Goal: Task Accomplishment & Management: Manage account settings

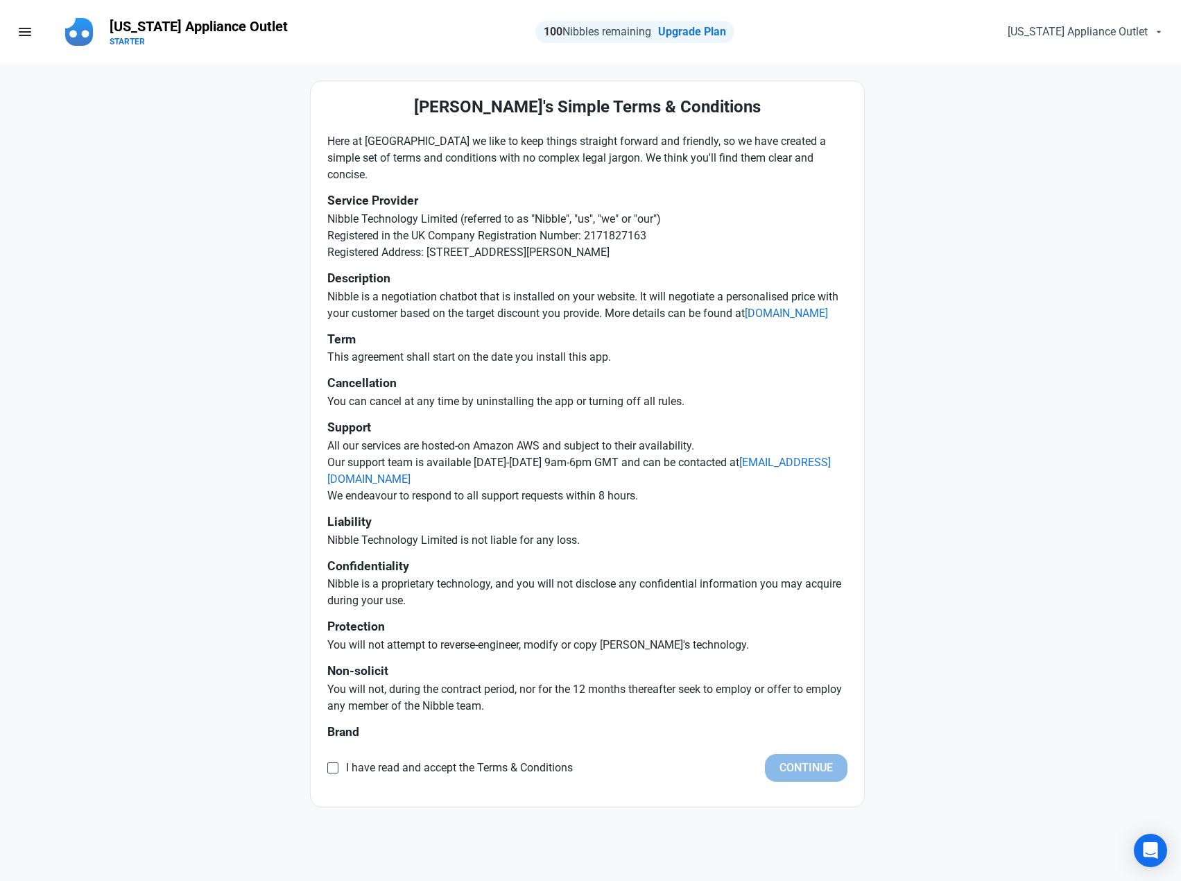
drag, startPoint x: 515, startPoint y: 716, endPoint x: 268, endPoint y: 132, distance: 634.3
click at [268, 132] on div "[PERSON_NAME]'s Simple Terms & Conditions Here at Nibble we like to keep things…" at bounding box center [587, 443] width 826 height 727
copy div "Here at [GEOGRAPHIC_DATA] we like to keep things straight forward and friendly,…"
click at [370, 767] on span "I have read and accept the Terms & Conditions" at bounding box center [455, 768] width 234 height 14
click at [336, 767] on input "I have read and accept the Terms & Conditions" at bounding box center [331, 768] width 9 height 9
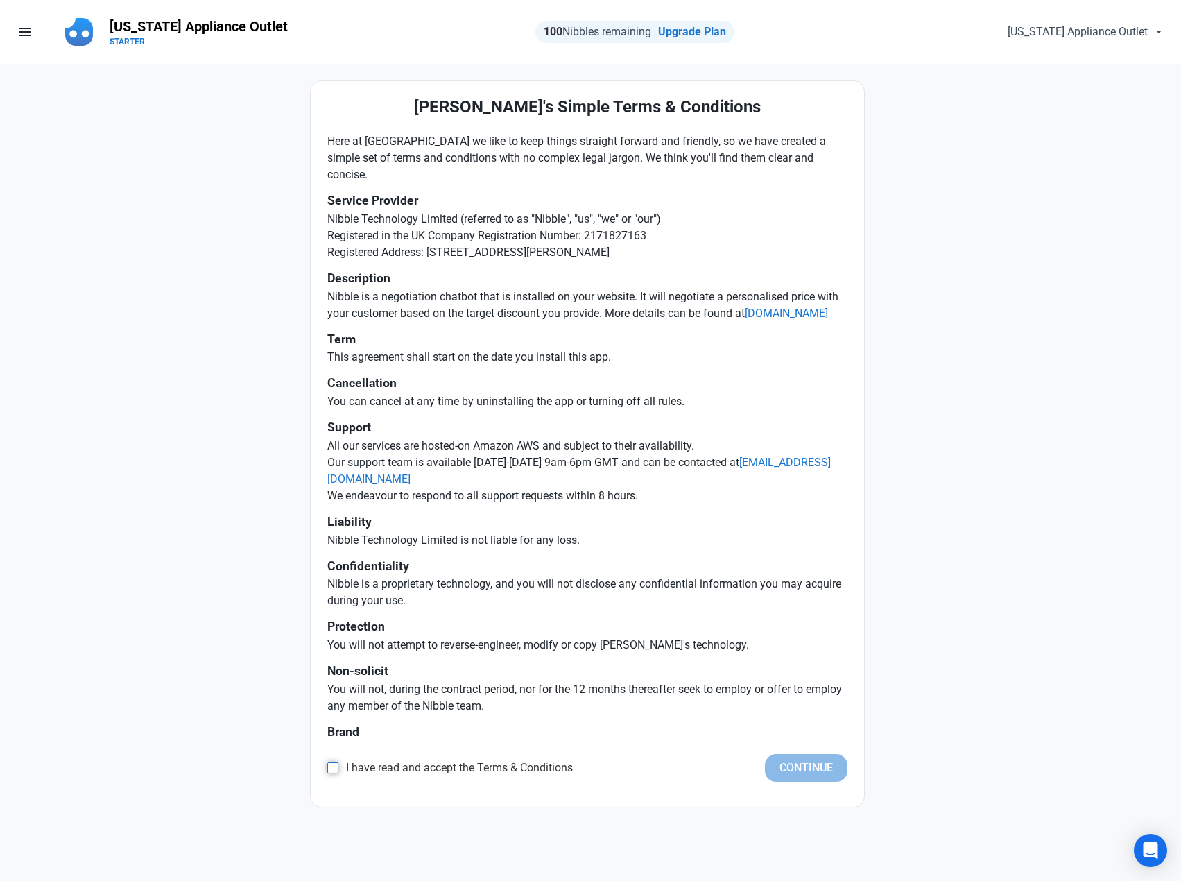
checkbox input "true"
click at [824, 775] on button "Continue" at bounding box center [806, 768] width 83 height 28
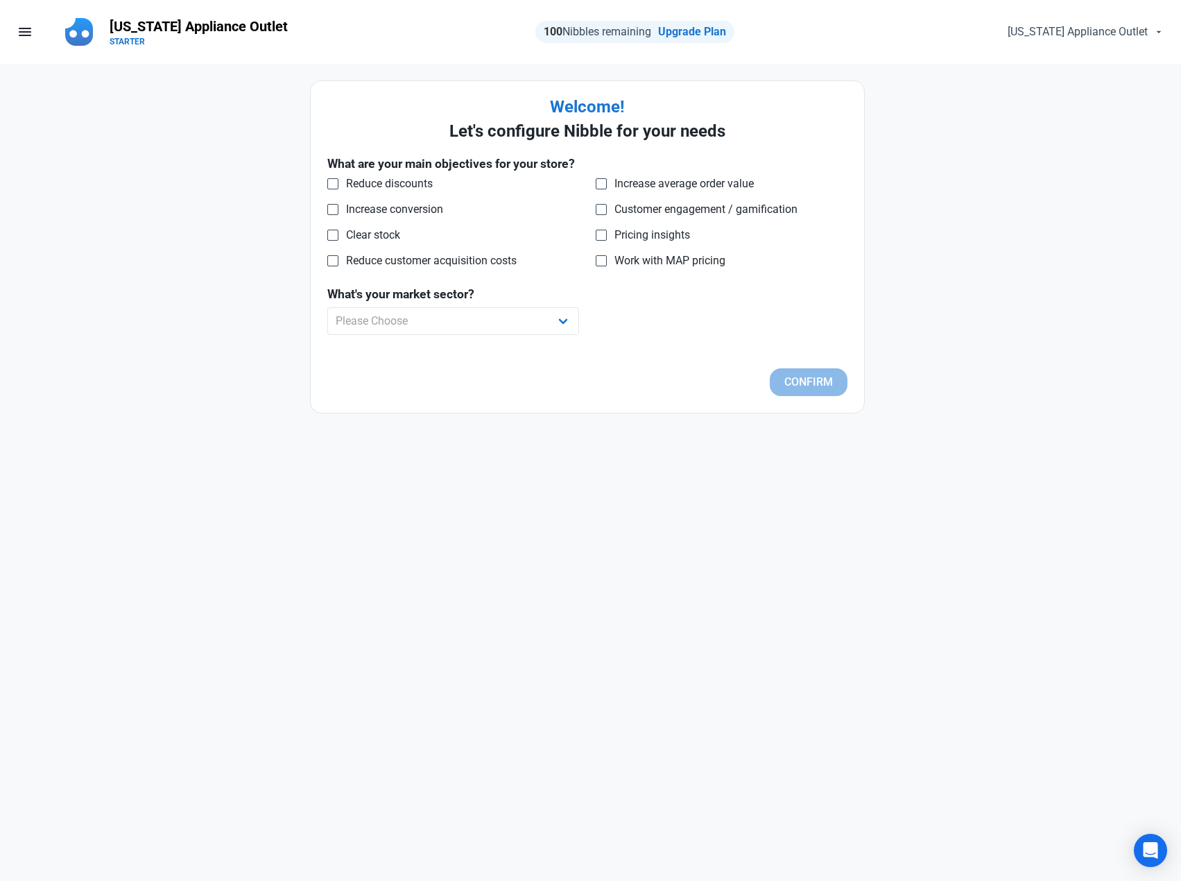
click at [891, 29] on div "[US_STATE] Appliance Outlet person Account & Plan STARTER logout Log Out" at bounding box center [953, 32] width 438 height 42
click at [411, 209] on span "Increase conversion" at bounding box center [390, 210] width 105 height 14
click at [336, 209] on input "Increase conversion" at bounding box center [331, 209] width 9 height 9
checkbox input "true"
click at [578, 322] on select "Please Choose Apparel B2B Books Car Parts Cleaning Products Collectibles Consum…" at bounding box center [453, 321] width 252 height 28
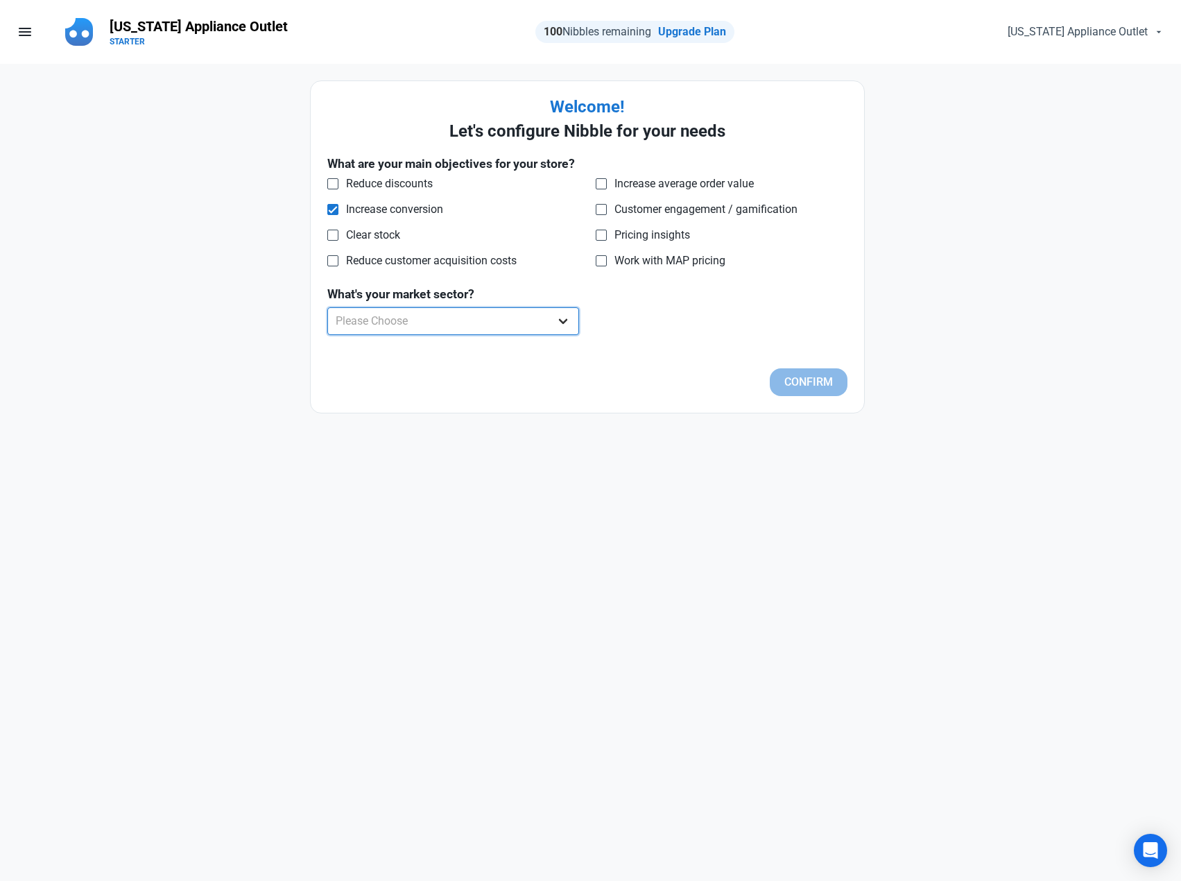
select select "Home and Garden"
click at [327, 307] on select "Please Choose Apparel B2B Books Car Parts Cleaning Products Collectibles Consum…" at bounding box center [453, 321] width 252 height 28
click at [799, 379] on button "Confirm" at bounding box center [809, 382] width 78 height 28
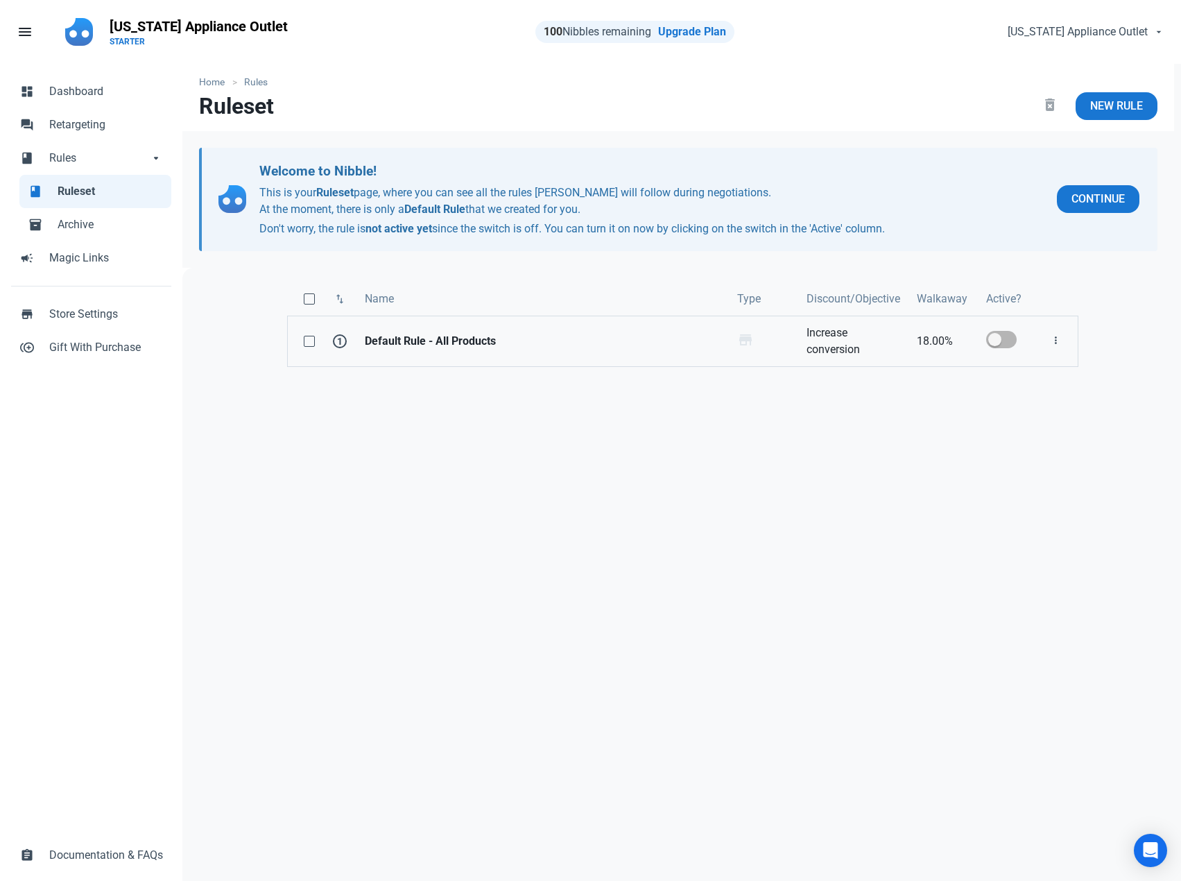
click at [450, 347] on strong "Default Rule - All Products" at bounding box center [543, 341] width 356 height 17
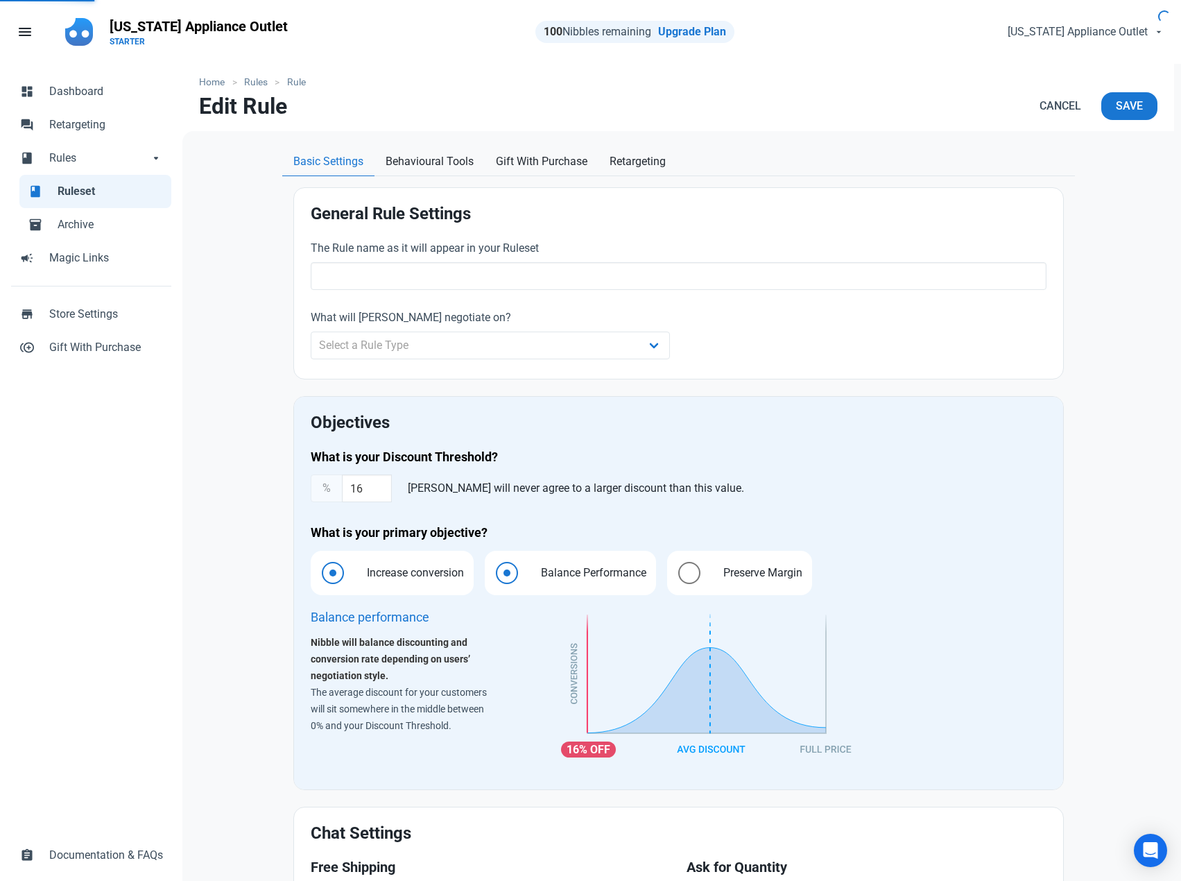
type input "Default Rule - All Products"
type input "18.00"
radio input "true"
radio input "false"
radio input "true"
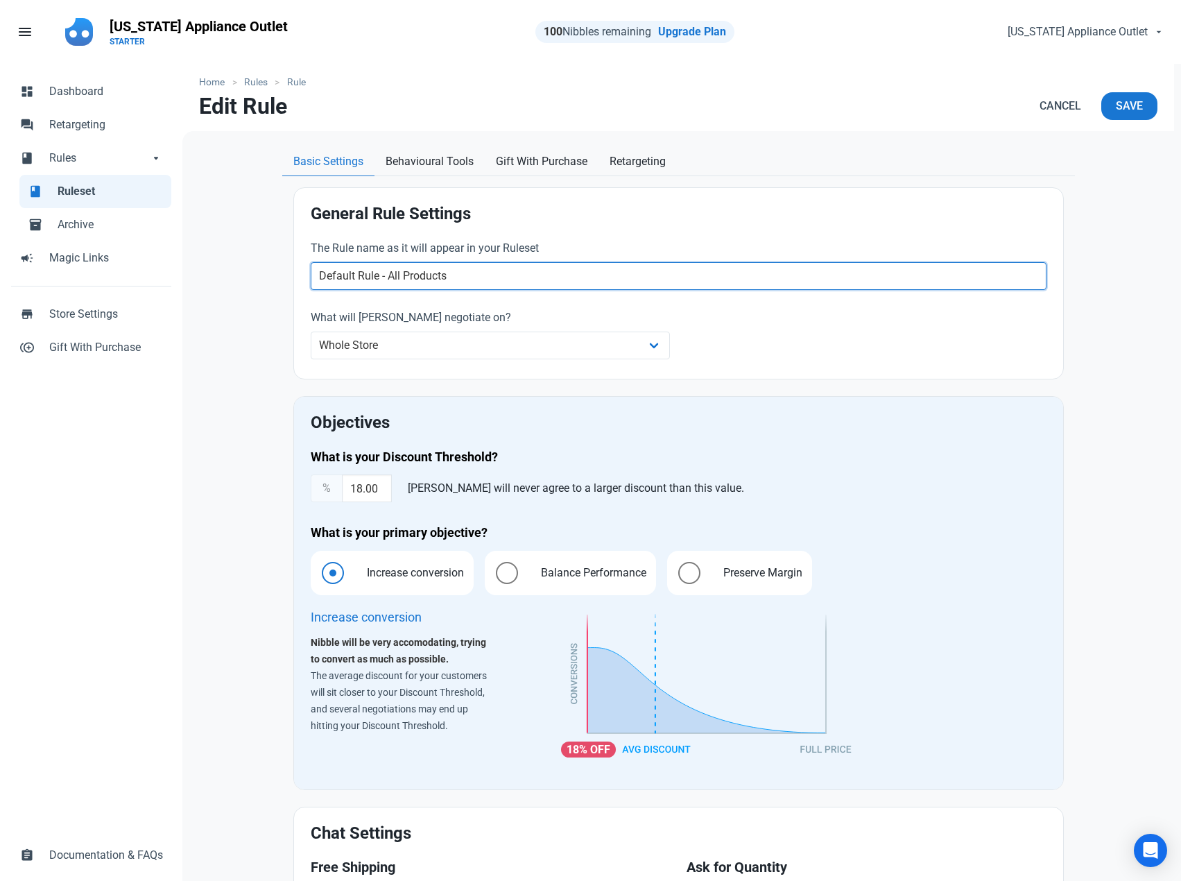
drag, startPoint x: 377, startPoint y: 277, endPoint x: 287, endPoint y: 277, distance: 90.2
click at [289, 277] on section "General Rule Settings The Rule name as it will appear in your Ruleset Default R…" at bounding box center [678, 622] width 793 height 893
click at [365, 276] on input "Default Rule - All Products" at bounding box center [679, 276] width 736 height 28
drag, startPoint x: 354, startPoint y: 277, endPoint x: 276, endPoint y: 282, distance: 78.6
click at [289, 282] on section "General Rule Settings The Rule name as it will appear in your Ruleset Default R…" at bounding box center [678, 622] width 793 height 893
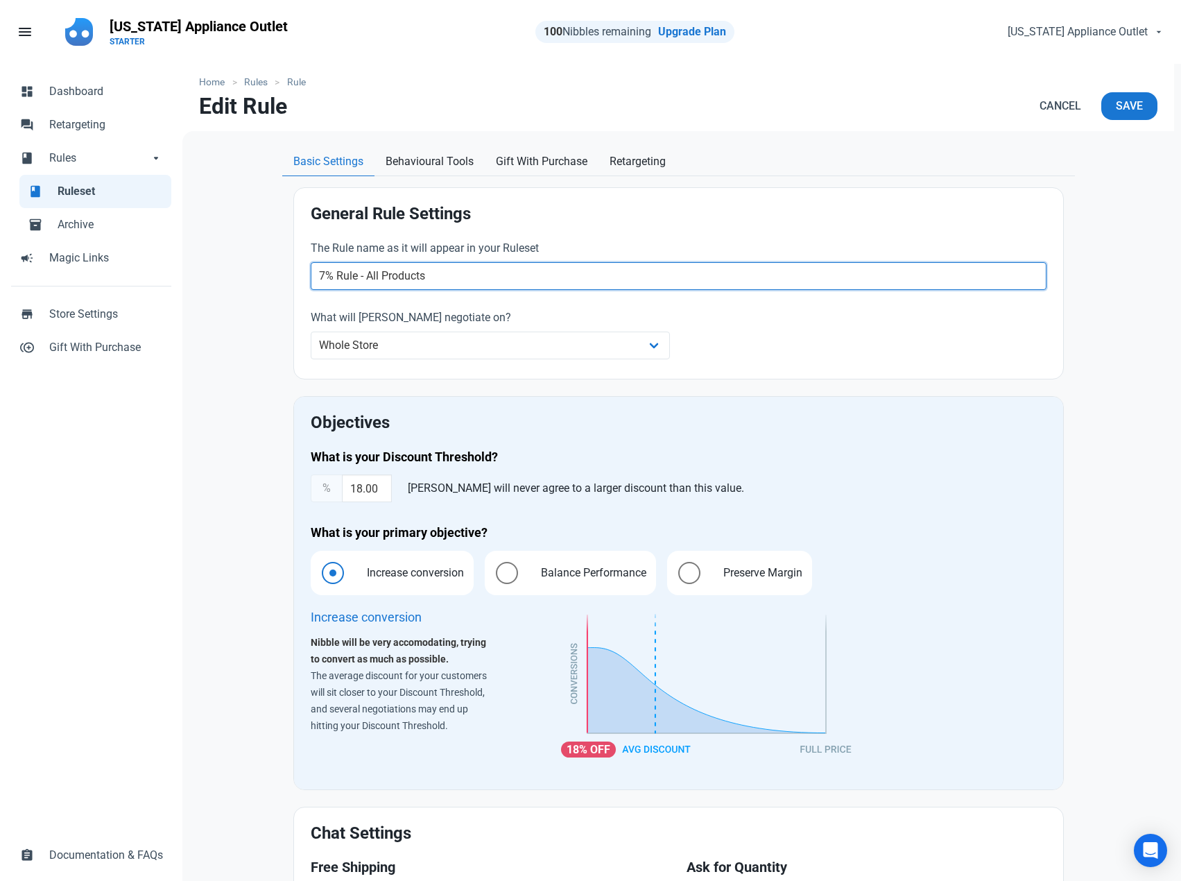
type input "7% Rule - All Products"
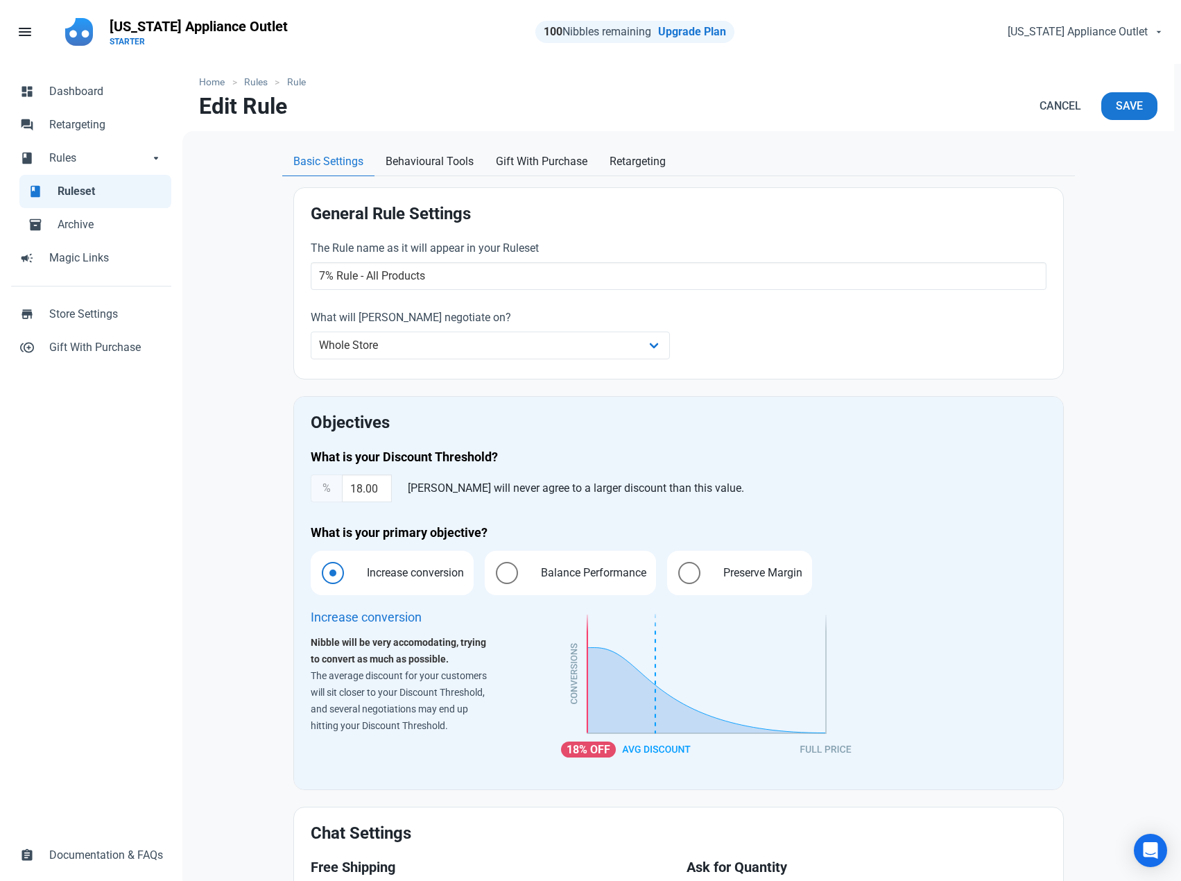
click at [266, 294] on div "Basic Settings Behavioural Tools Gift With Purchase Retargeting General Rule Se…" at bounding box center [679, 608] width 826 height 921
click at [458, 344] on select "Whole Store Individual Products Product Categories Cart" at bounding box center [491, 346] width 360 height 28
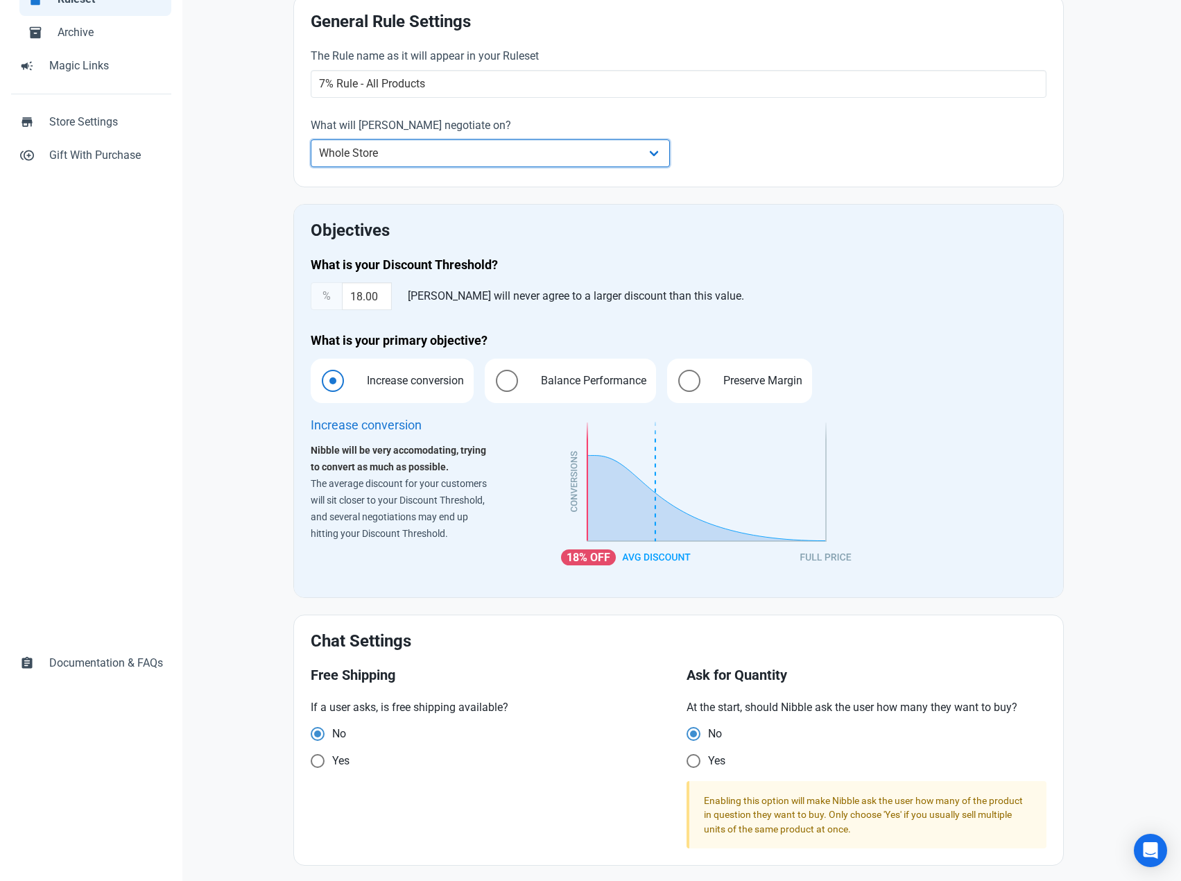
scroll to position [202, 0]
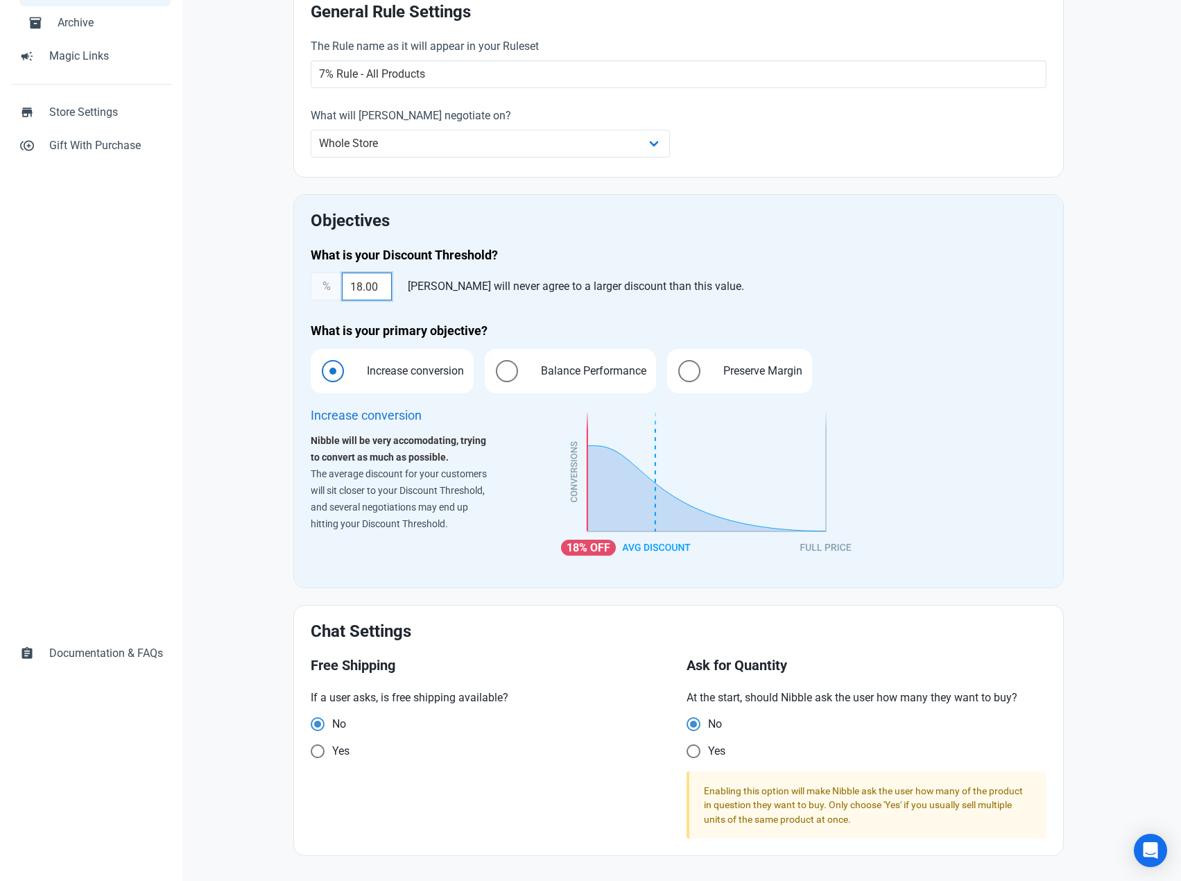
click at [376, 286] on input "18.00" at bounding box center [367, 287] width 50 height 28
click at [303, 295] on div "What is your Discount Threshold? % 7 Nibble will never agree to a larger discou…" at bounding box center [678, 409] width 753 height 341
click at [370, 287] on input "7" at bounding box center [367, 287] width 50 height 28
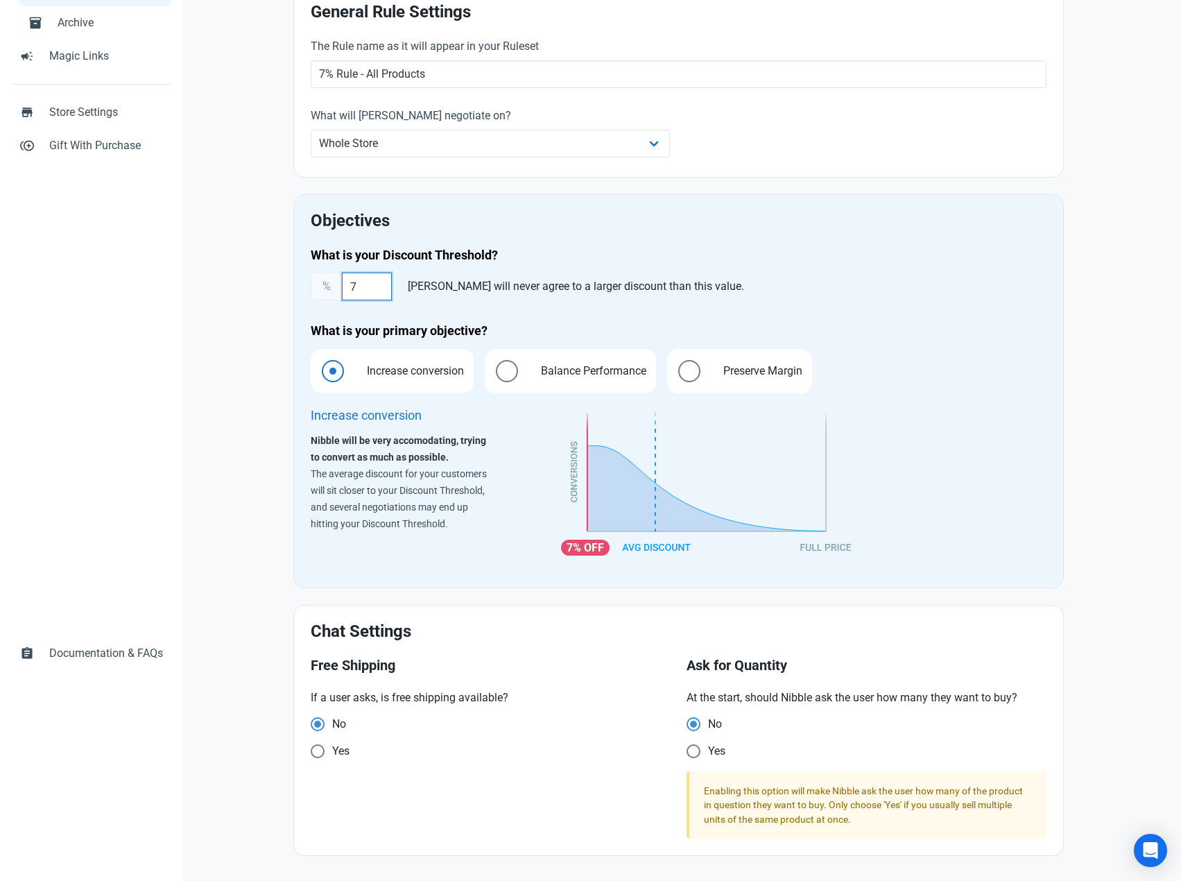
click at [370, 287] on input "7" at bounding box center [367, 287] width 50 height 28
drag, startPoint x: 370, startPoint y: 287, endPoint x: 268, endPoint y: 287, distance: 102.0
click at [268, 287] on div "Basic Settings Behavioural Tools Gift With Purchase Retargeting General Rule Se…" at bounding box center [679, 406] width 826 height 921
type input "7"
click at [220, 316] on div "Home Rules Rule Edit Rule Cancel Save Basic Settings Behavioural Tools Gift Wit…" at bounding box center [678, 375] width 992 height 1027
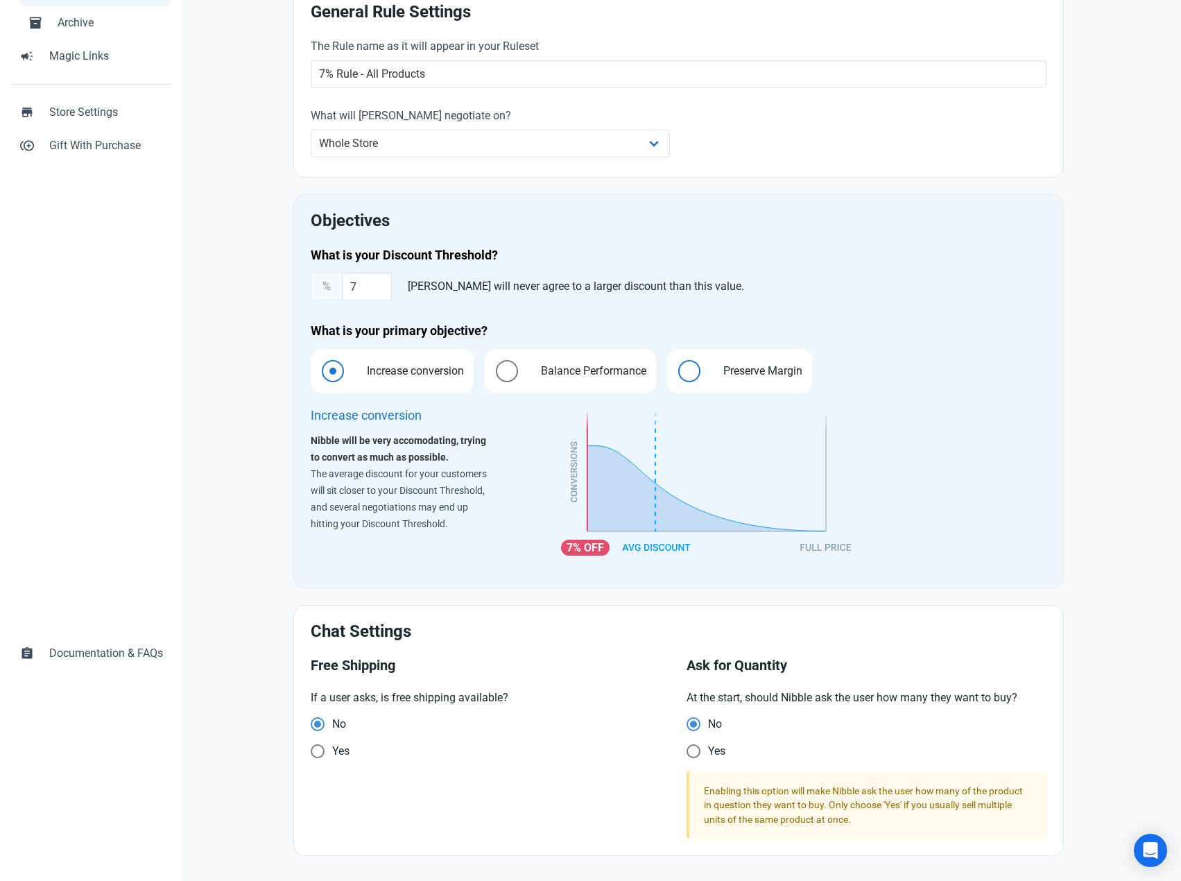
click at [695, 377] on span at bounding box center [689, 371] width 22 height 22
click at [676, 375] on input "Preserve Margin" at bounding box center [671, 370] width 9 height 9
radio input "true"
radio input "false"
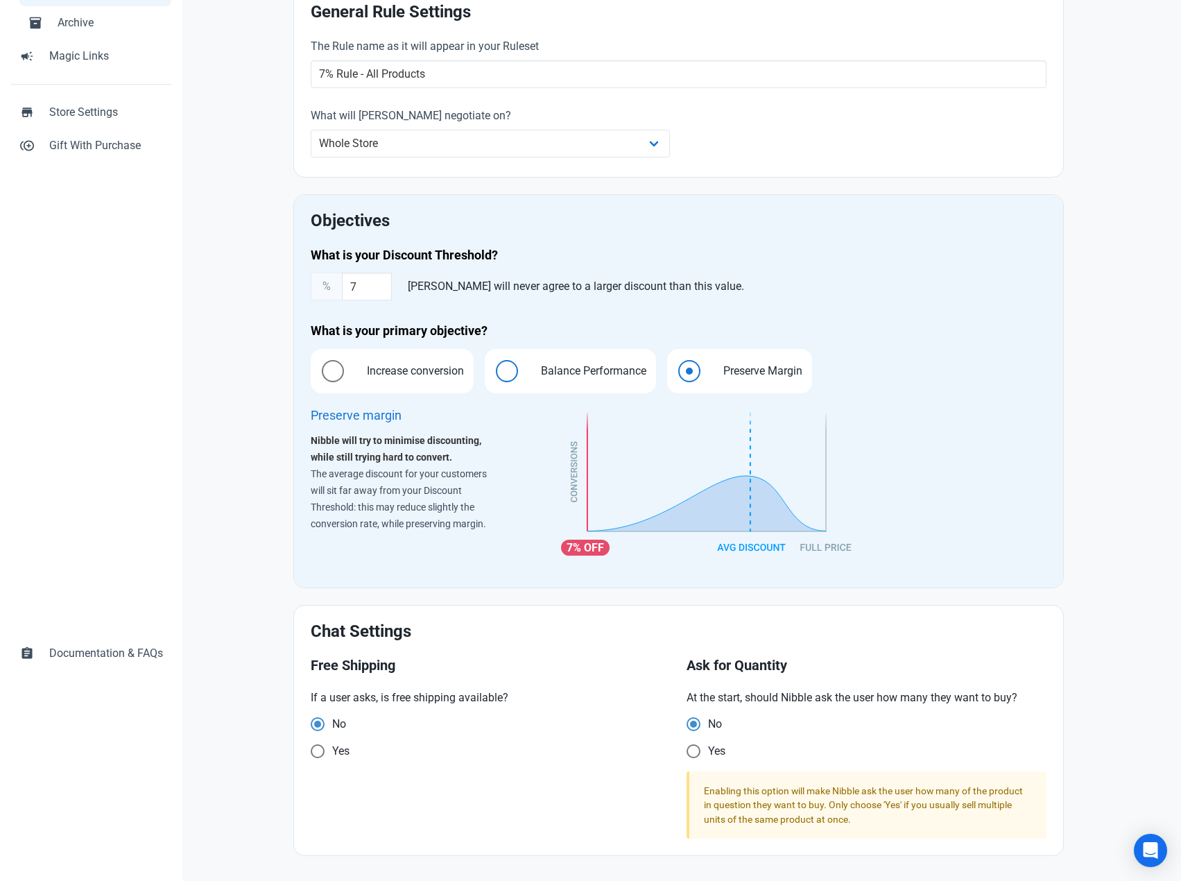
click at [523, 372] on label "Balance Performance" at bounding box center [570, 371] width 171 height 44
click at [494, 372] on input "Balance Performance" at bounding box center [489, 370] width 9 height 9
radio input "true"
radio input "false"
click at [423, 374] on span "Increase conversion" at bounding box center [411, 371] width 119 height 17
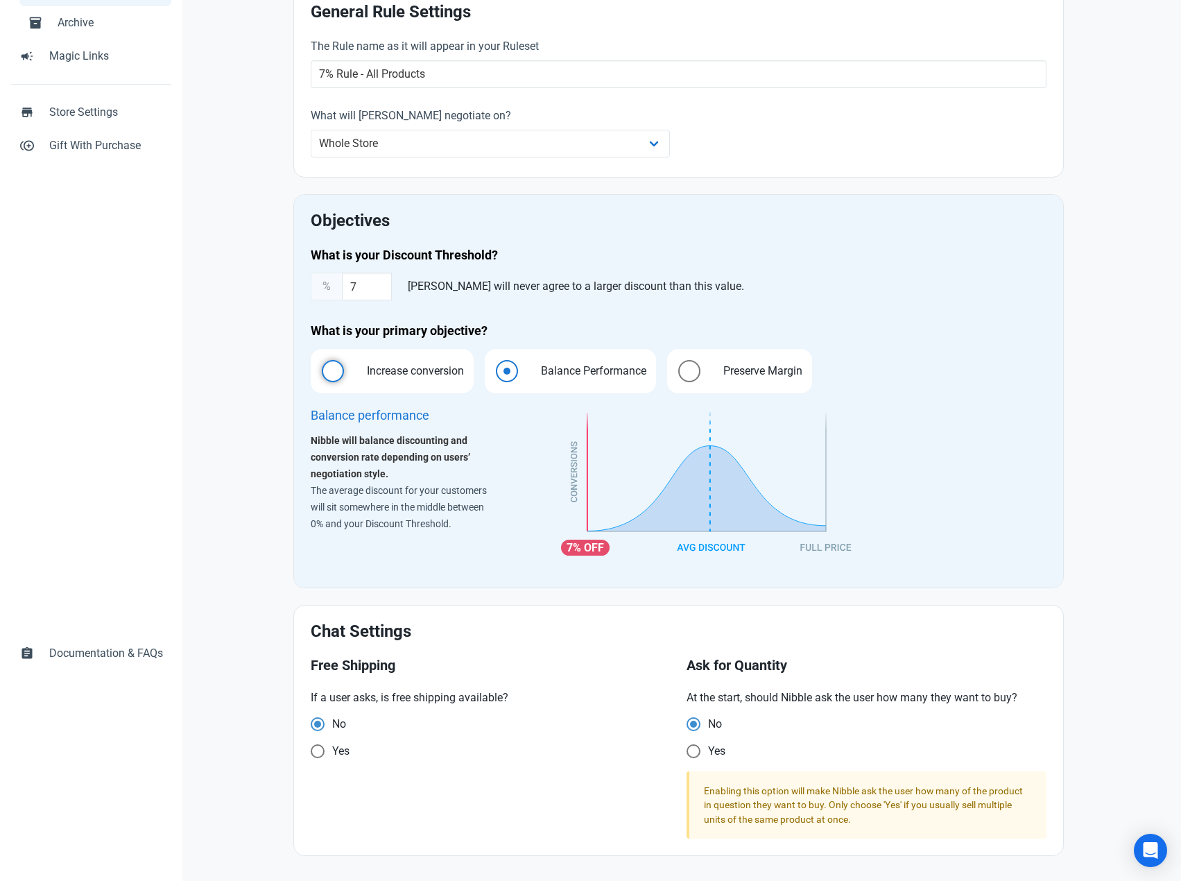
click at [320, 374] on input "Increase conversion" at bounding box center [315, 370] width 9 height 9
radio input "true"
radio input "false"
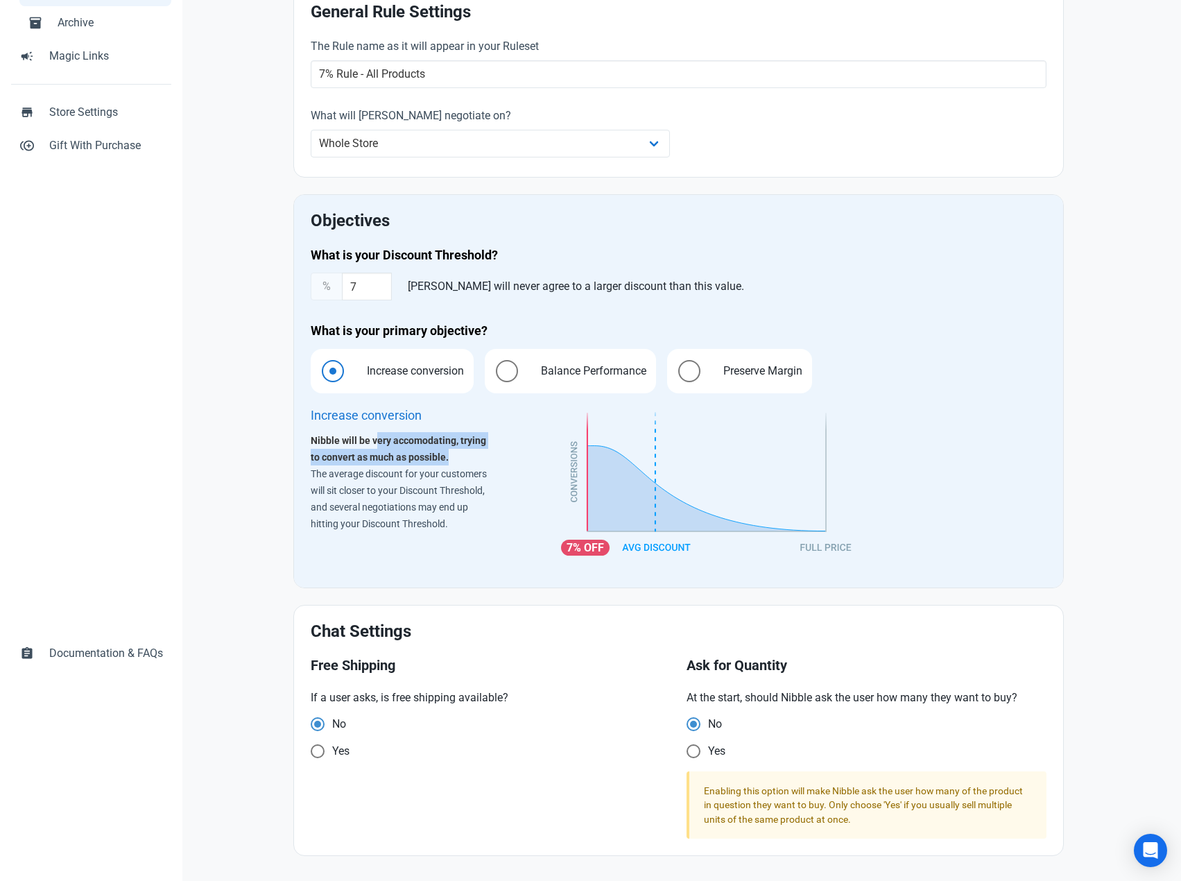
drag, startPoint x: 375, startPoint y: 436, endPoint x: 487, endPoint y: 451, distance: 112.6
click at [487, 451] on div "Nibble will be very accomodating, trying to convert as much as possible. The av…" at bounding box center [402, 482] width 183 height 100
click at [254, 409] on div "Home Rules Rule Edit Rule Cancel Save Basic Settings Behavioural Tools Gift Wit…" at bounding box center [678, 375] width 992 height 1027
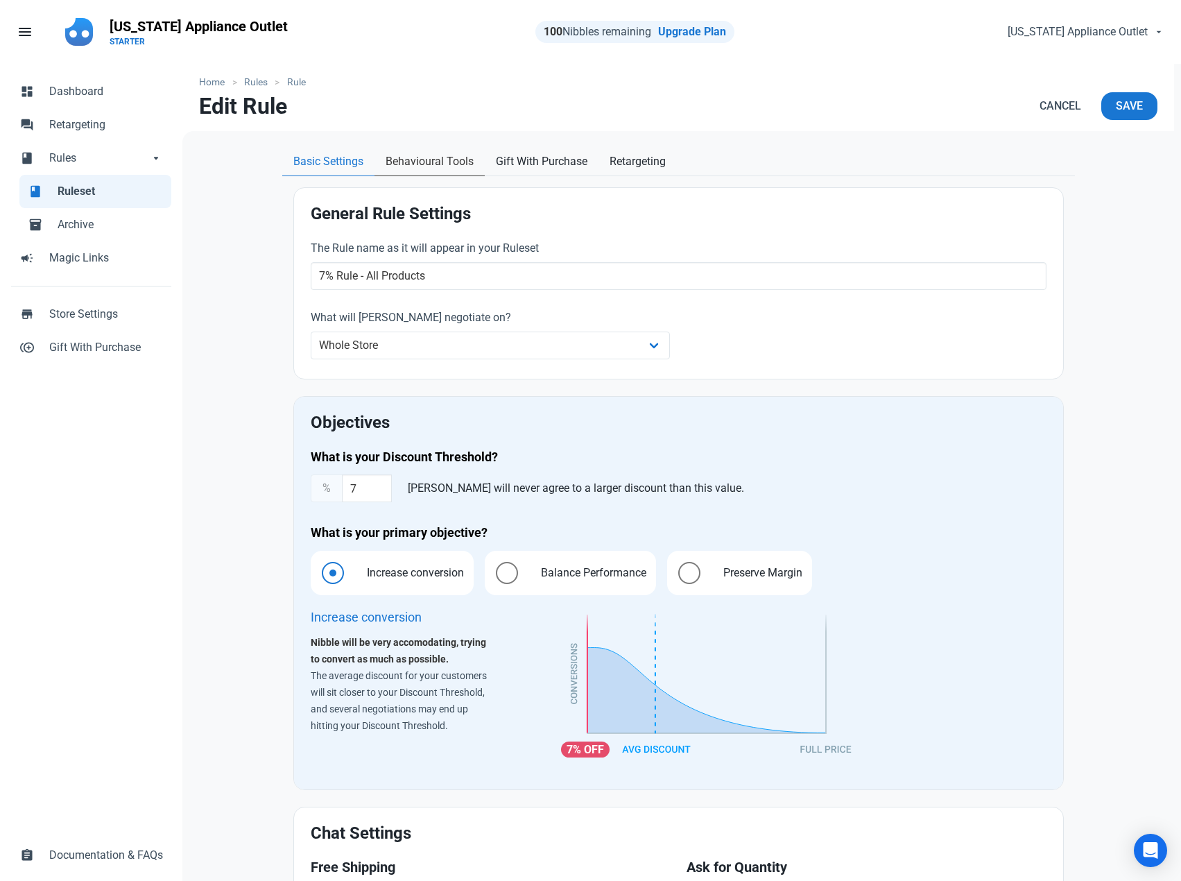
click at [441, 160] on span "Behavioural Tools" at bounding box center [430, 161] width 88 height 17
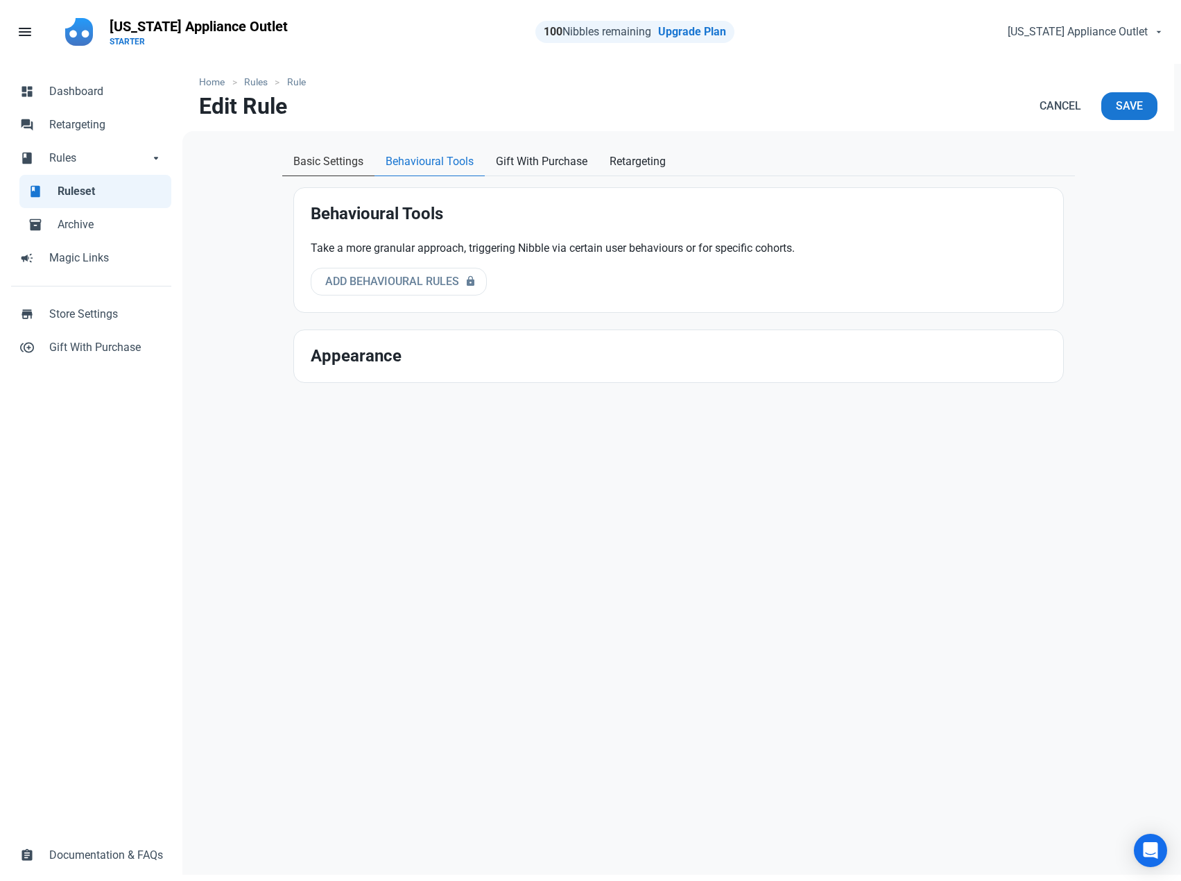
click at [312, 157] on span "Basic Settings" at bounding box center [328, 161] width 70 height 17
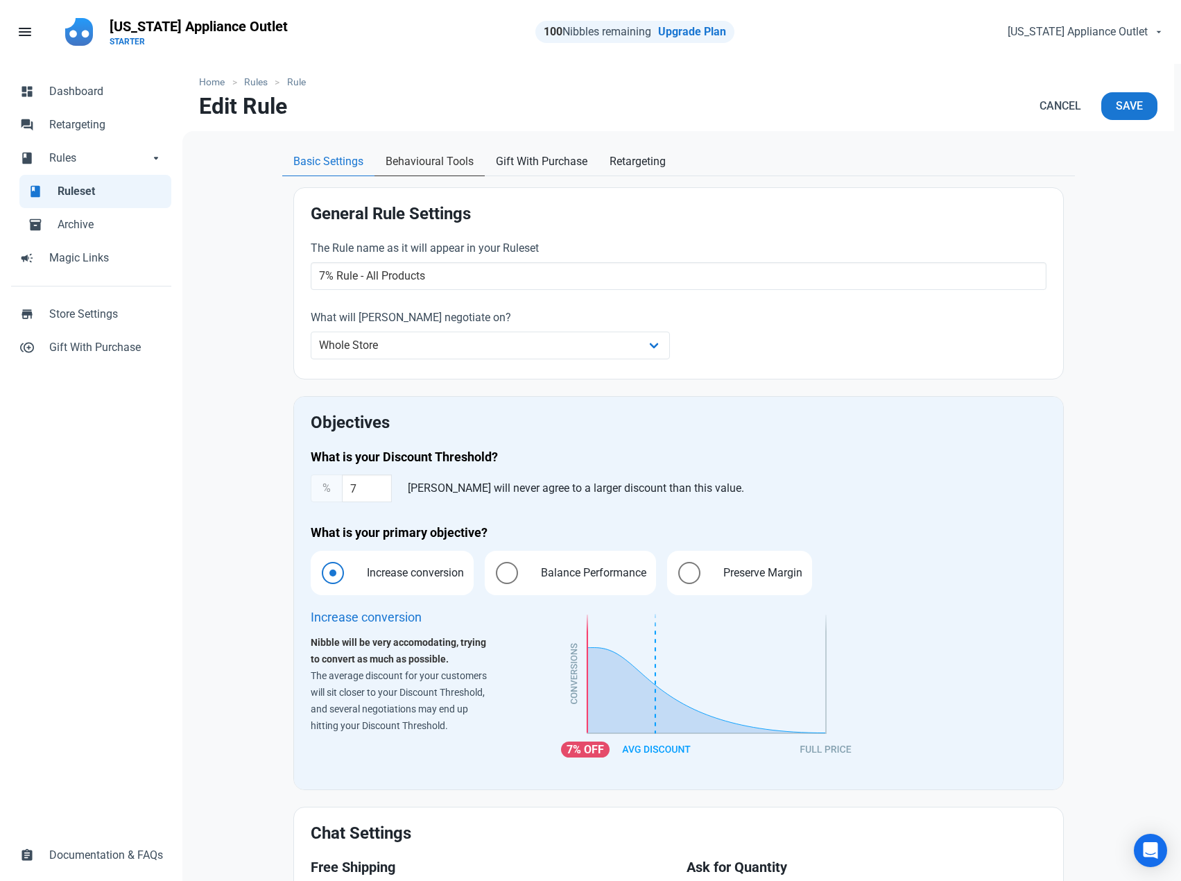
click at [420, 155] on span "Behavioural Tools" at bounding box center [430, 161] width 88 height 17
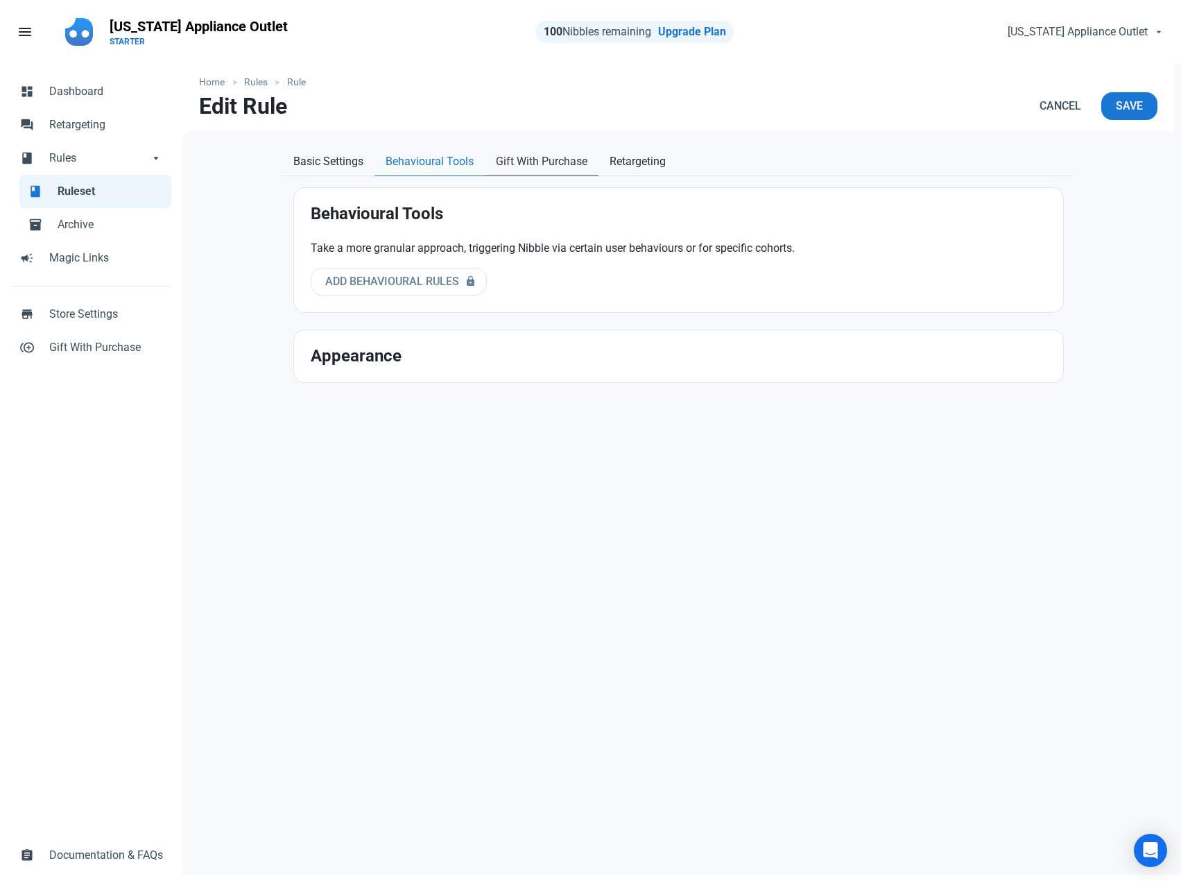
click at [550, 162] on span "Gift With Purchase" at bounding box center [542, 161] width 92 height 17
click at [651, 164] on span "Retargeting" at bounding box center [638, 161] width 56 height 17
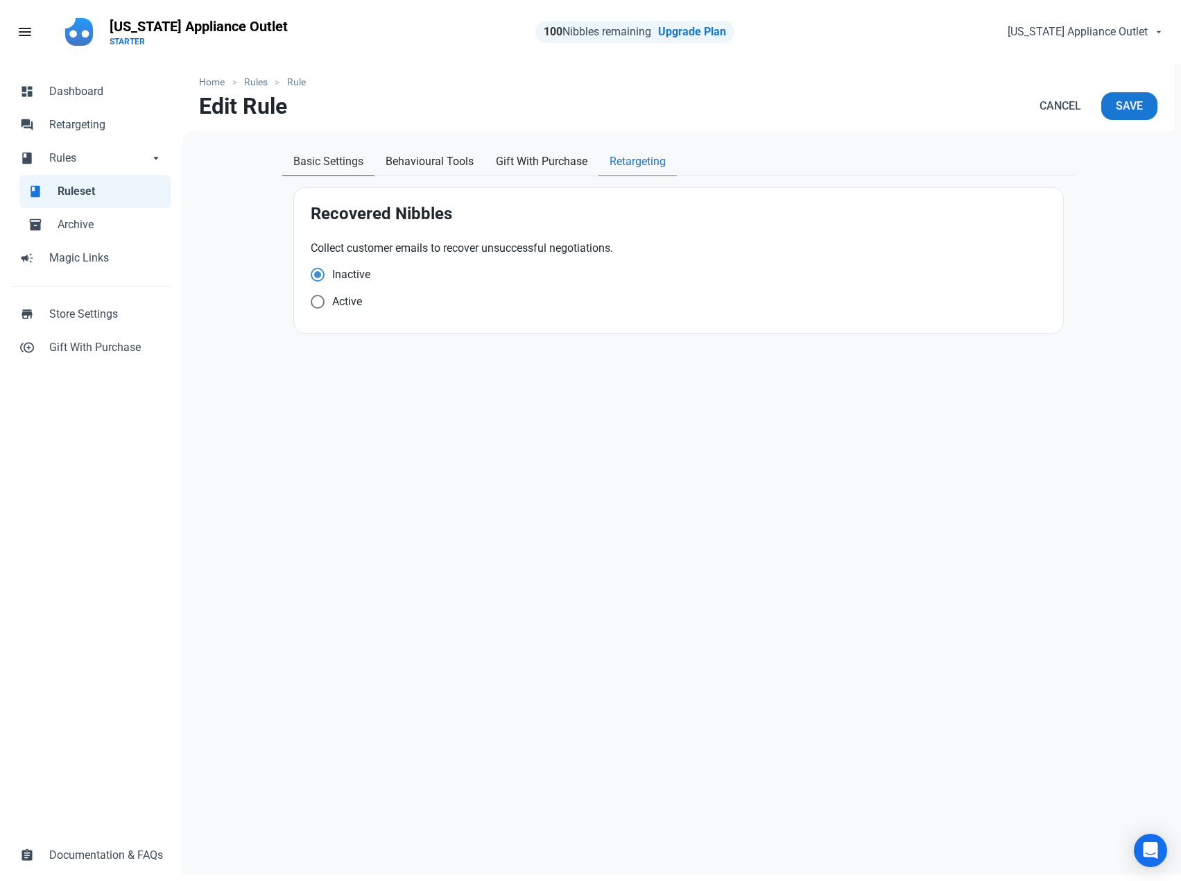
click at [335, 161] on span "Basic Settings" at bounding box center [328, 161] width 70 height 17
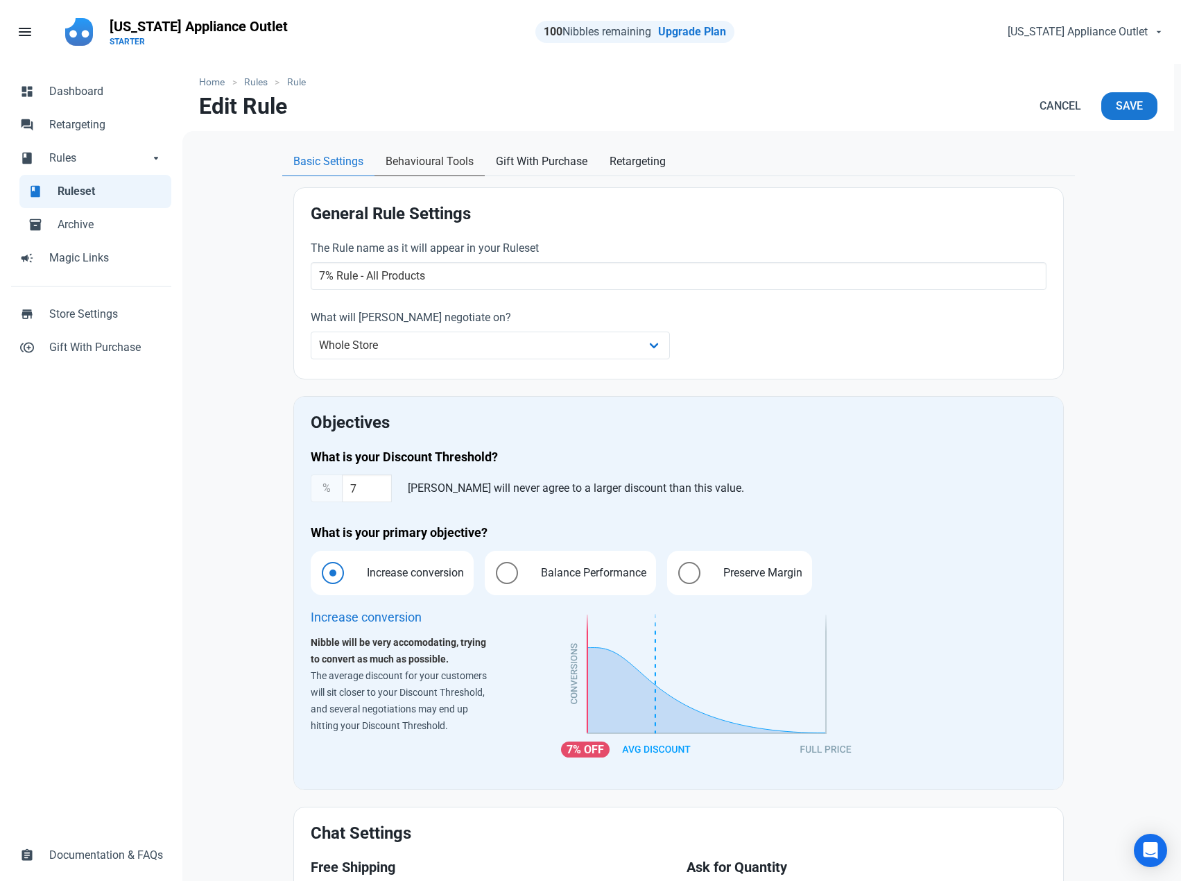
click at [458, 163] on span "Behavioural Tools" at bounding box center [430, 161] width 88 height 17
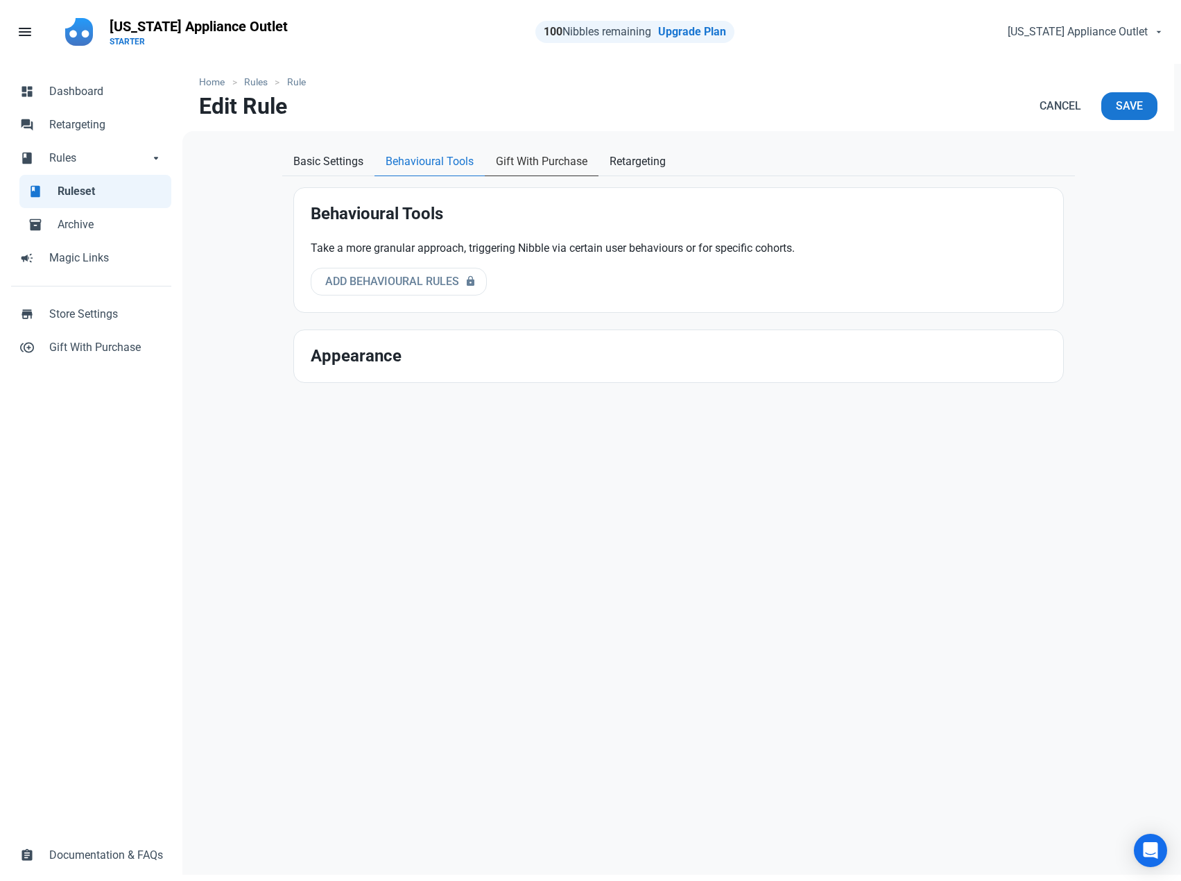
click at [548, 164] on span "Gift With Purchase" at bounding box center [542, 161] width 92 height 17
click at [642, 158] on span "Retargeting" at bounding box center [638, 161] width 56 height 17
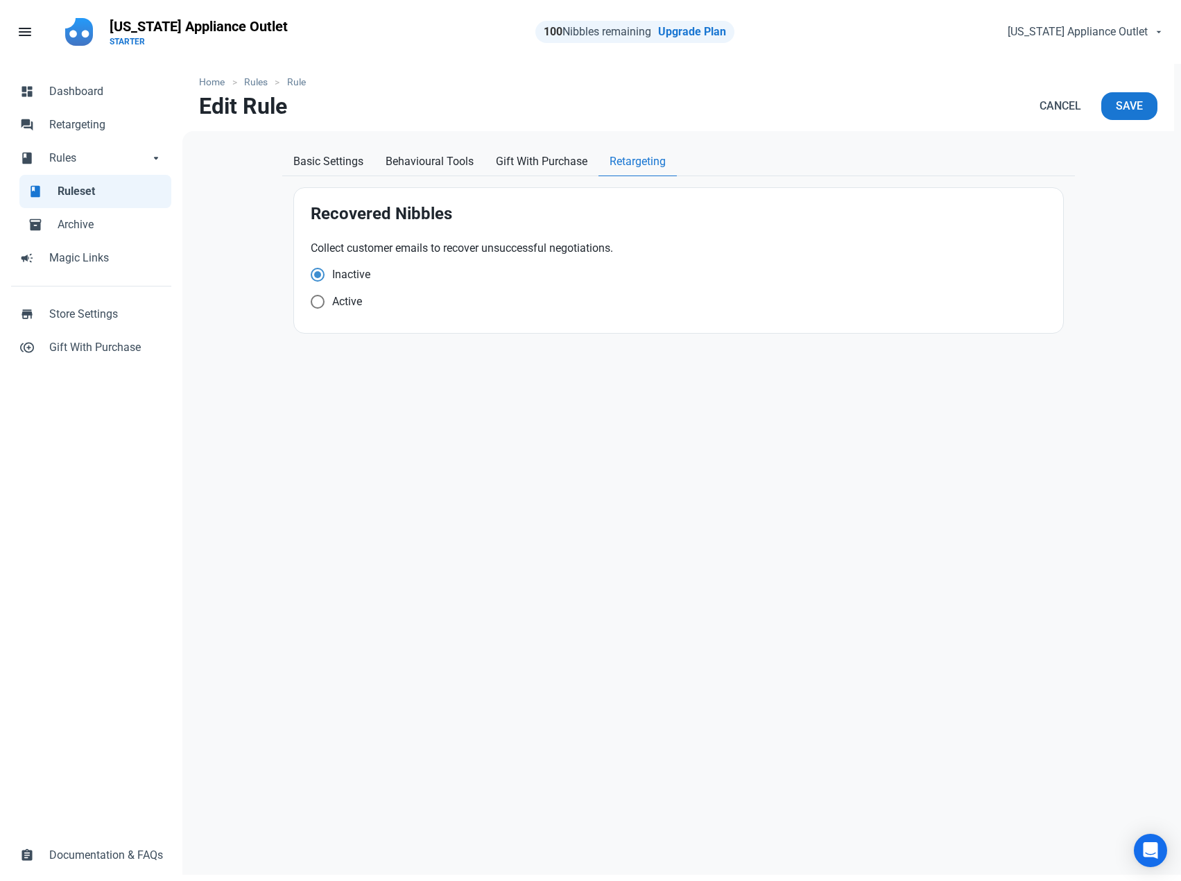
click at [687, 86] on ul "Home Rules Rule" at bounding box center [678, 82] width 958 height 15
click at [1149, 104] on button "Save" at bounding box center [1129, 106] width 56 height 28
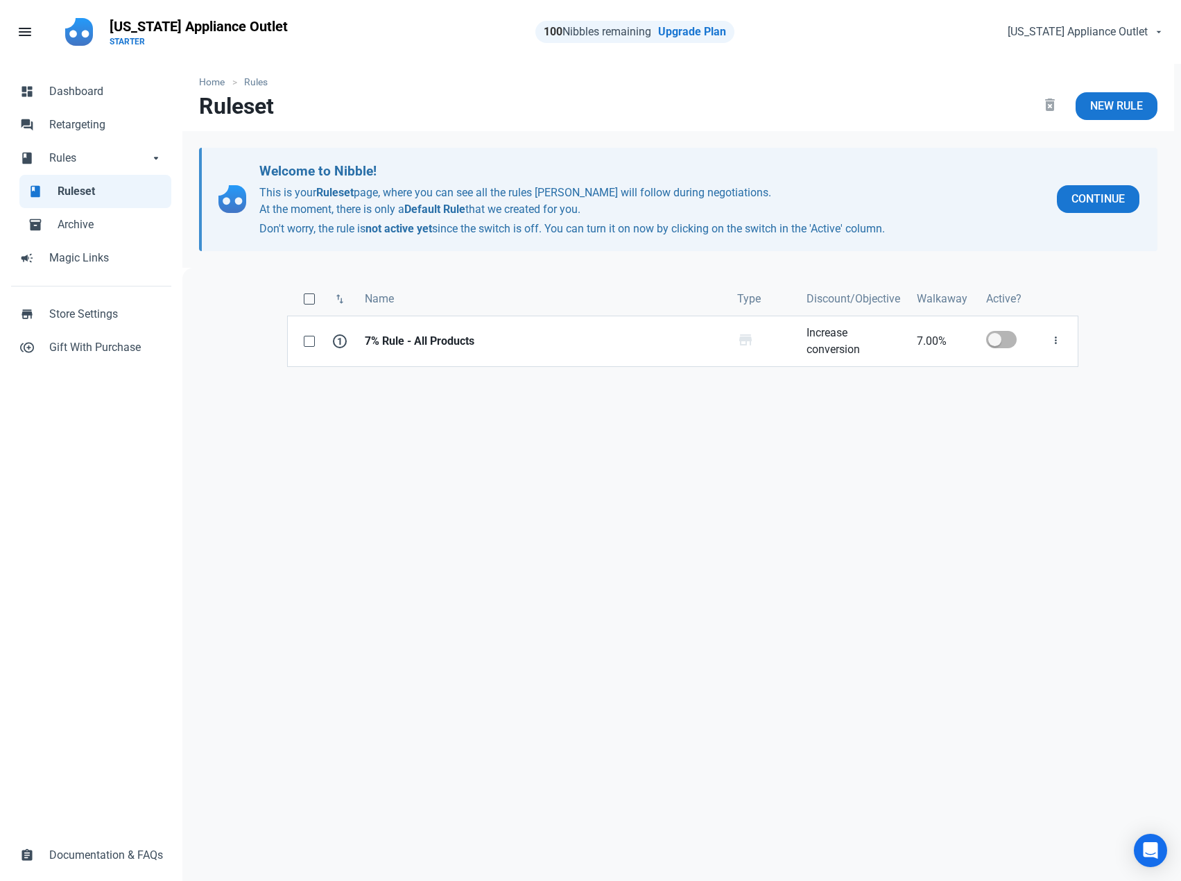
drag, startPoint x: 906, startPoint y: 229, endPoint x: 257, endPoint y: 189, distance: 649.7
click at [257, 189] on div "Welcome to Nibble! This is your Ruleset page, where you can see all the rules N…" at bounding box center [679, 200] width 922 height 76
copy p "This is your Ruleset page, where you can see all the rules [PERSON_NAME] will f…"
click at [1106, 194] on span "Continue" at bounding box center [1098, 199] width 53 height 17
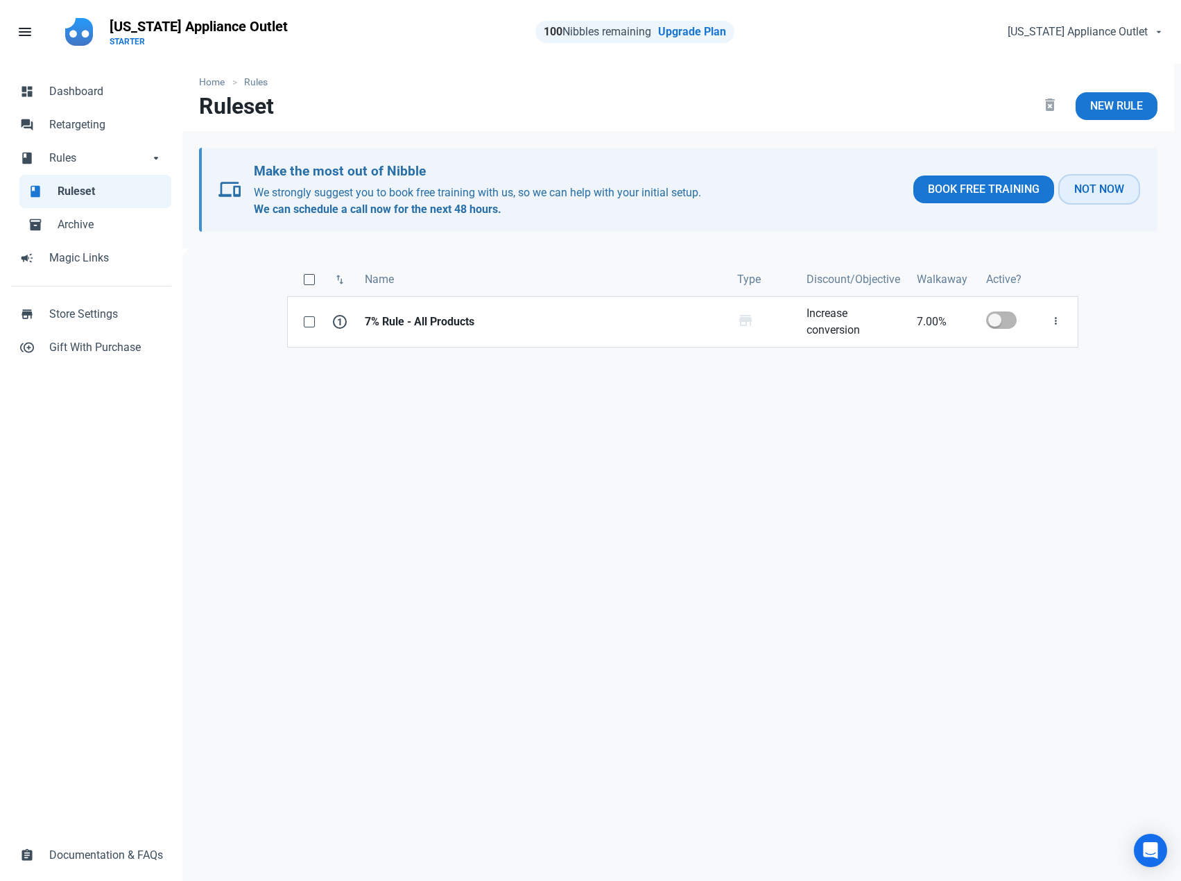
click at [1115, 189] on span "Not Now" at bounding box center [1099, 189] width 50 height 17
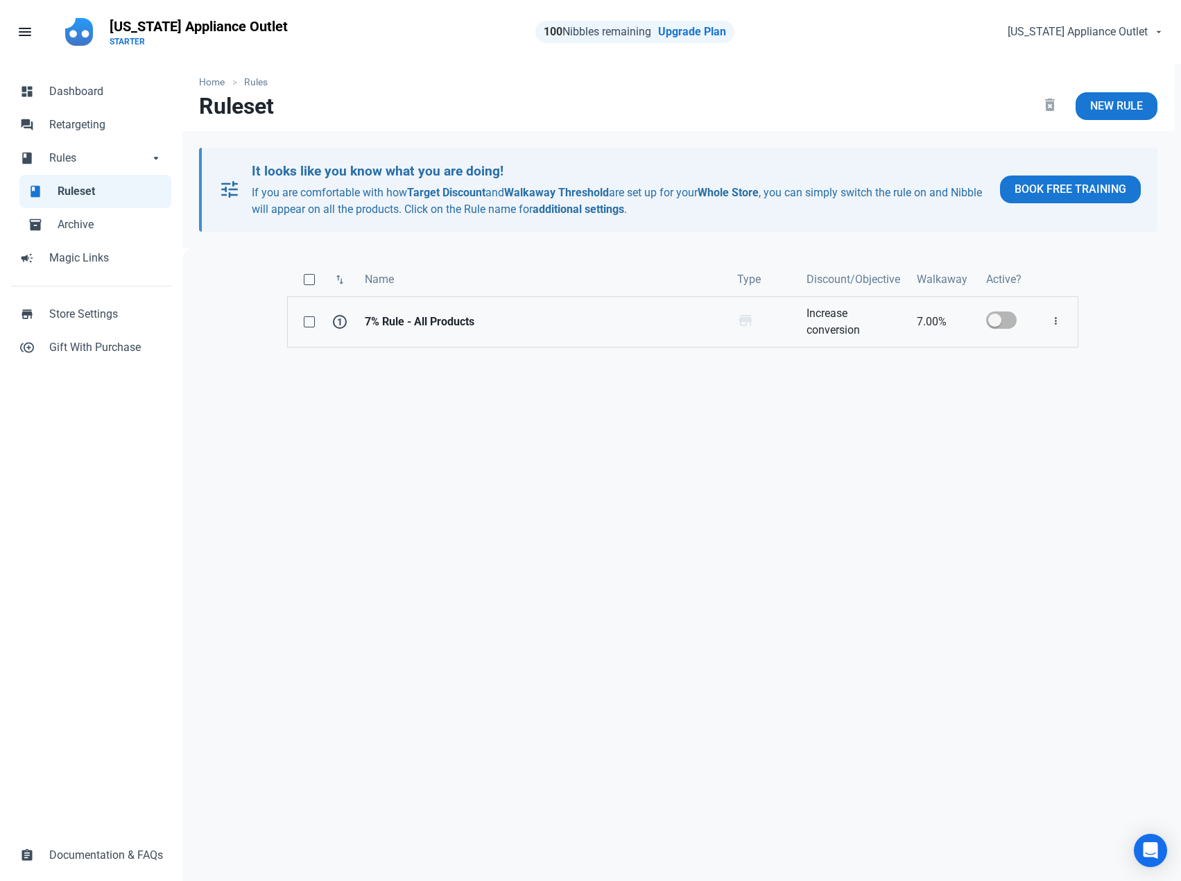
click at [583, 320] on strong "7% Rule - All Products" at bounding box center [543, 321] width 356 height 17
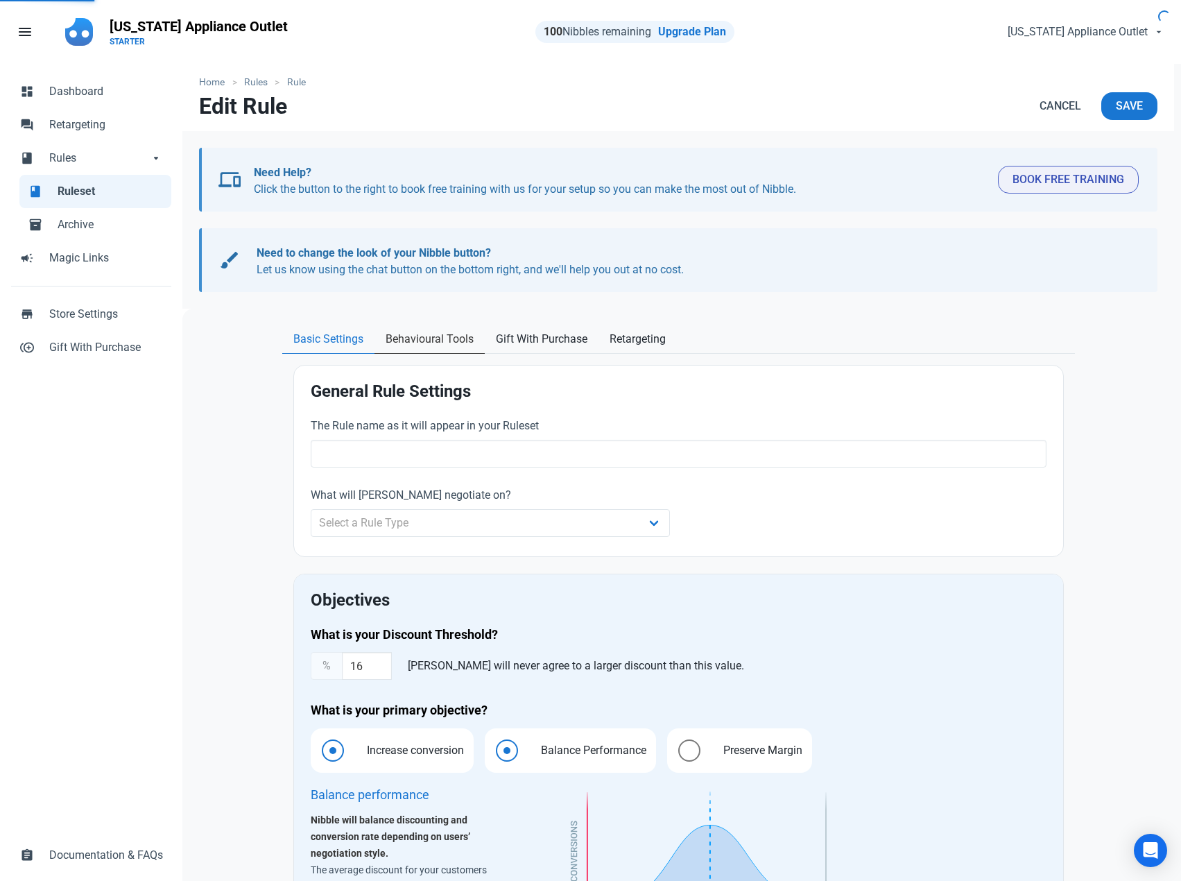
type input "7% Rule - All Products"
type input "7.00"
radio input "true"
radio input "false"
radio input "true"
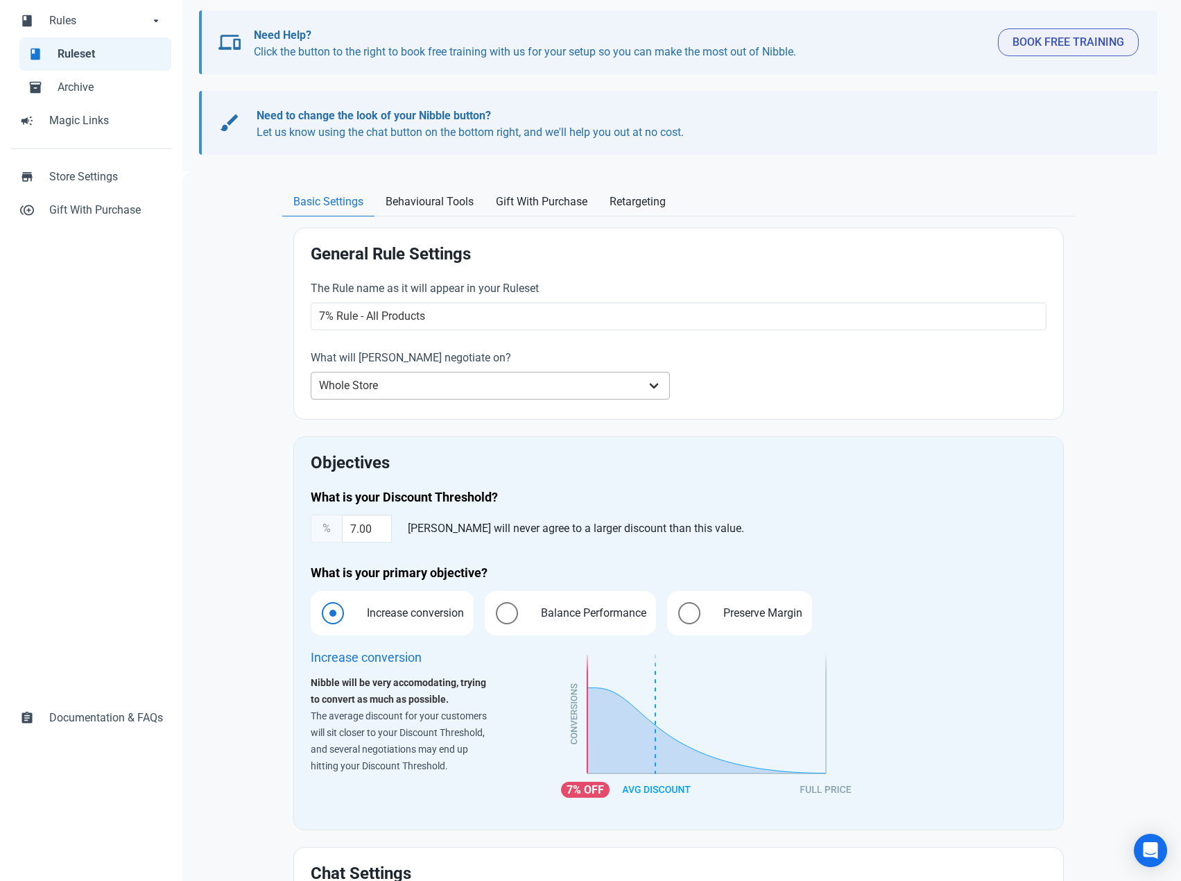
scroll to position [379, 0]
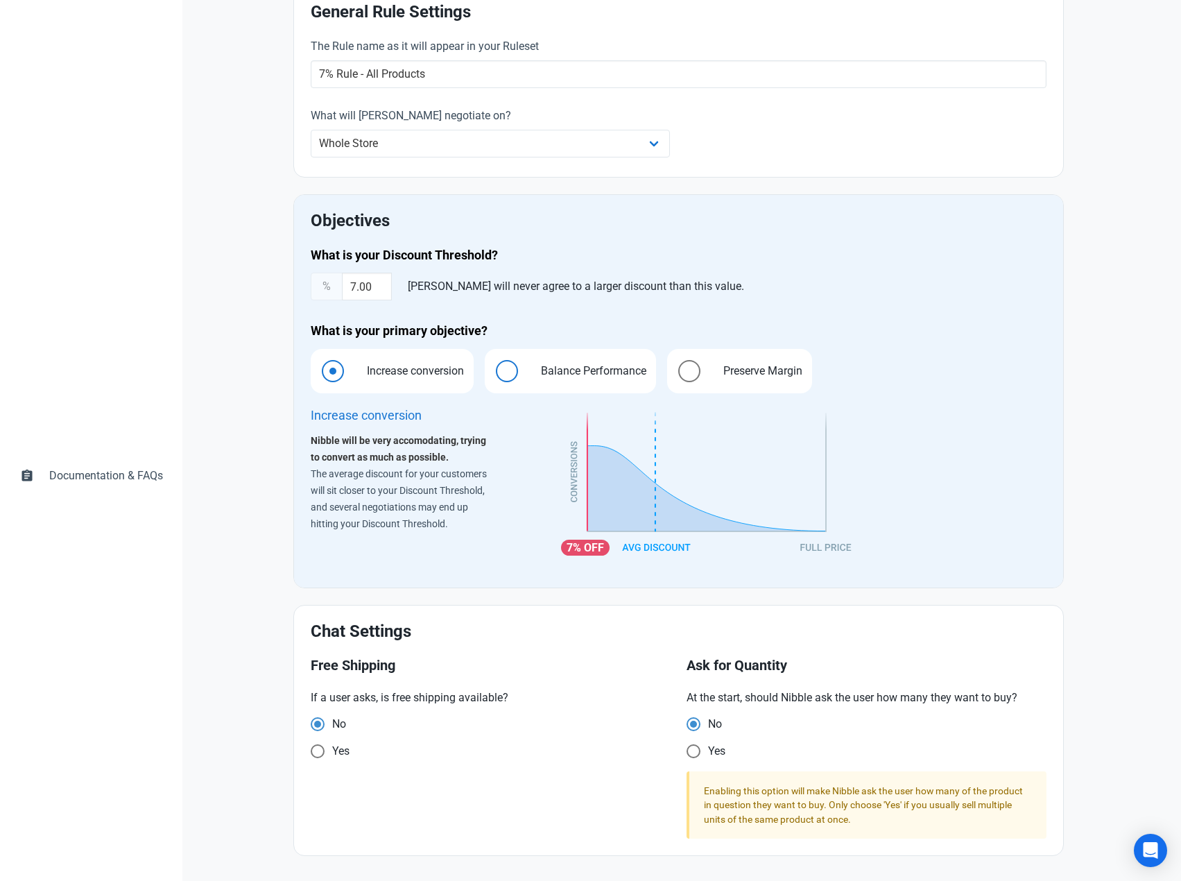
click at [581, 369] on span "Balance Performance" at bounding box center [589, 371] width 127 height 17
click at [494, 369] on input "Balance Performance" at bounding box center [489, 370] width 9 height 9
radio input "true"
radio input "false"
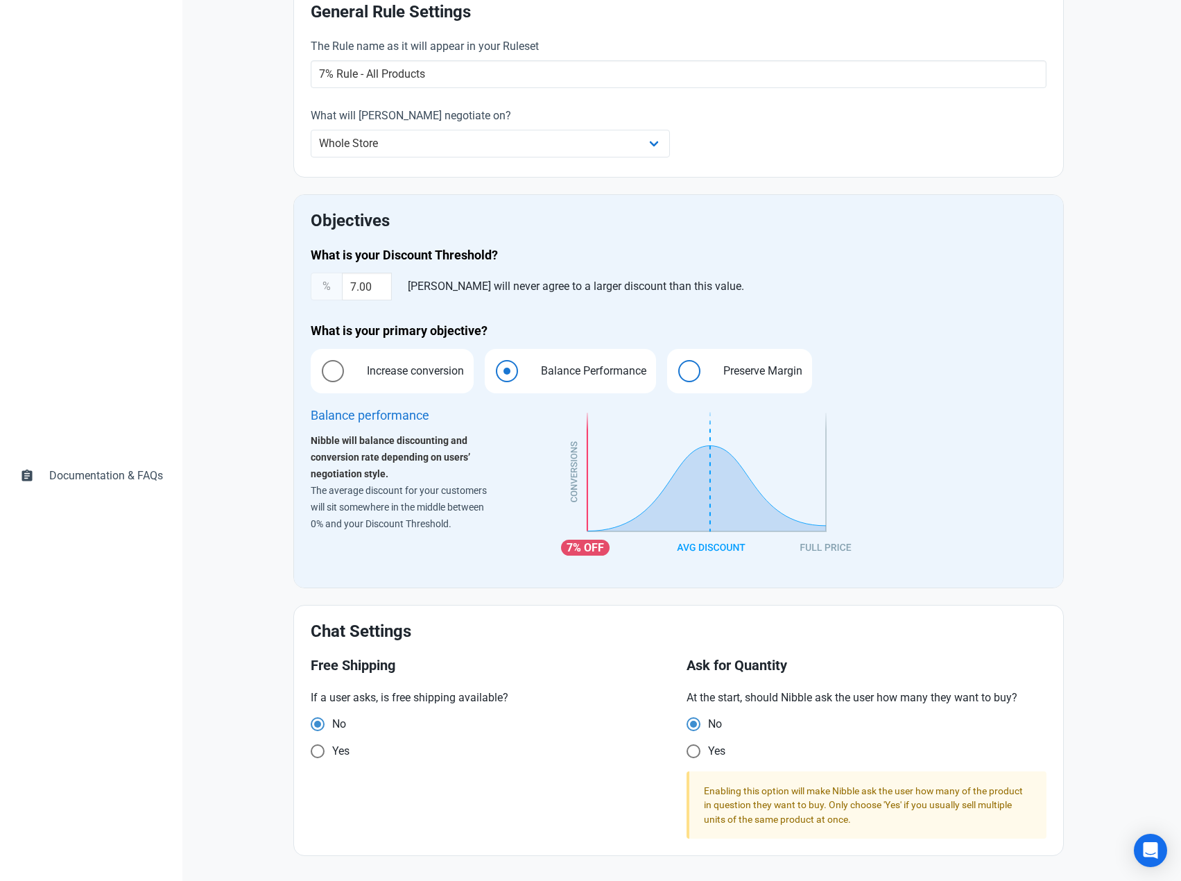
click at [773, 364] on span "Preserve Margin" at bounding box center [759, 371] width 101 height 17
click at [676, 366] on input "Preserve Margin" at bounding box center [671, 370] width 9 height 9
radio input "true"
click at [559, 364] on span "Balance Performance" at bounding box center [589, 371] width 127 height 17
click at [494, 366] on input "Balance Performance" at bounding box center [489, 370] width 9 height 9
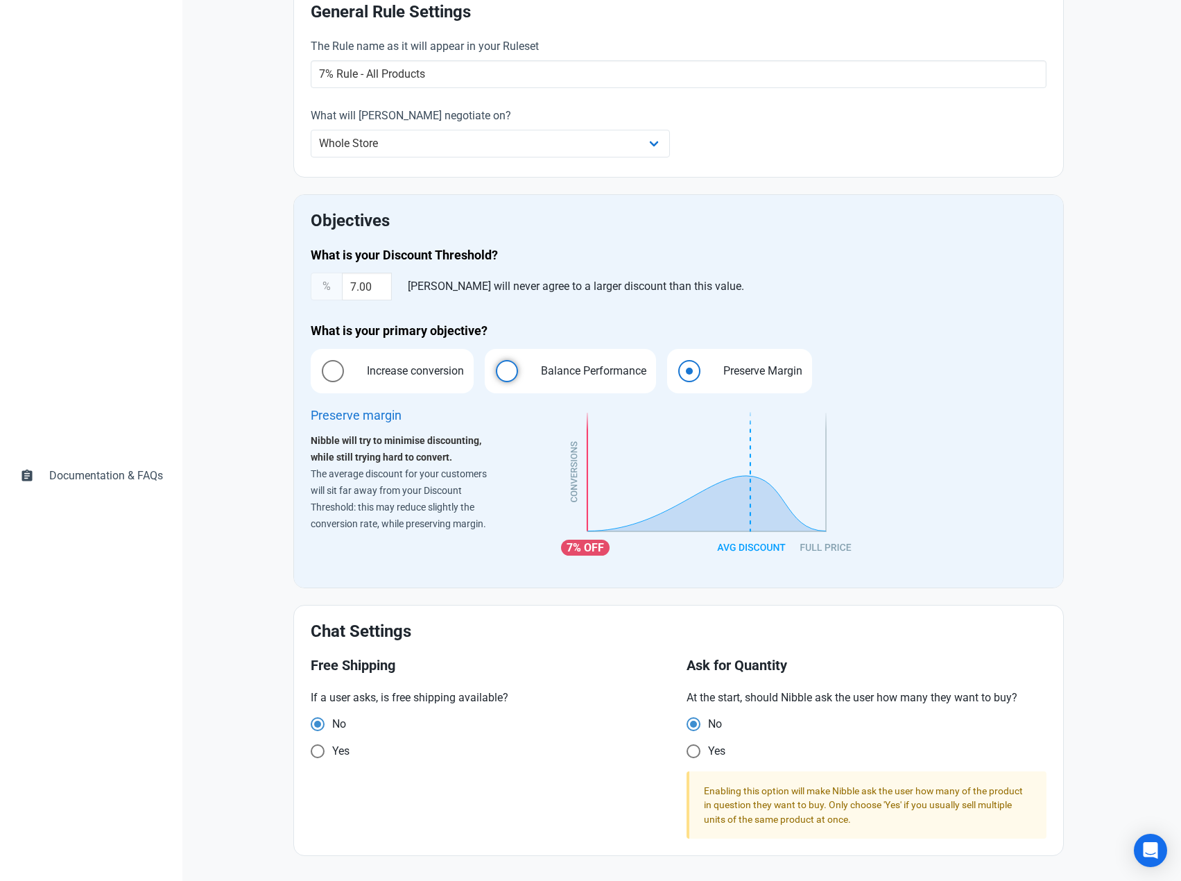
radio input "true"
click at [723, 363] on span "Preserve Margin" at bounding box center [759, 371] width 101 height 17
click at [676, 366] on input "Preserve Margin" at bounding box center [671, 370] width 9 height 9
radio input "true"
click at [574, 363] on span "Balance Performance" at bounding box center [589, 371] width 127 height 17
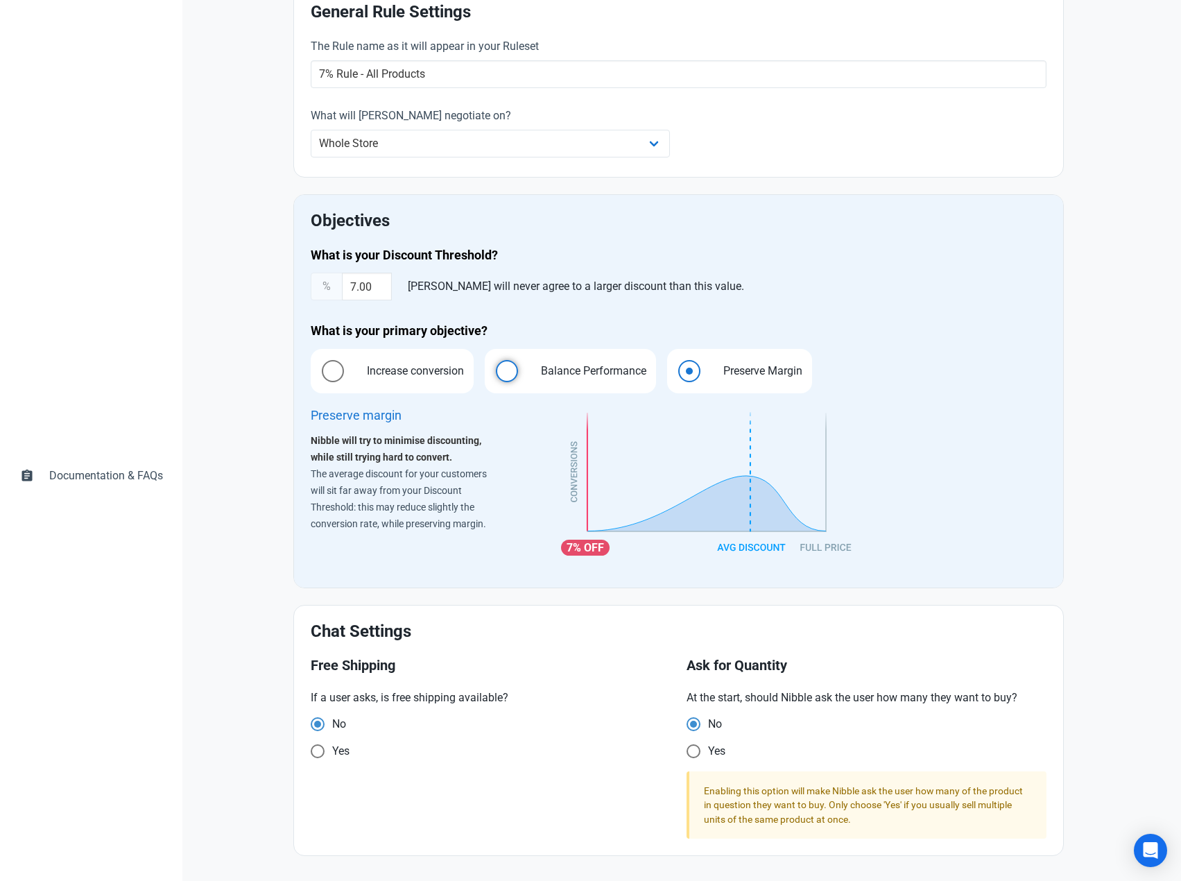
click at [494, 366] on input "Balance Performance" at bounding box center [489, 370] width 9 height 9
radio input "true"
radio input "false"
click at [347, 376] on label "Increase conversion" at bounding box center [392, 371] width 163 height 44
click at [320, 375] on input "Increase conversion" at bounding box center [315, 370] width 9 height 9
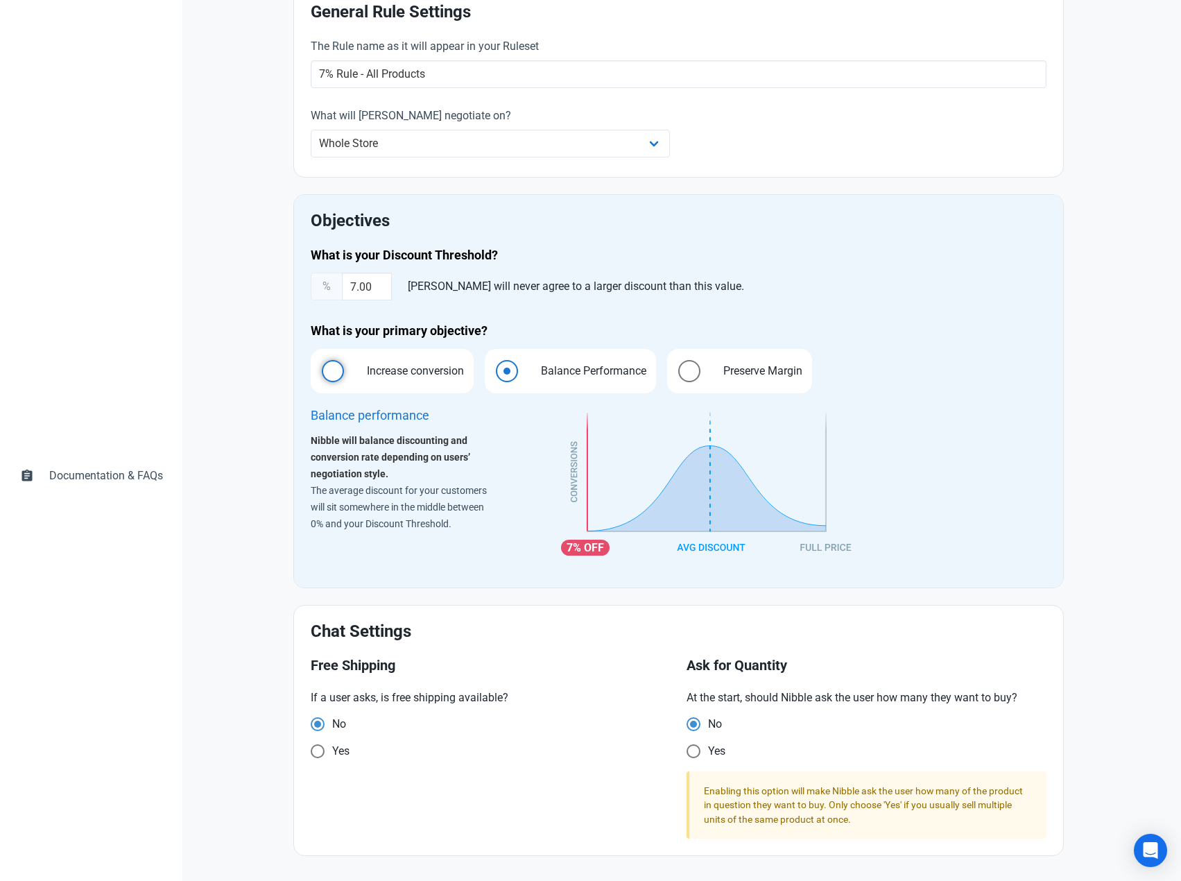
radio input "true"
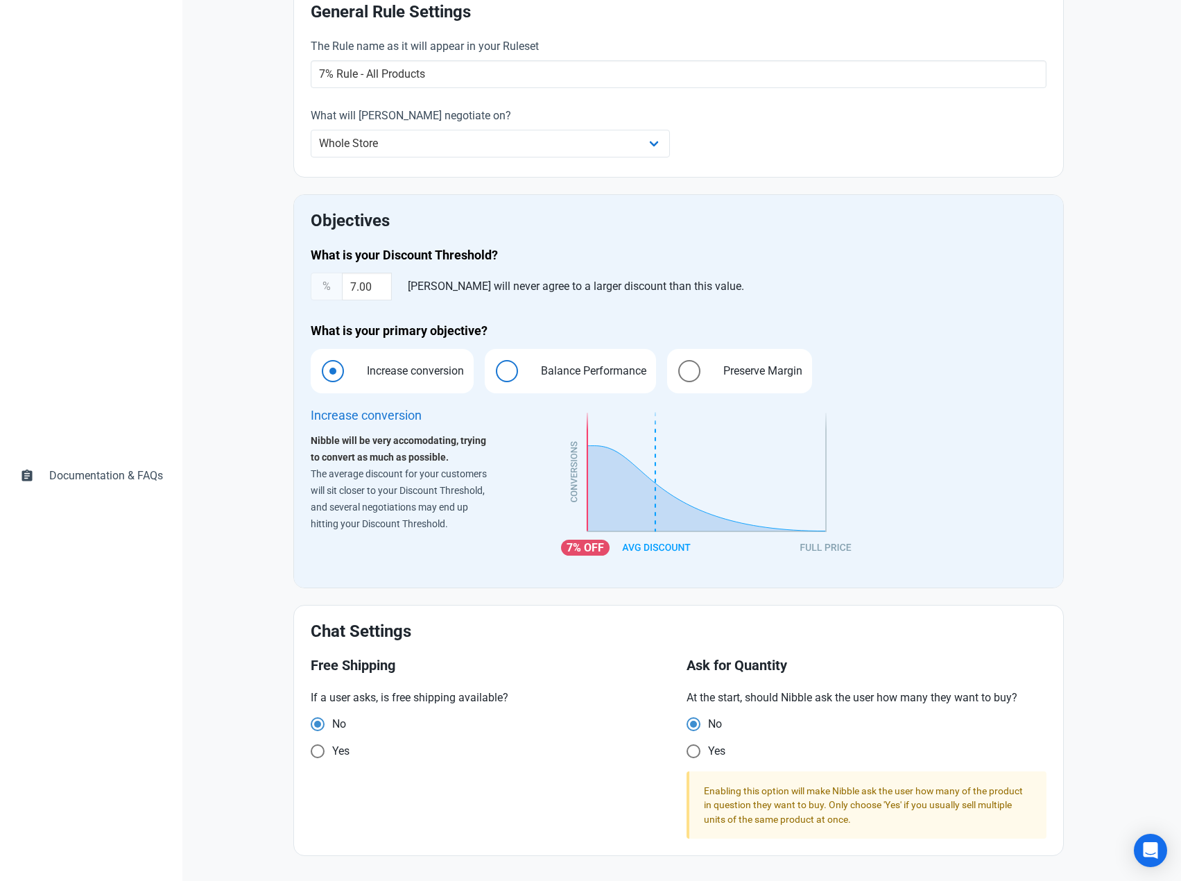
click at [599, 375] on span "Balance Performance" at bounding box center [589, 371] width 127 height 17
click at [494, 375] on input "Balance Performance" at bounding box center [489, 370] width 9 height 9
radio input "true"
radio input "false"
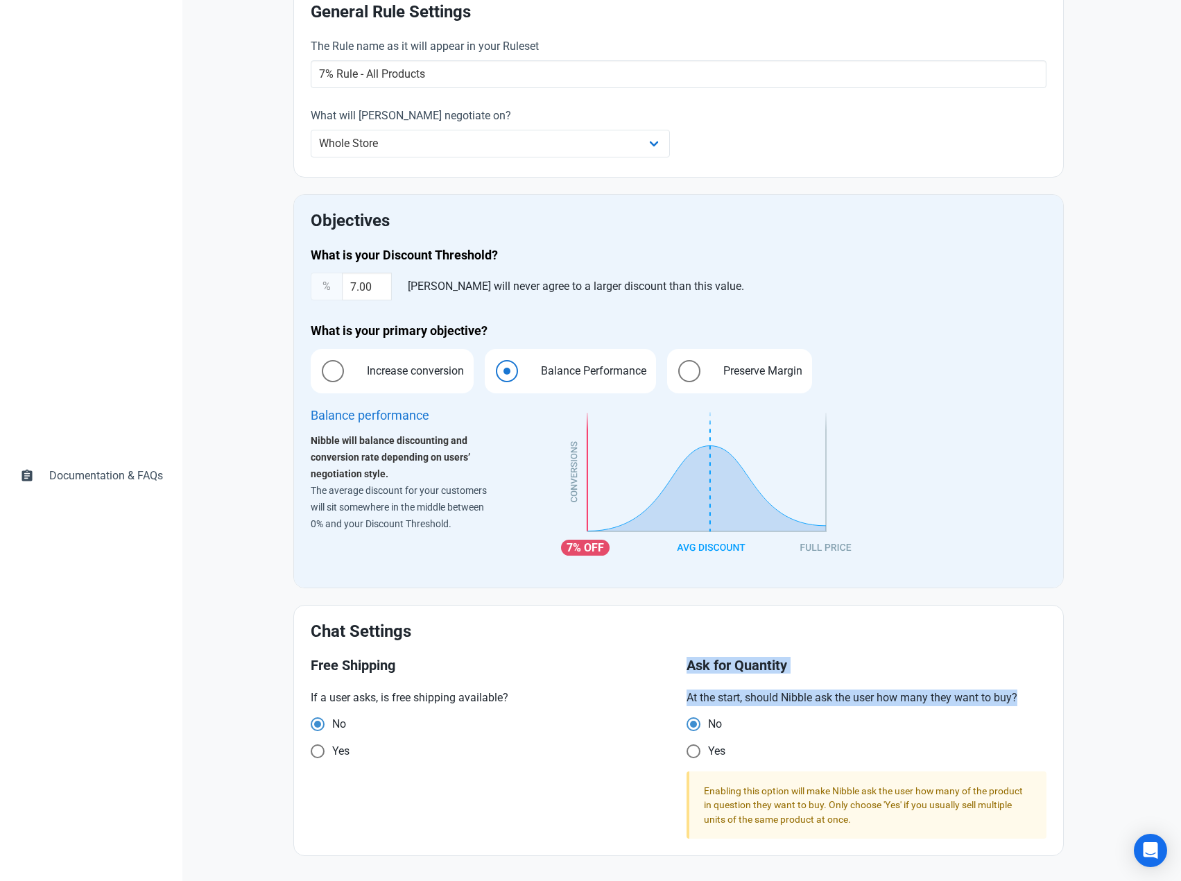
drag, startPoint x: 1023, startPoint y: 698, endPoint x: 675, endPoint y: 691, distance: 348.2
click at [675, 691] on div "Free Shipping If a user asks, is free shipping available? No Yes Ask for Quanti…" at bounding box center [678, 748] width 753 height 198
click at [655, 630] on h2 "Chat Settings" at bounding box center [679, 631] width 736 height 19
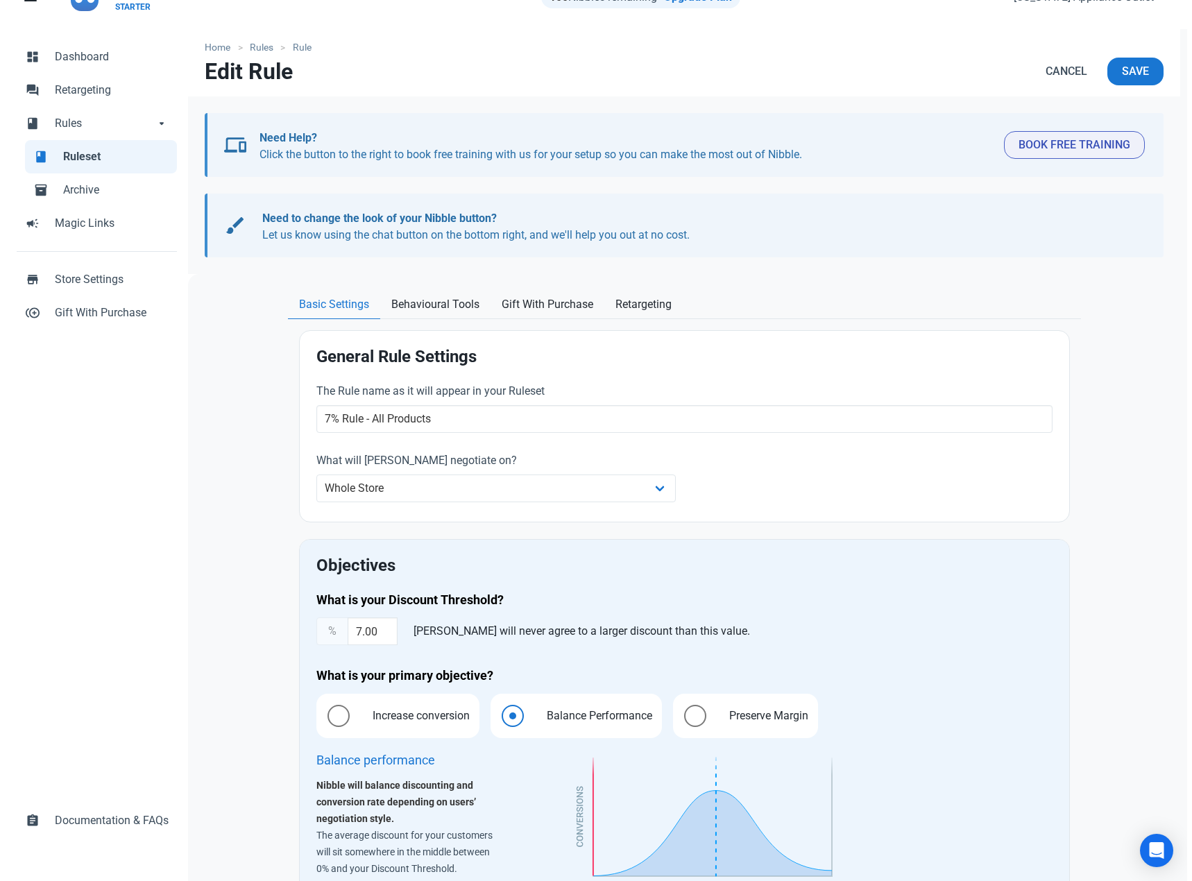
scroll to position [0, 0]
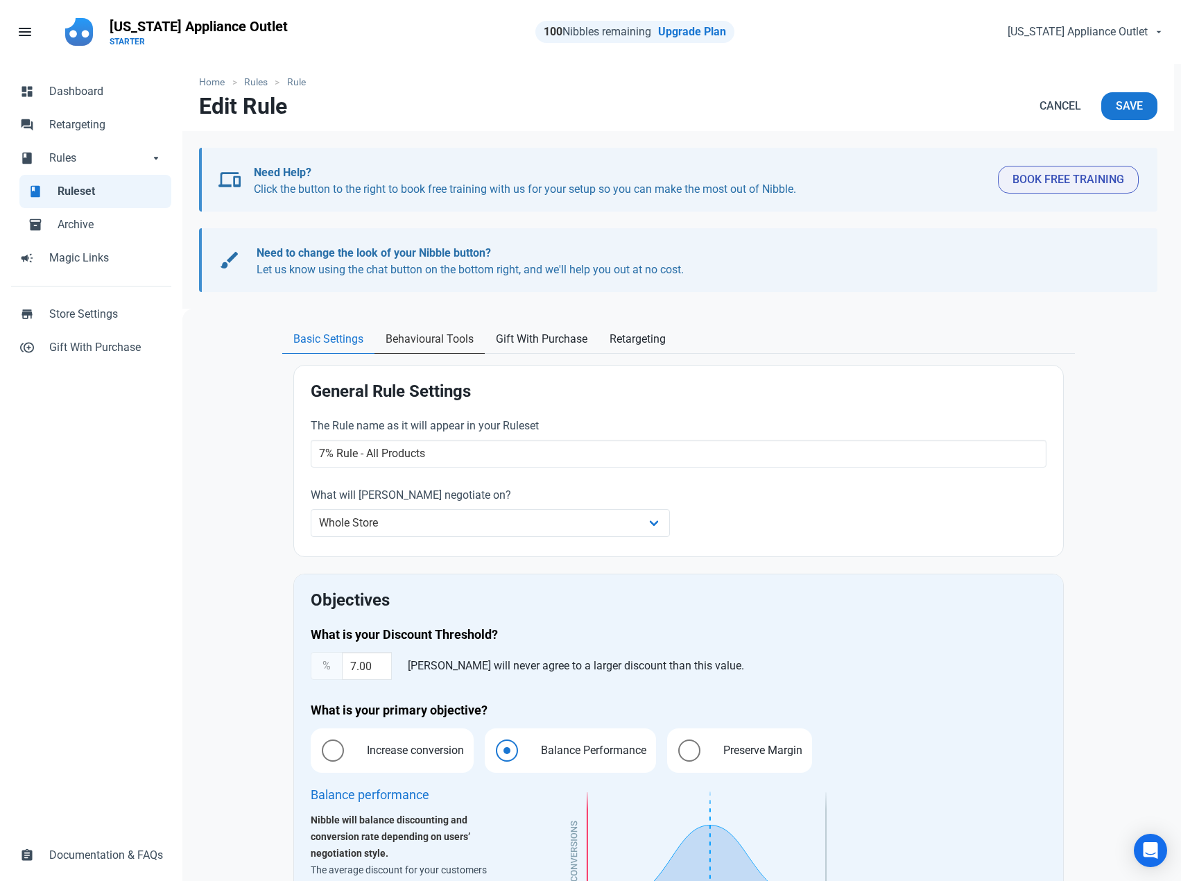
click at [458, 339] on span "Behavioural Tools" at bounding box center [430, 339] width 88 height 17
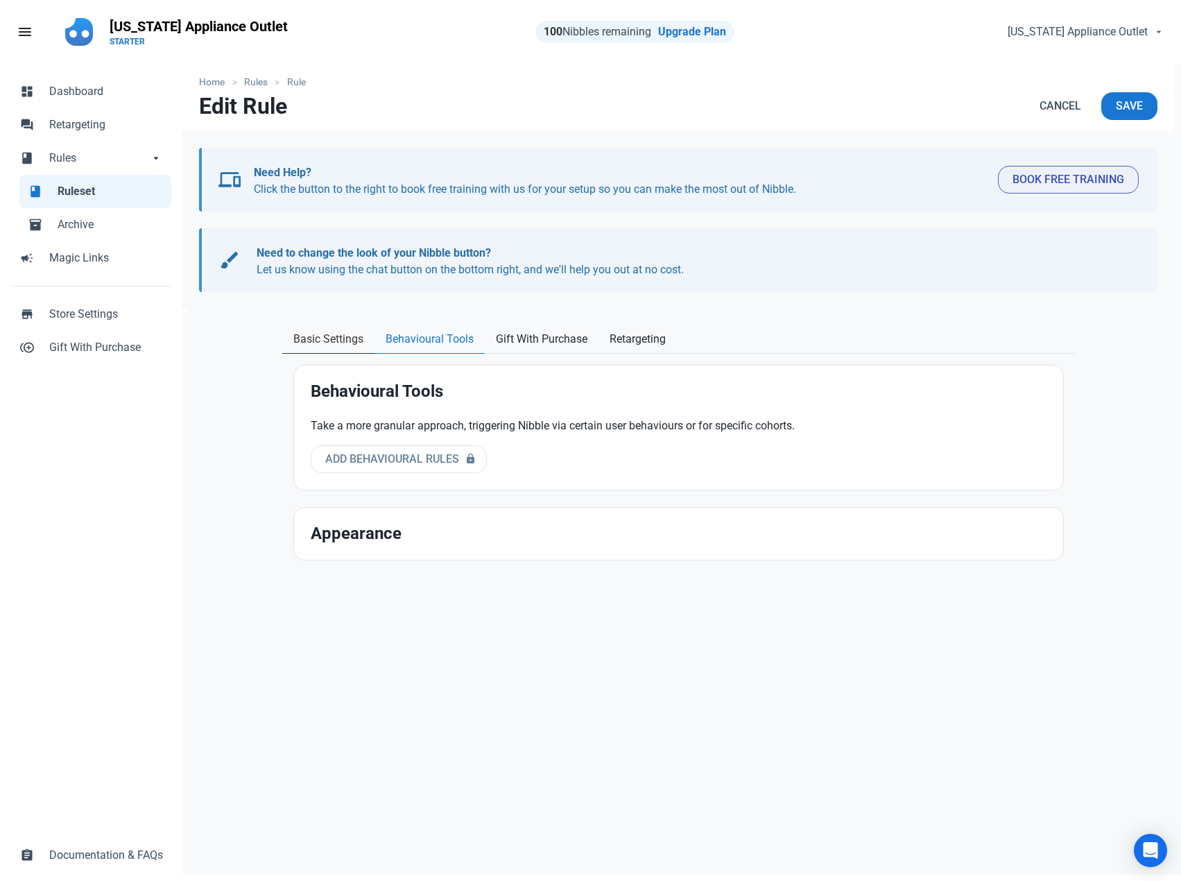
click at [338, 335] on span "Basic Settings" at bounding box center [328, 339] width 70 height 17
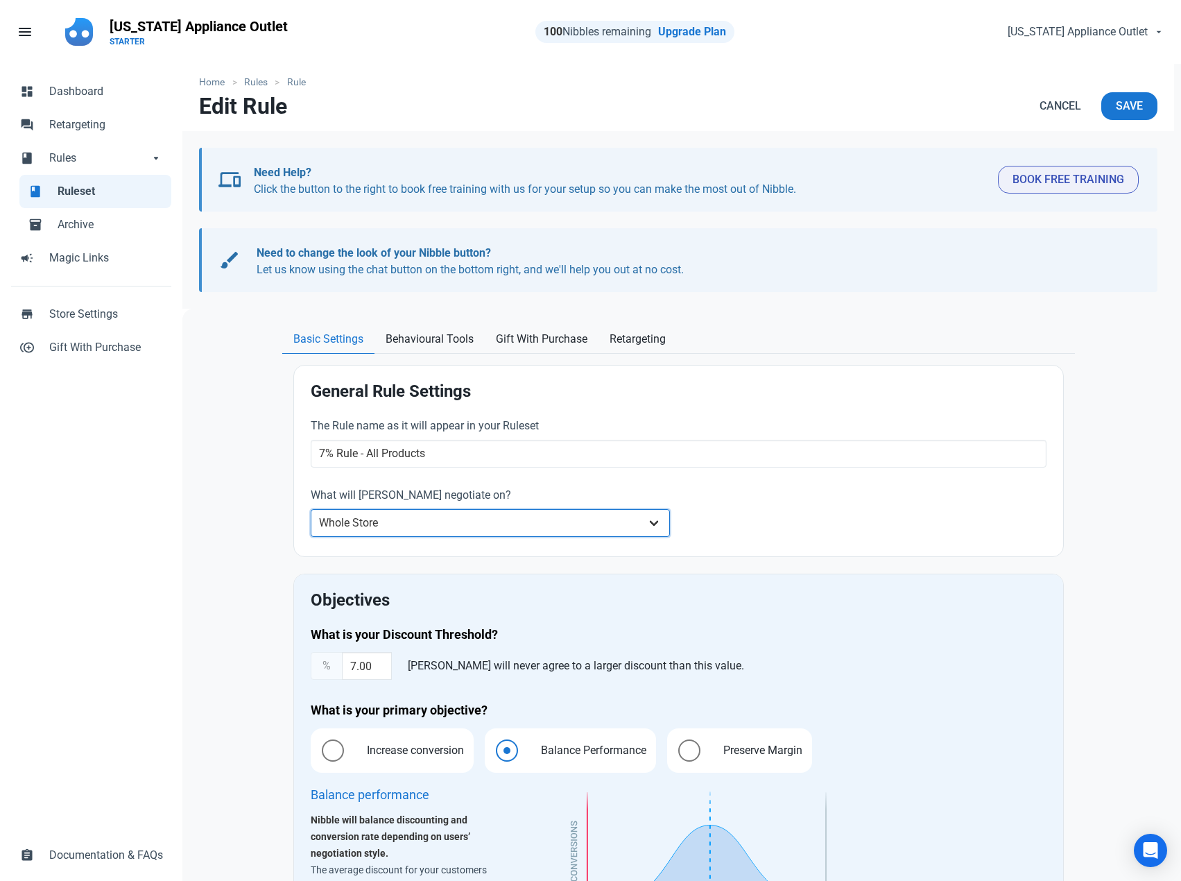
click at [419, 515] on select "Whole Store Individual Products Product Categories Cart" at bounding box center [491, 523] width 360 height 28
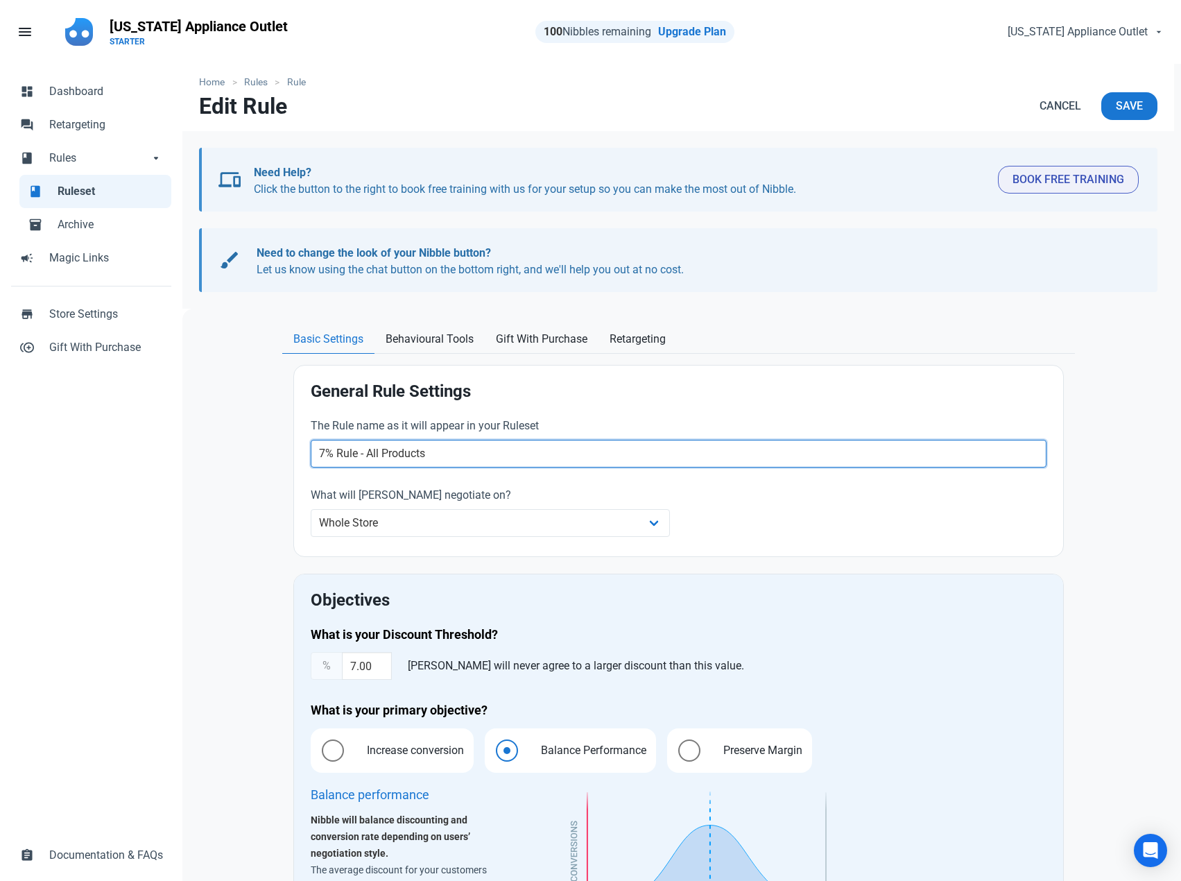
click at [433, 454] on input "7% Rule - All Products" at bounding box center [679, 454] width 736 height 28
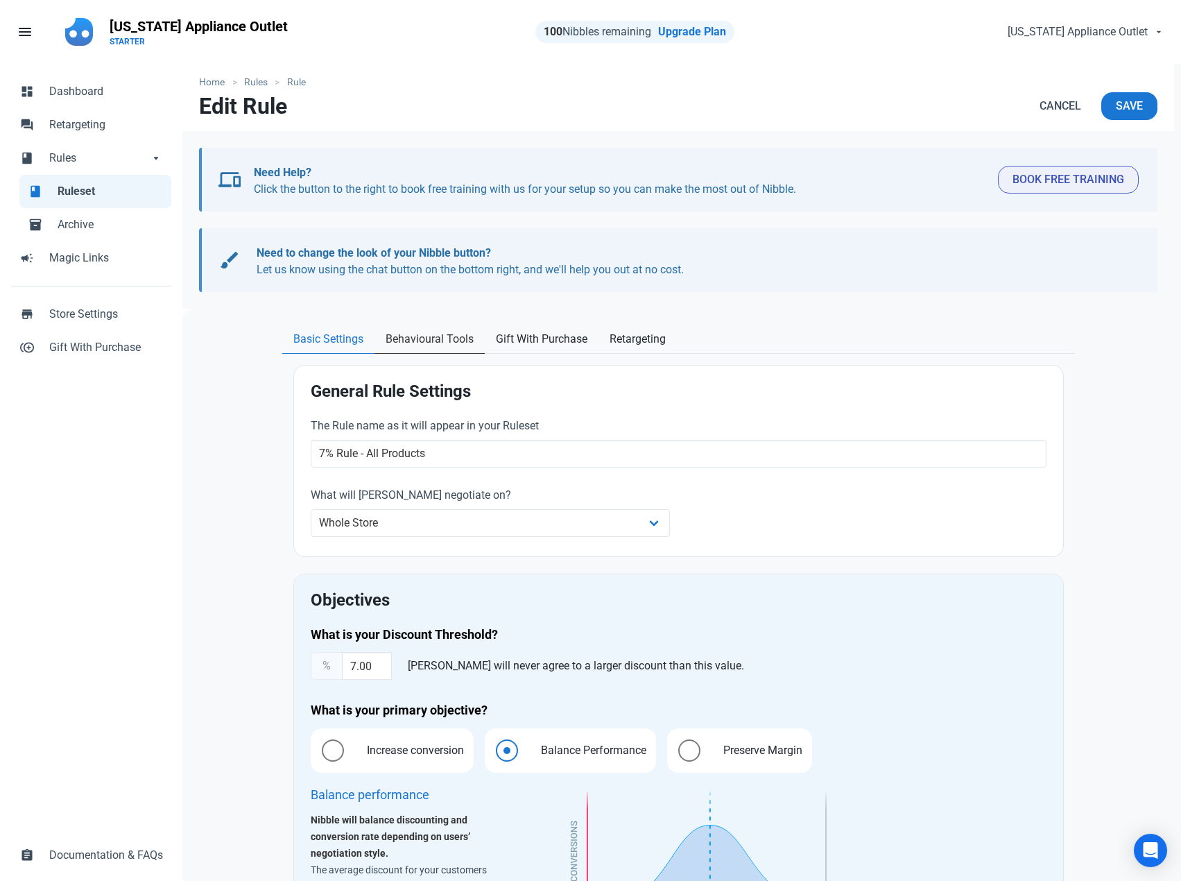
click at [428, 331] on span "Behavioural Tools" at bounding box center [430, 339] width 88 height 17
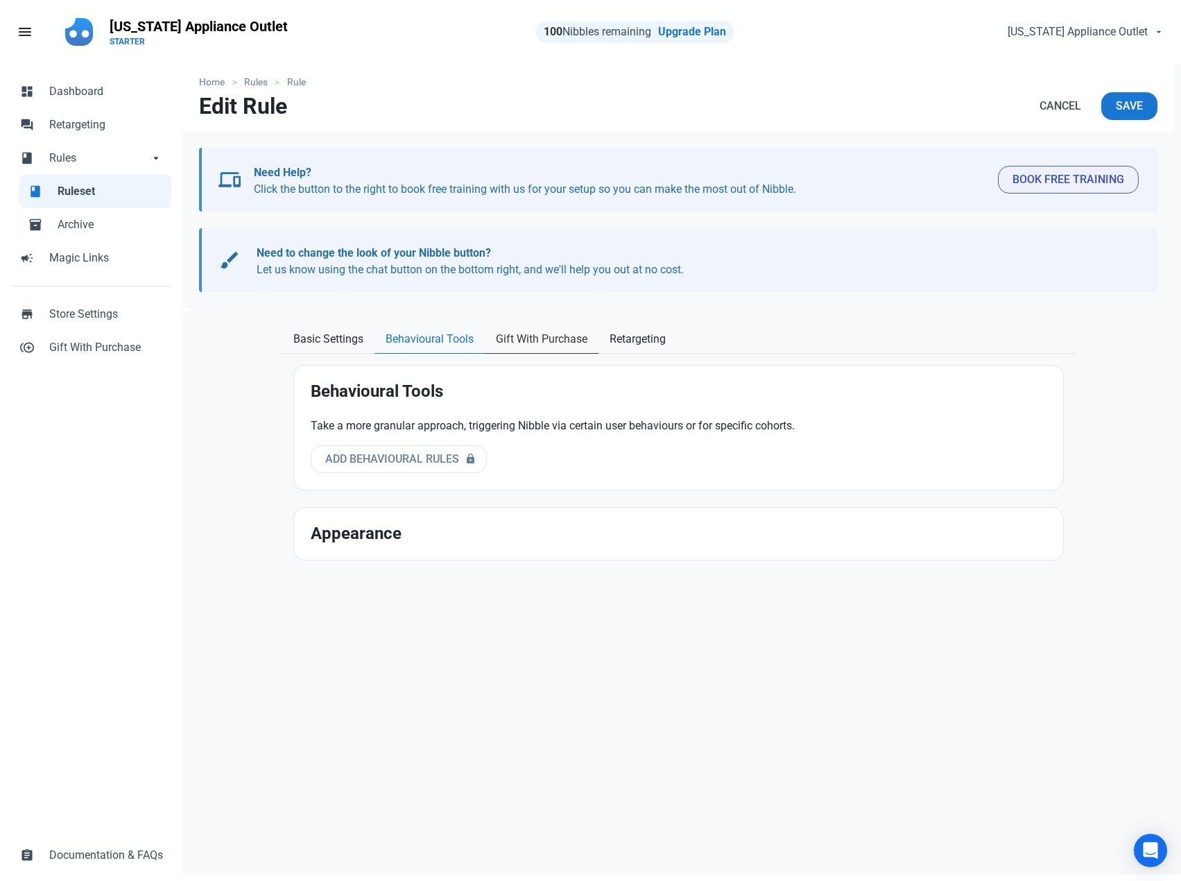
click at [559, 331] on span "Gift With Purchase" at bounding box center [542, 339] width 92 height 17
click at [644, 331] on span "Retargeting" at bounding box center [638, 339] width 56 height 17
click at [511, 340] on span "Gift With Purchase" at bounding box center [542, 339] width 92 height 17
click at [429, 345] on span "Behavioural Tools" at bounding box center [430, 339] width 88 height 17
click at [538, 339] on span "Gift With Purchase" at bounding box center [542, 339] width 92 height 17
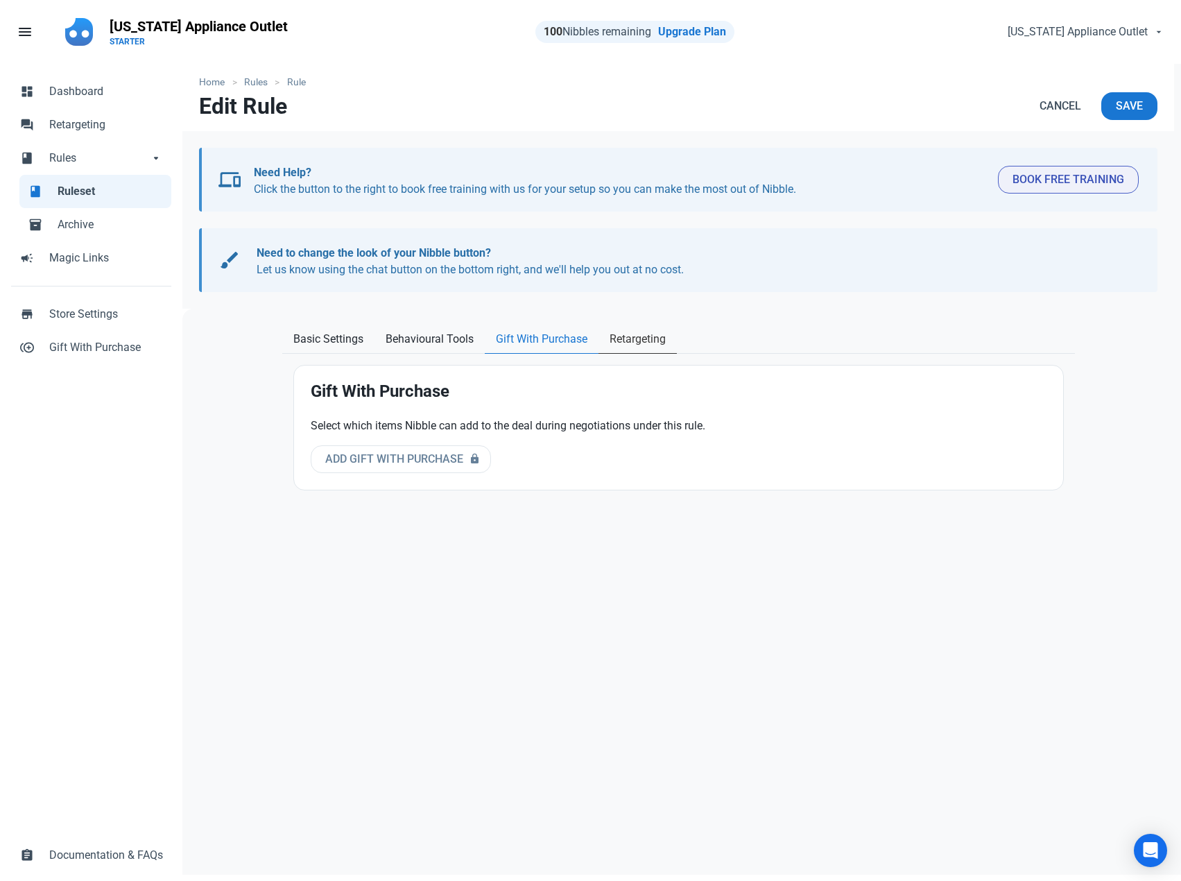
click at [619, 336] on span "Retargeting" at bounding box center [638, 339] width 56 height 17
click at [527, 342] on span "Gift With Purchase" at bounding box center [542, 339] width 92 height 17
click at [454, 339] on span "Behavioural Tools" at bounding box center [430, 339] width 88 height 17
click at [498, 288] on section "brush Need to change the look of your Nibble button? Let us know using the chat…" at bounding box center [678, 260] width 958 height 64
click at [328, 336] on span "Basic Settings" at bounding box center [328, 339] width 70 height 17
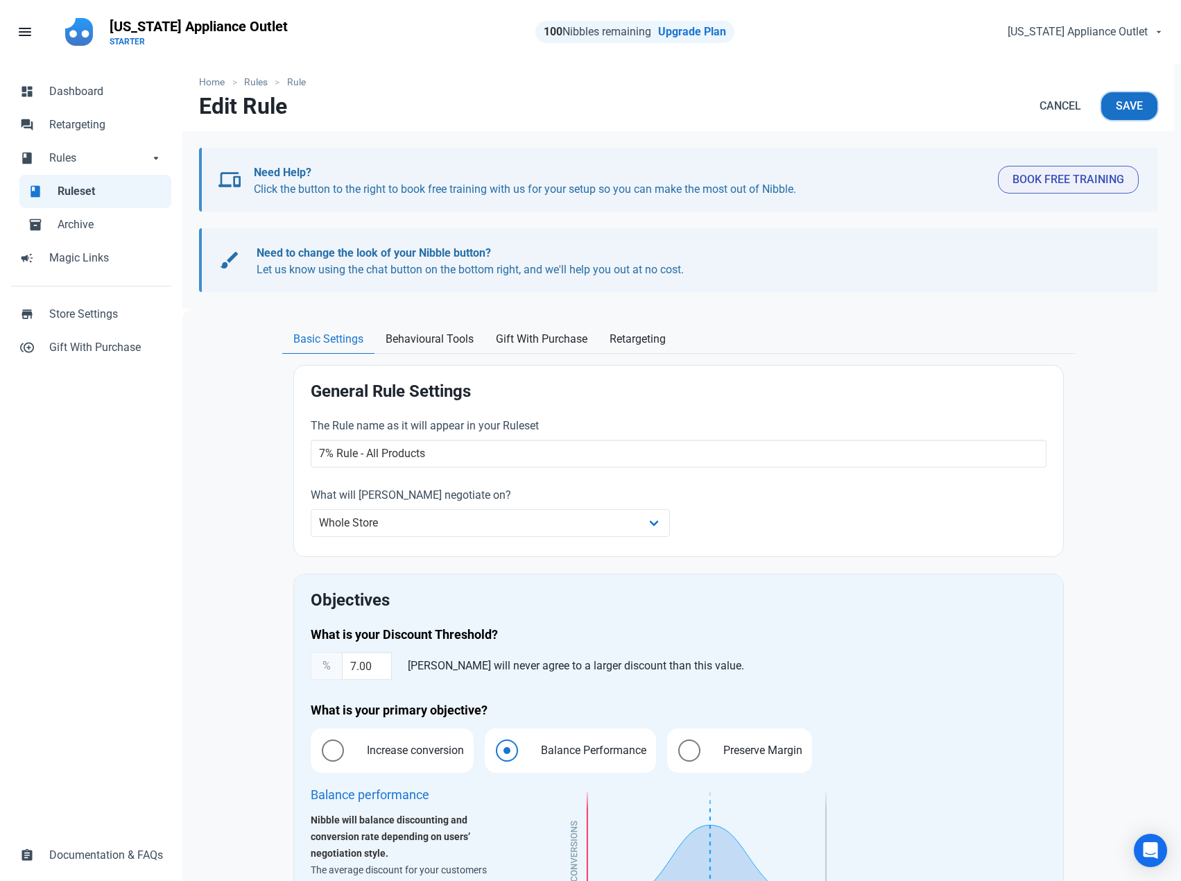
click at [1135, 106] on span "Save" at bounding box center [1129, 106] width 27 height 17
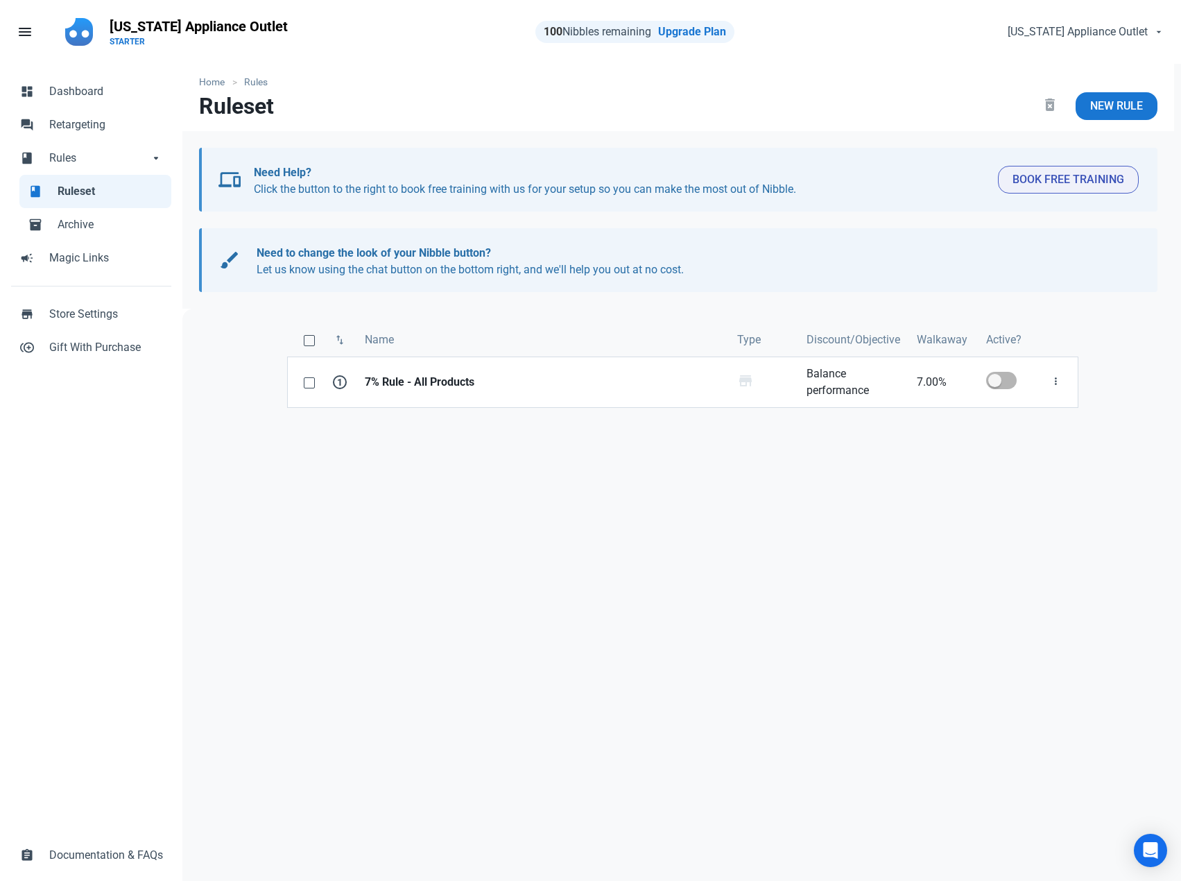
drag, startPoint x: 509, startPoint y: 33, endPoint x: 648, endPoint y: 32, distance: 139.4
click at [648, 32] on div "100 Nibbles remaining Upgrade Plan" at bounding box center [515, 32] width 438 height 42
click at [756, 73] on nav "Home Rules" at bounding box center [678, 78] width 992 height 28
click at [720, 90] on nav "Home Rules" at bounding box center [678, 78] width 992 height 28
click at [487, 66] on nav "Home Rules" at bounding box center [678, 78] width 992 height 28
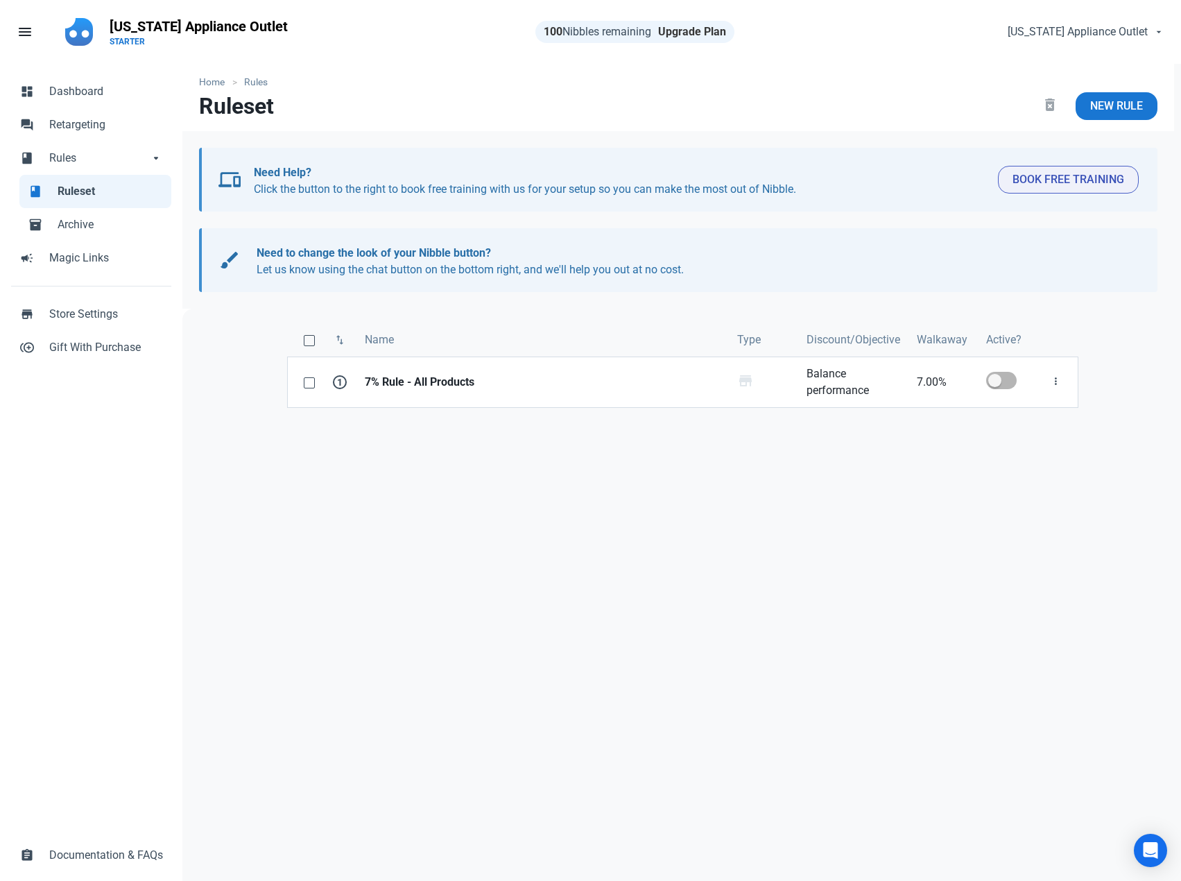
click at [708, 30] on link "Upgrade Plan" at bounding box center [692, 31] width 68 height 13
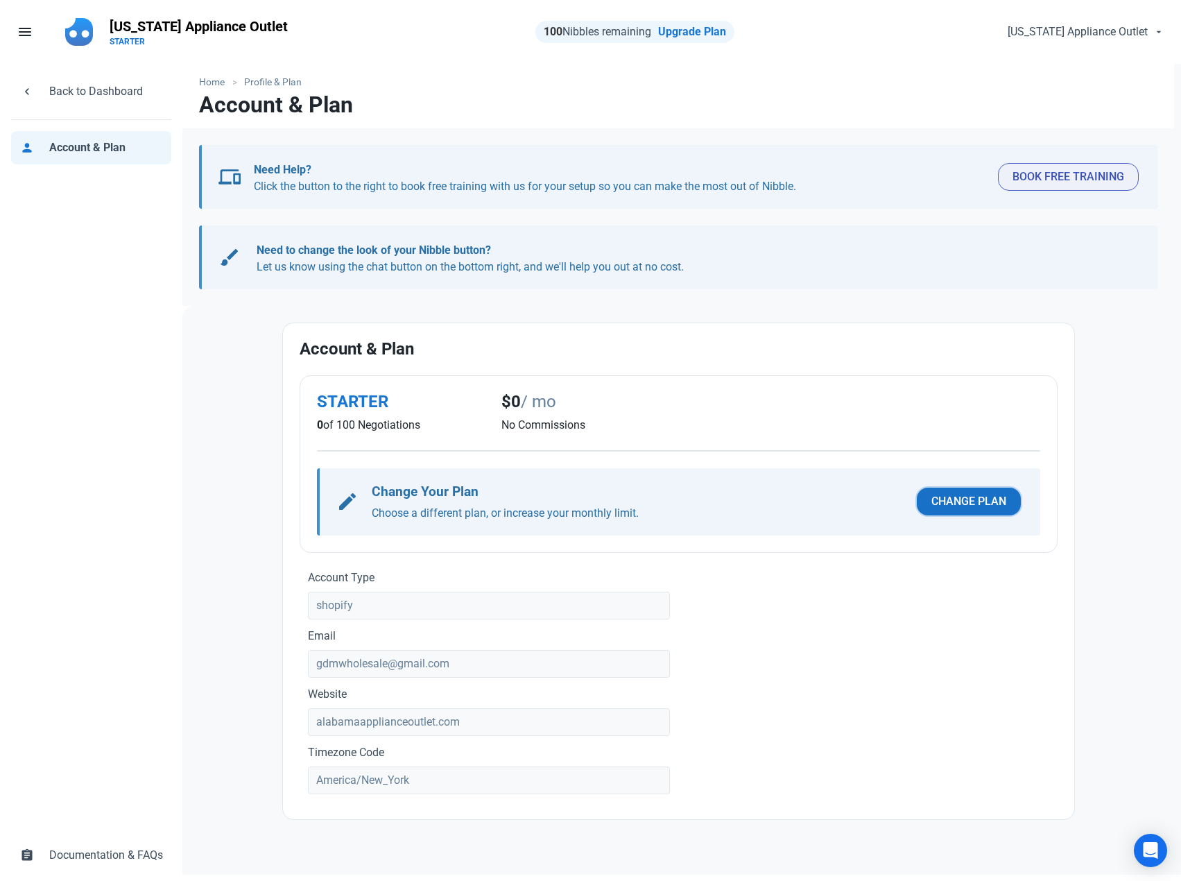
click at [961, 503] on span "Change Plan" at bounding box center [968, 501] width 75 height 17
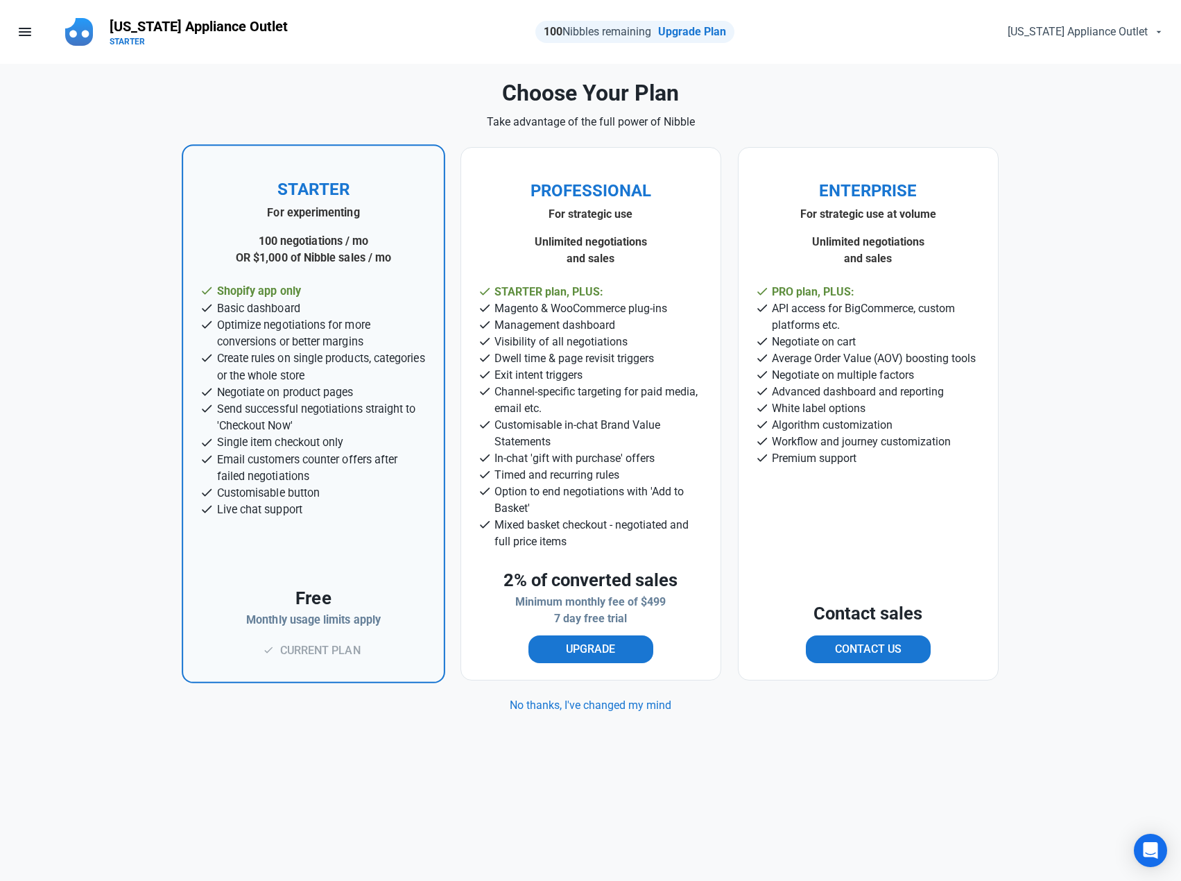
click at [314, 532] on header "STARTER For experimenting 100 negotiations / mo OR $1,000 of Nibble sales / mo …" at bounding box center [313, 357] width 227 height 355
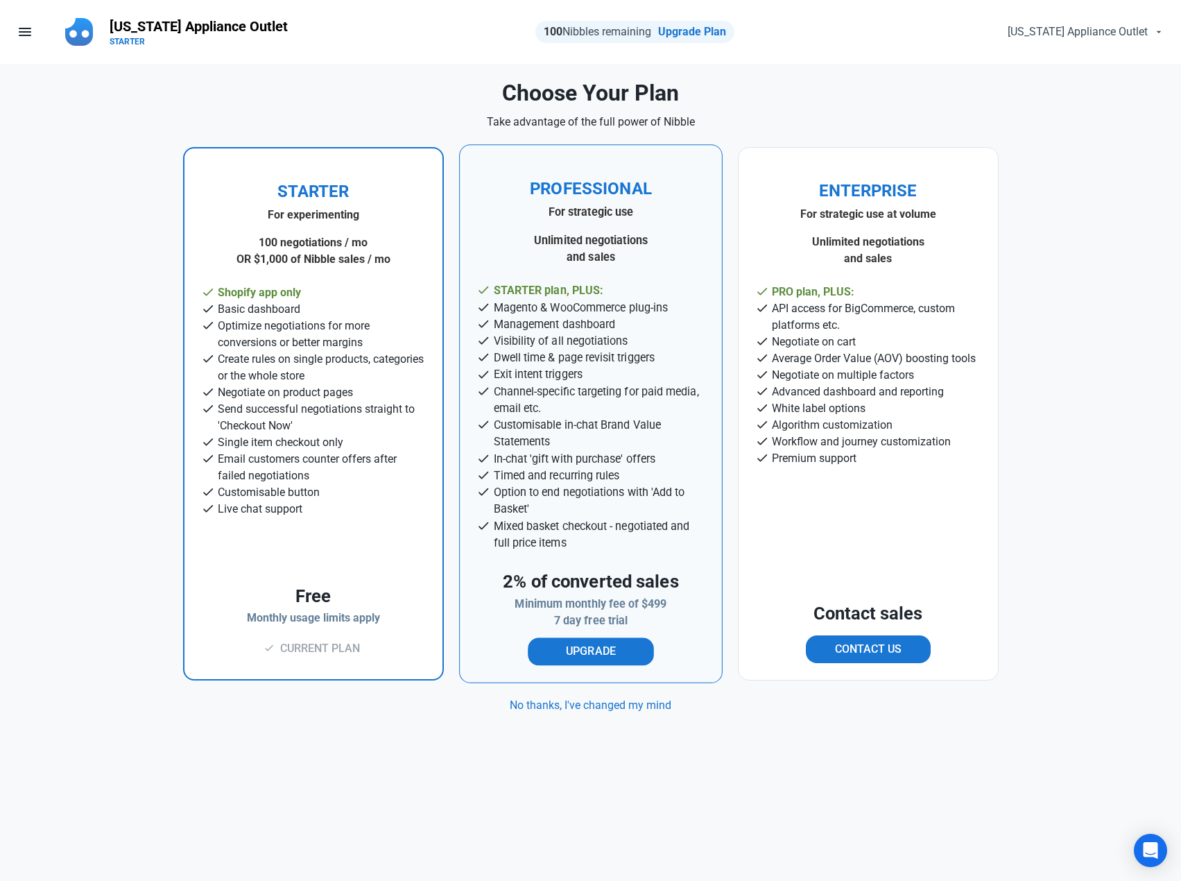
click at [624, 525] on span "check Mixed basket checkout - negotiated and full price items" at bounding box center [591, 534] width 196 height 30
click at [607, 655] on span "Upgrade" at bounding box center [591, 651] width 50 height 17
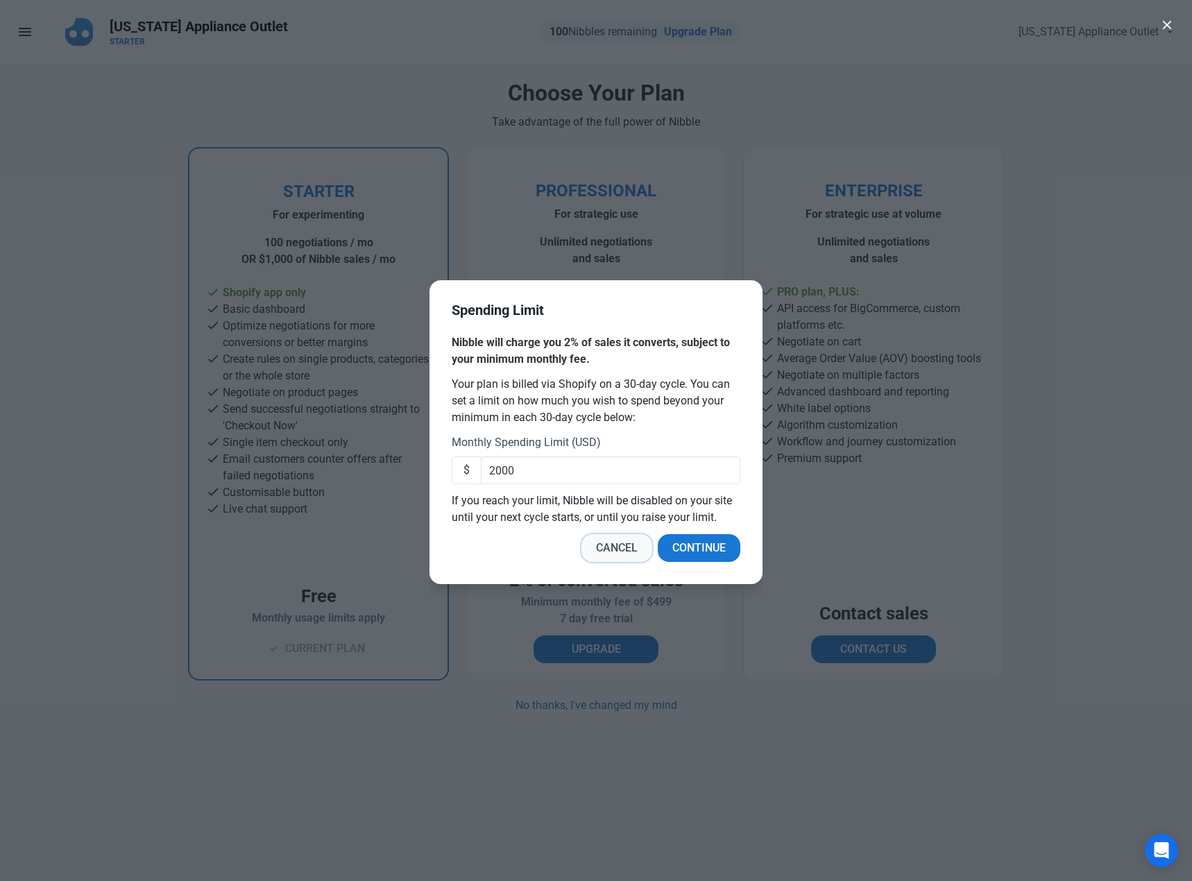
click at [620, 545] on span "Cancel" at bounding box center [617, 548] width 42 height 17
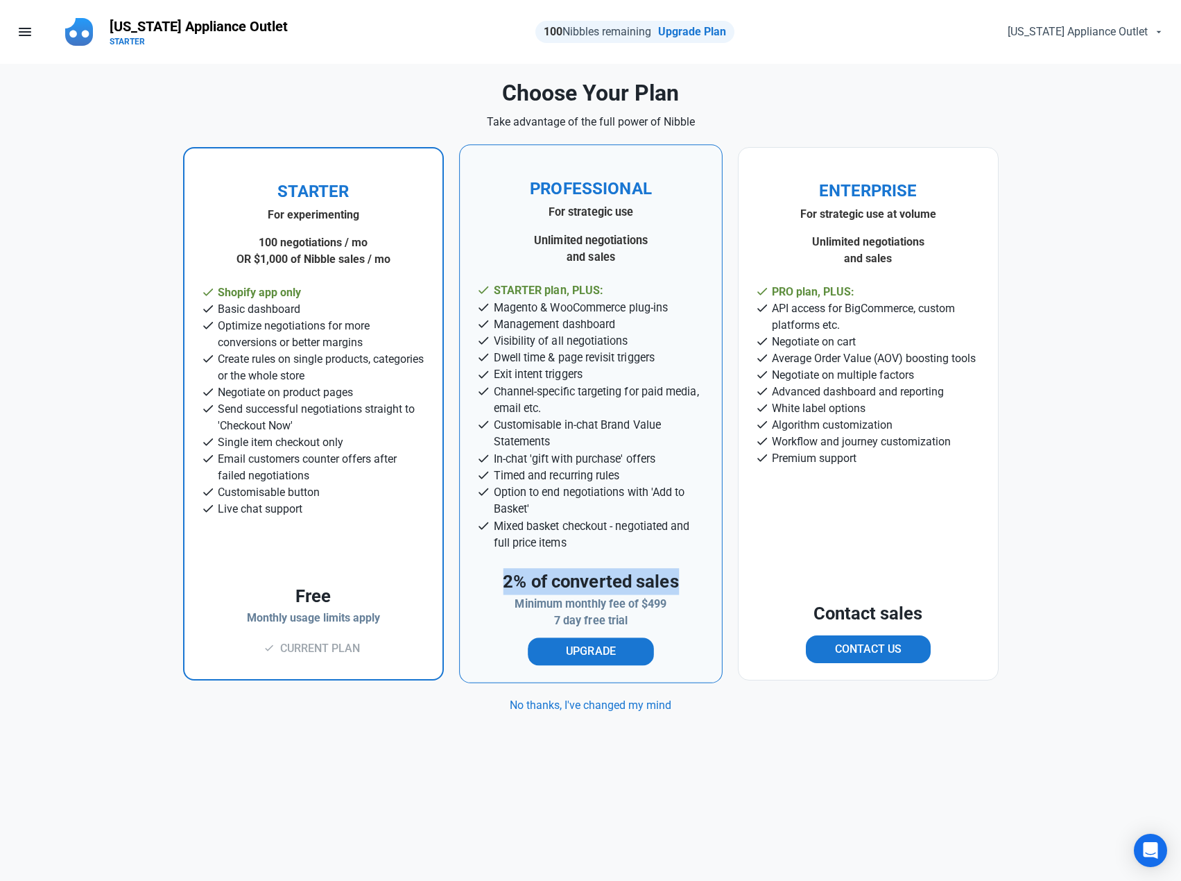
drag, startPoint x: 504, startPoint y: 581, endPoint x: 689, endPoint y: 581, distance: 185.2
click at [689, 581] on div "PROFESSIONAL For strategic use Unlimited negotiations and sales check STARTER p…" at bounding box center [591, 422] width 262 height 519
click at [685, 584] on div "PROFESSIONAL For strategic use Unlimited negotiations and sales check STARTER p…" at bounding box center [591, 422] width 262 height 519
drag, startPoint x: 680, startPoint y: 582, endPoint x: 501, endPoint y: 581, distance: 178.2
click at [501, 581] on div "PROFESSIONAL For strategic use Unlimited negotiations and sales check STARTER p…" at bounding box center [591, 422] width 262 height 519
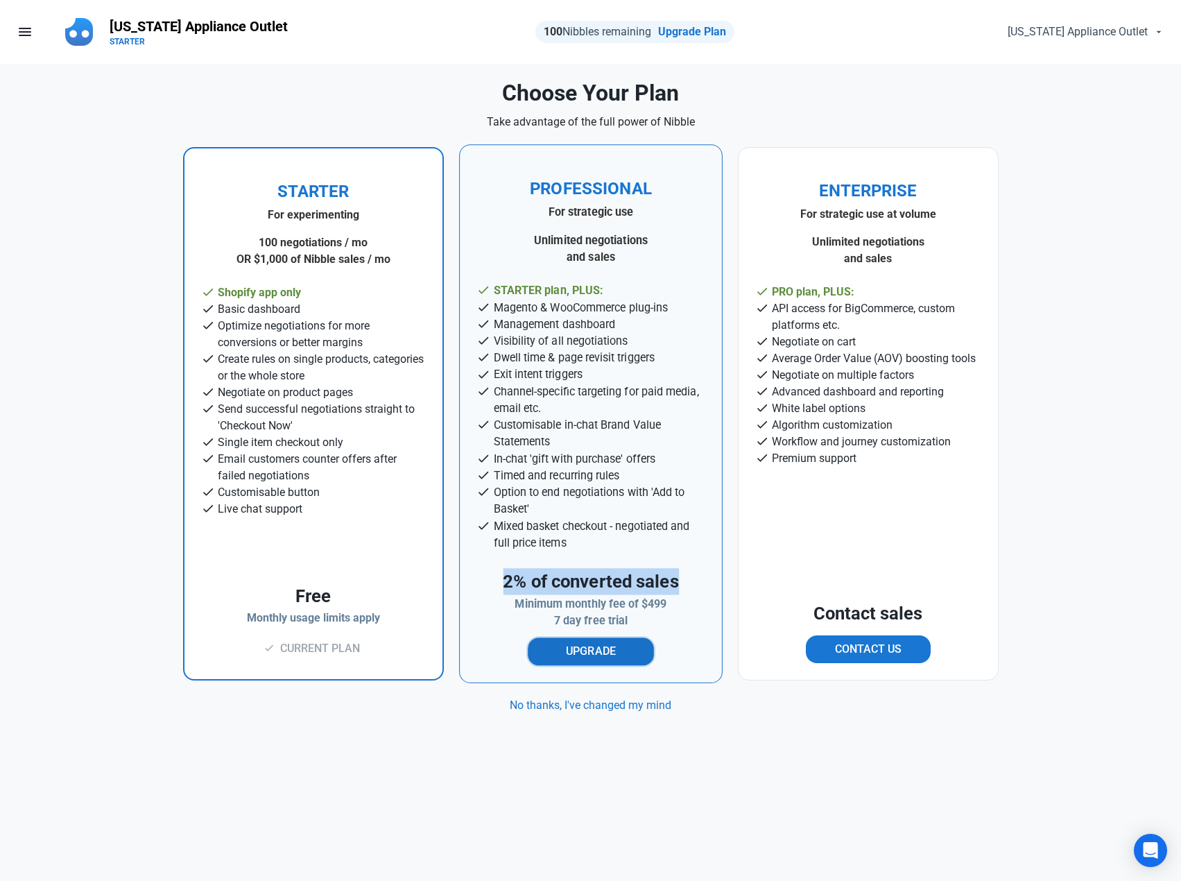
click at [610, 651] on span "Upgrade" at bounding box center [591, 651] width 50 height 17
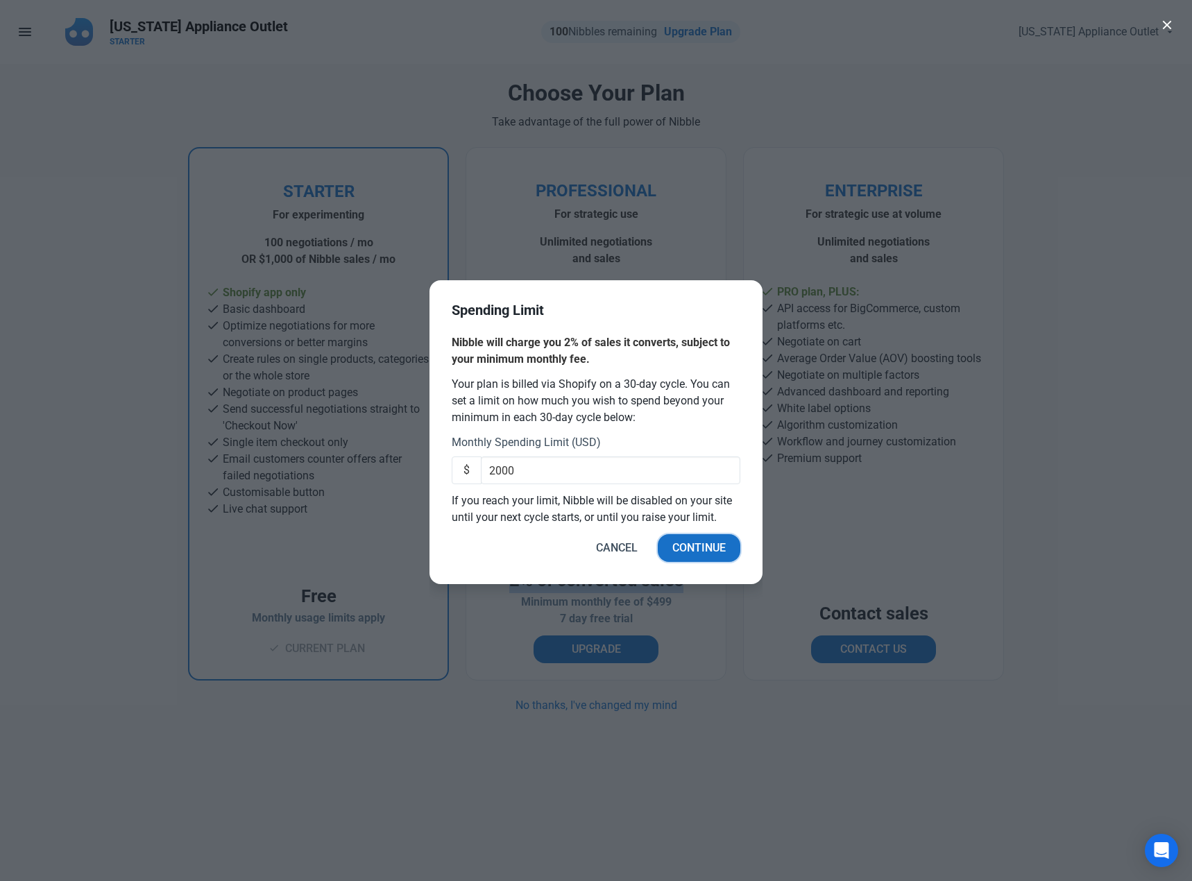
click at [707, 551] on span "Continue" at bounding box center [698, 548] width 53 height 17
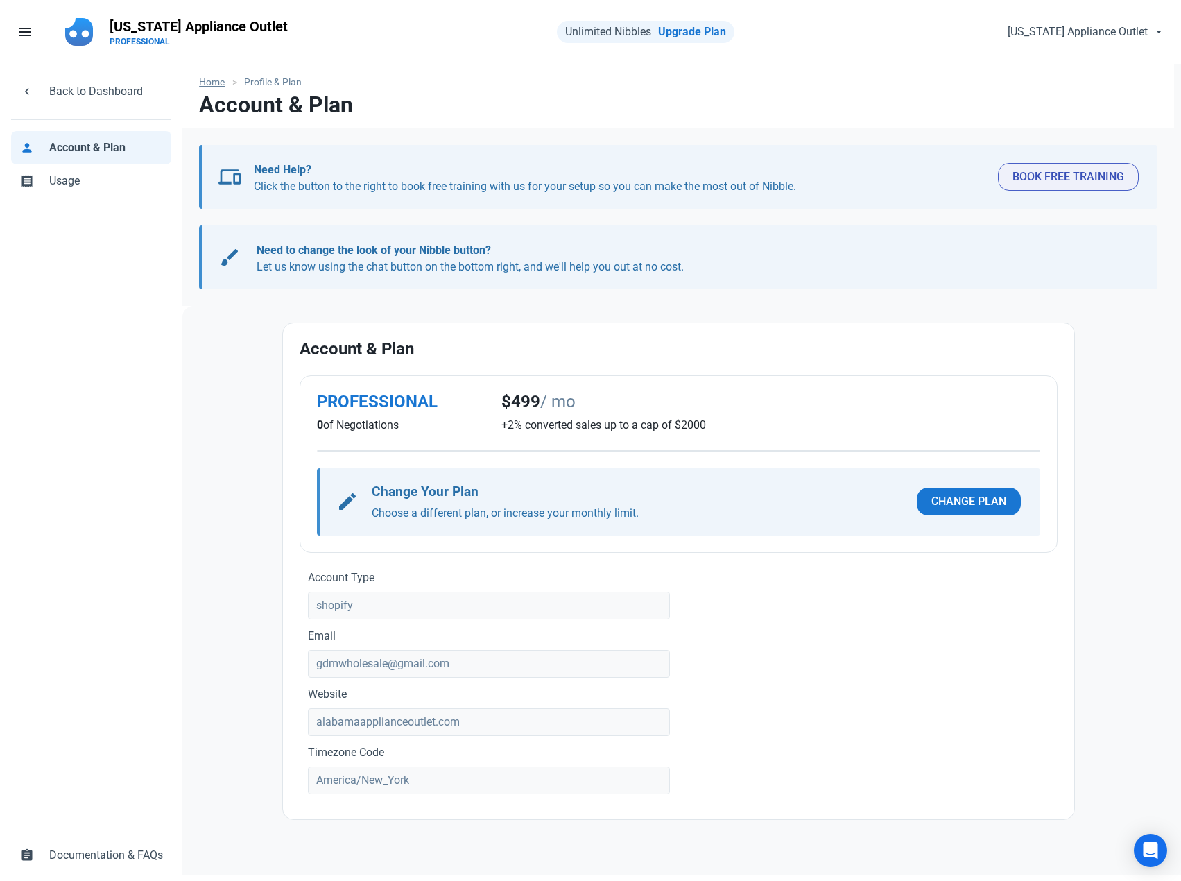
click at [215, 82] on link "Home" at bounding box center [215, 82] width 33 height 15
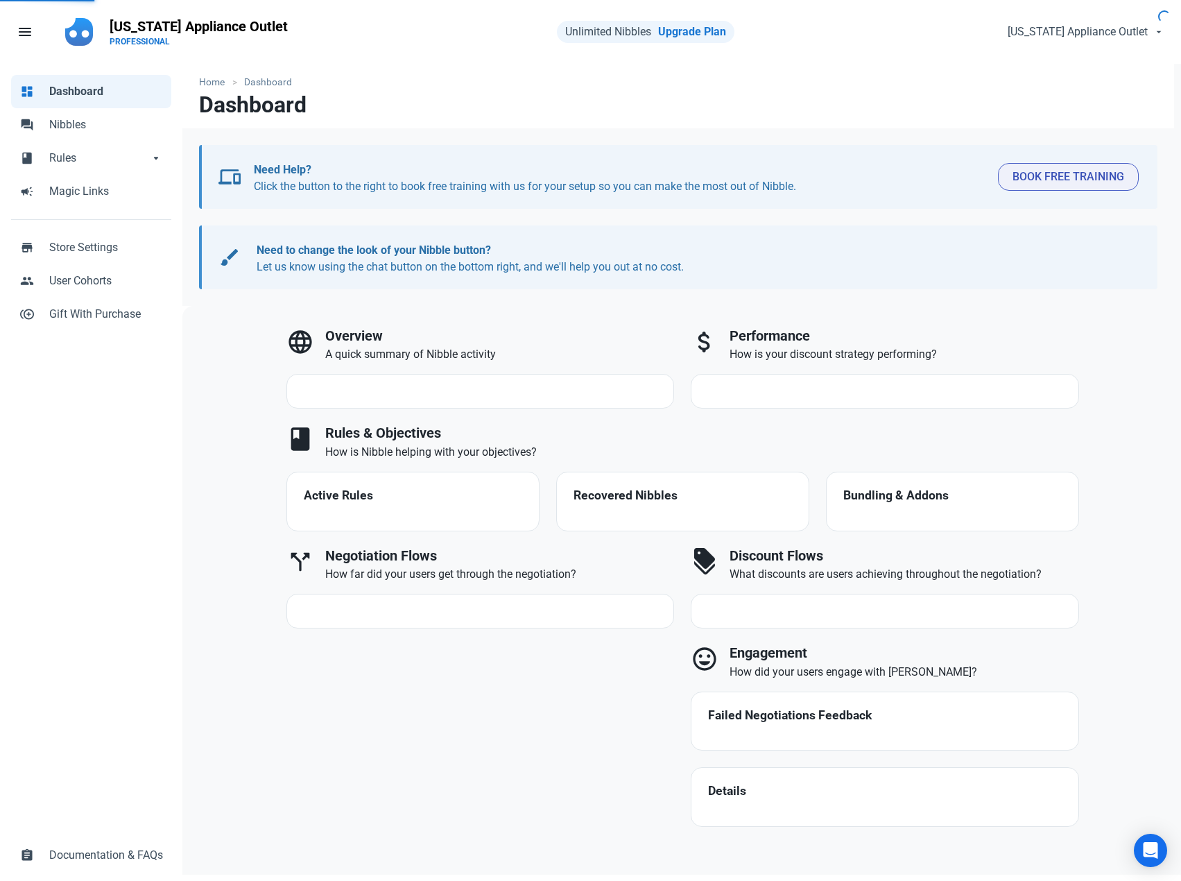
select select "7d"
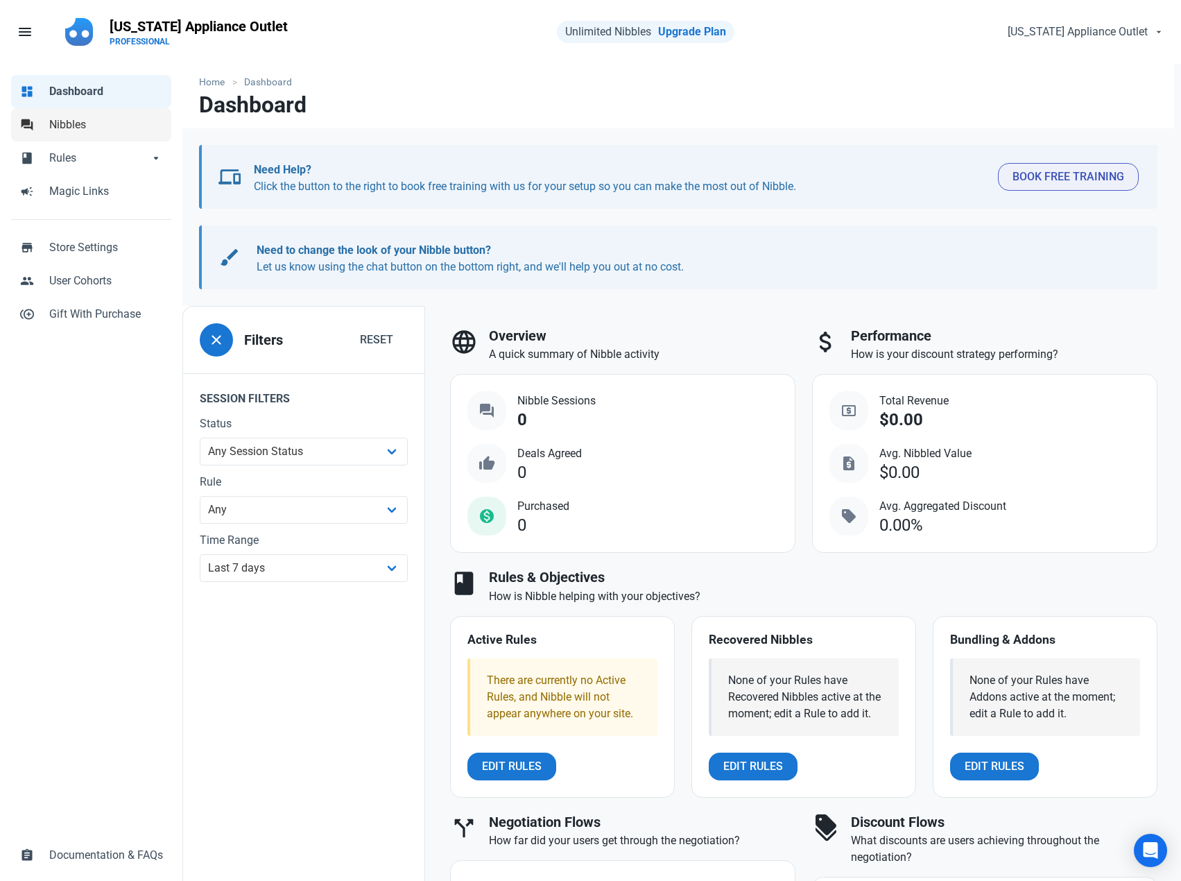
click at [86, 121] on span "Nibbles" at bounding box center [106, 125] width 114 height 17
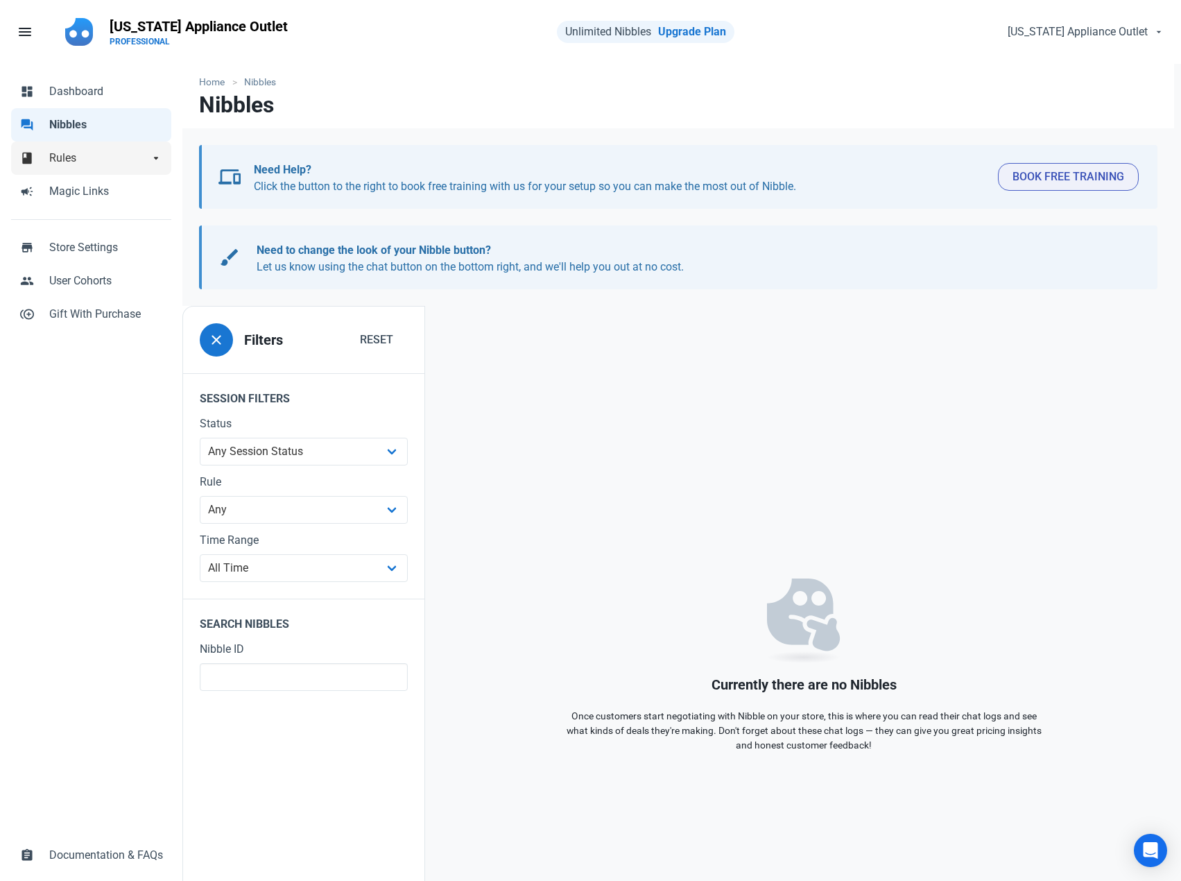
click at [96, 155] on span "Rules" at bounding box center [99, 158] width 100 height 17
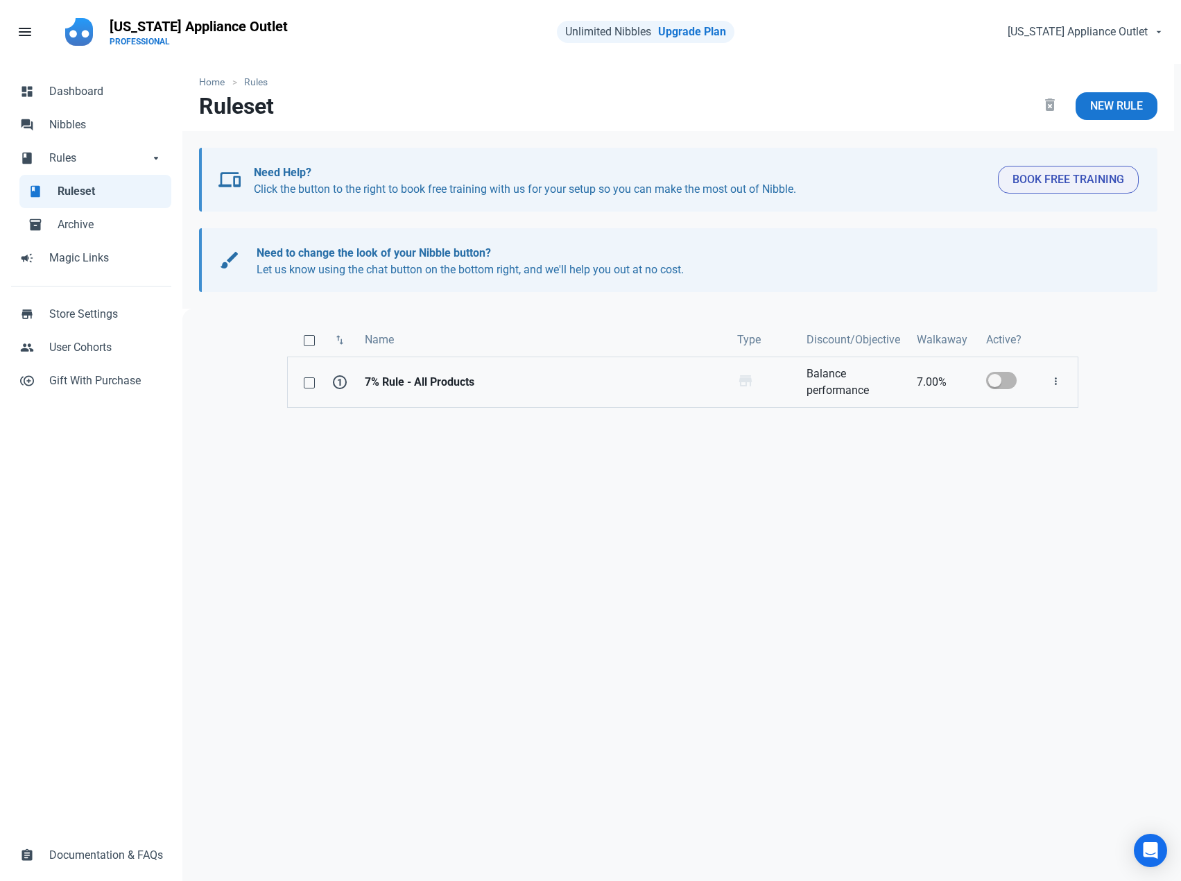
click at [557, 377] on strong "7% Rule - All Products" at bounding box center [543, 382] width 356 height 17
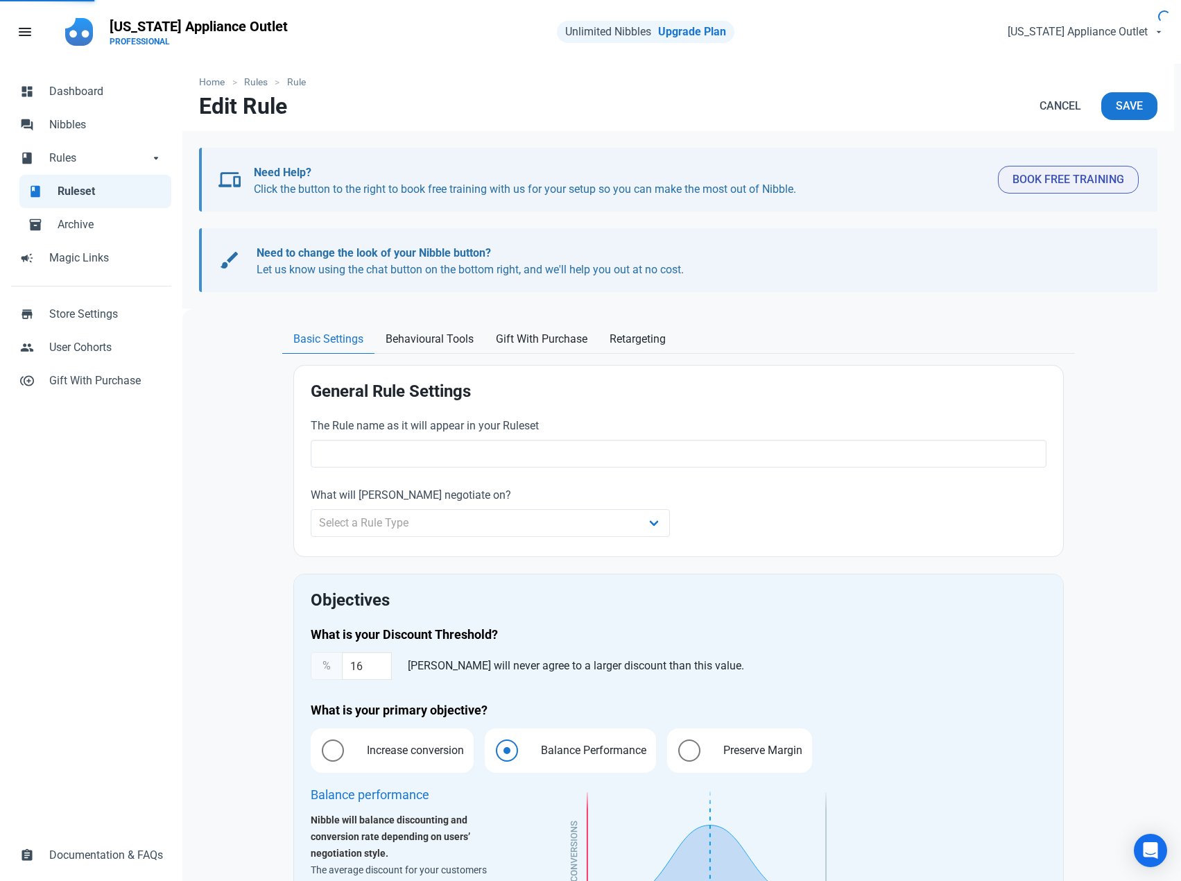
type input "7% Rule - All Products"
type input "7.00"
radio input "true"
click at [419, 342] on span "Behavioural Tools" at bounding box center [430, 339] width 88 height 17
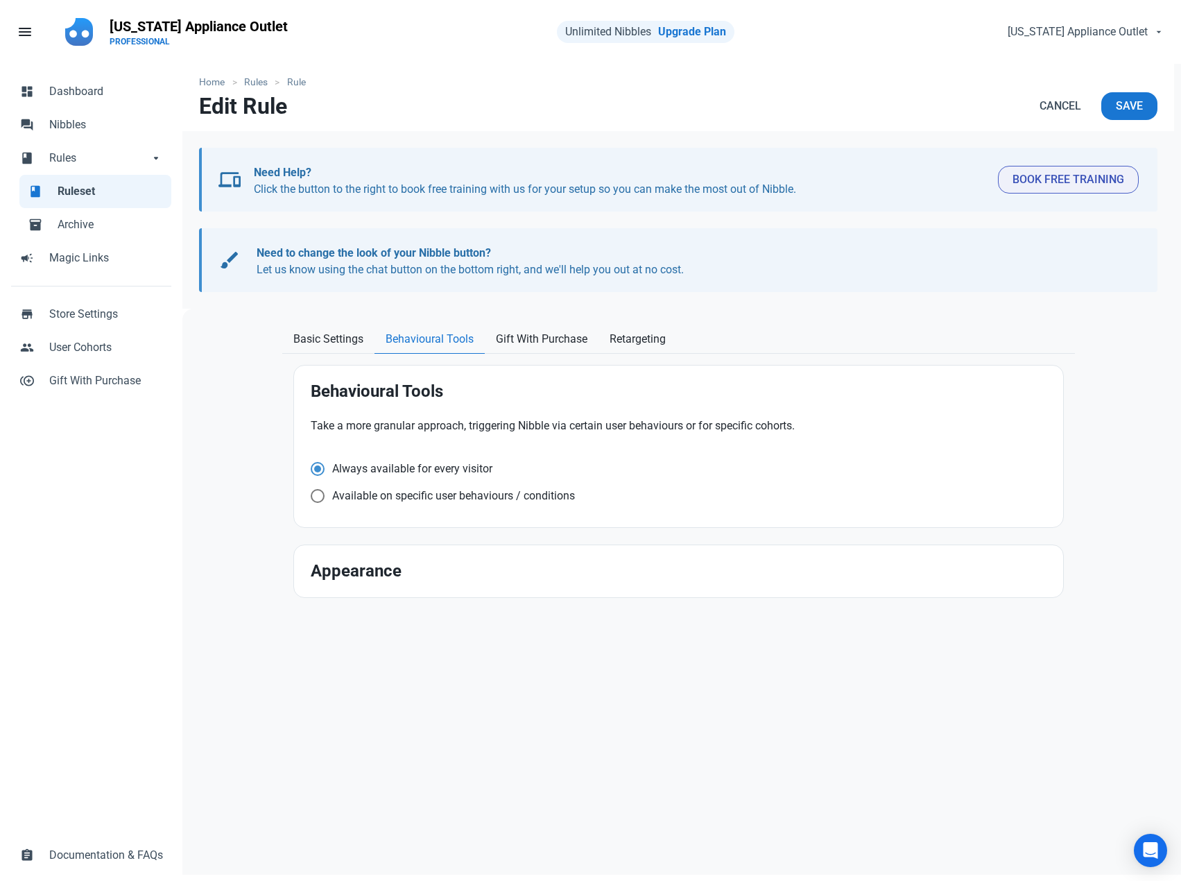
click at [422, 576] on h2 "Appearance" at bounding box center [679, 571] width 736 height 19
click at [471, 476] on span "Available on specific user behaviours / conditions" at bounding box center [409, 469] width 168 height 14
click at [320, 473] on input "Available on specific user behaviours / conditions" at bounding box center [315, 468] width 9 height 9
radio input "true"
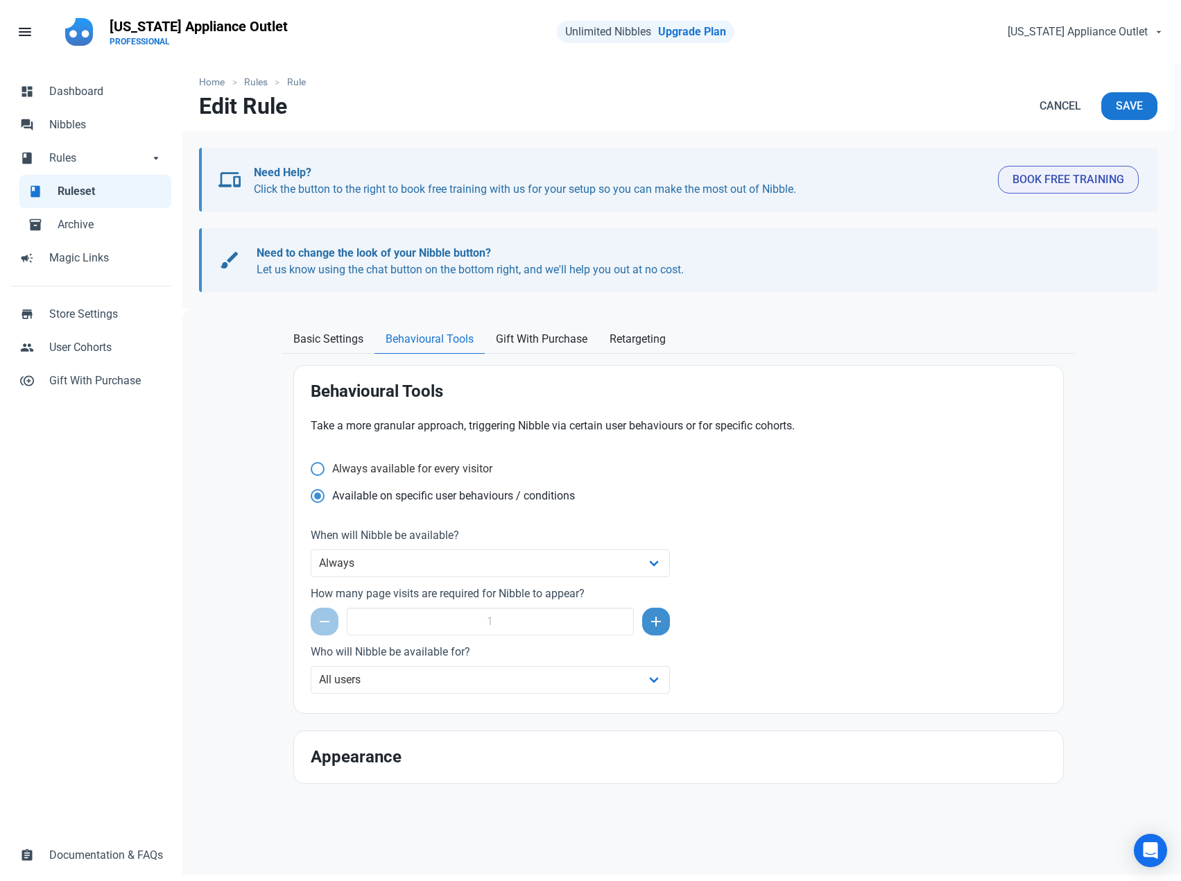
click at [432, 470] on span "Always available for every visitor" at bounding box center [409, 469] width 168 height 14
click at [320, 470] on input "Always available for every visitor" at bounding box center [315, 468] width 9 height 9
radio input "true"
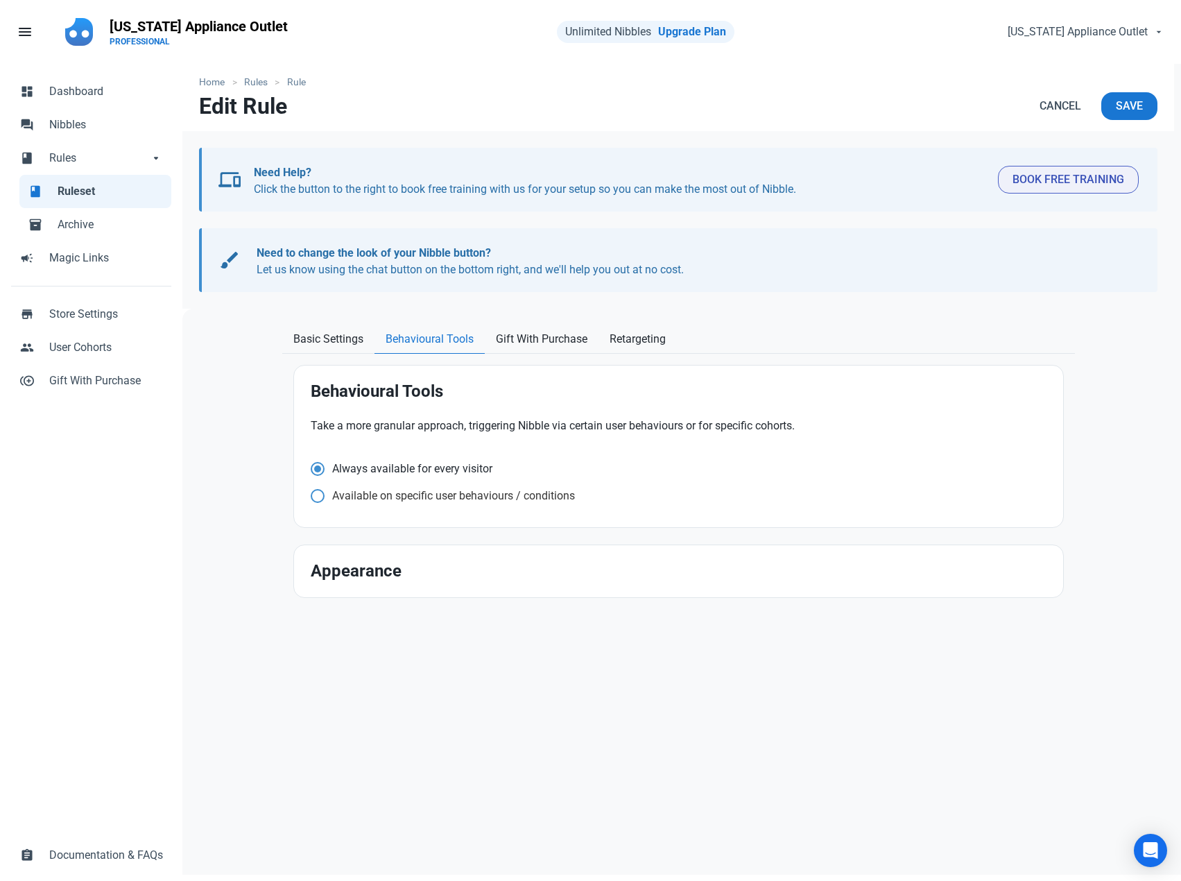
click at [440, 476] on span "Available on specific user behaviours / conditions" at bounding box center [409, 469] width 168 height 14
click at [320, 473] on input "Available on specific user behaviours / conditions" at bounding box center [315, 468] width 9 height 9
radio input "true"
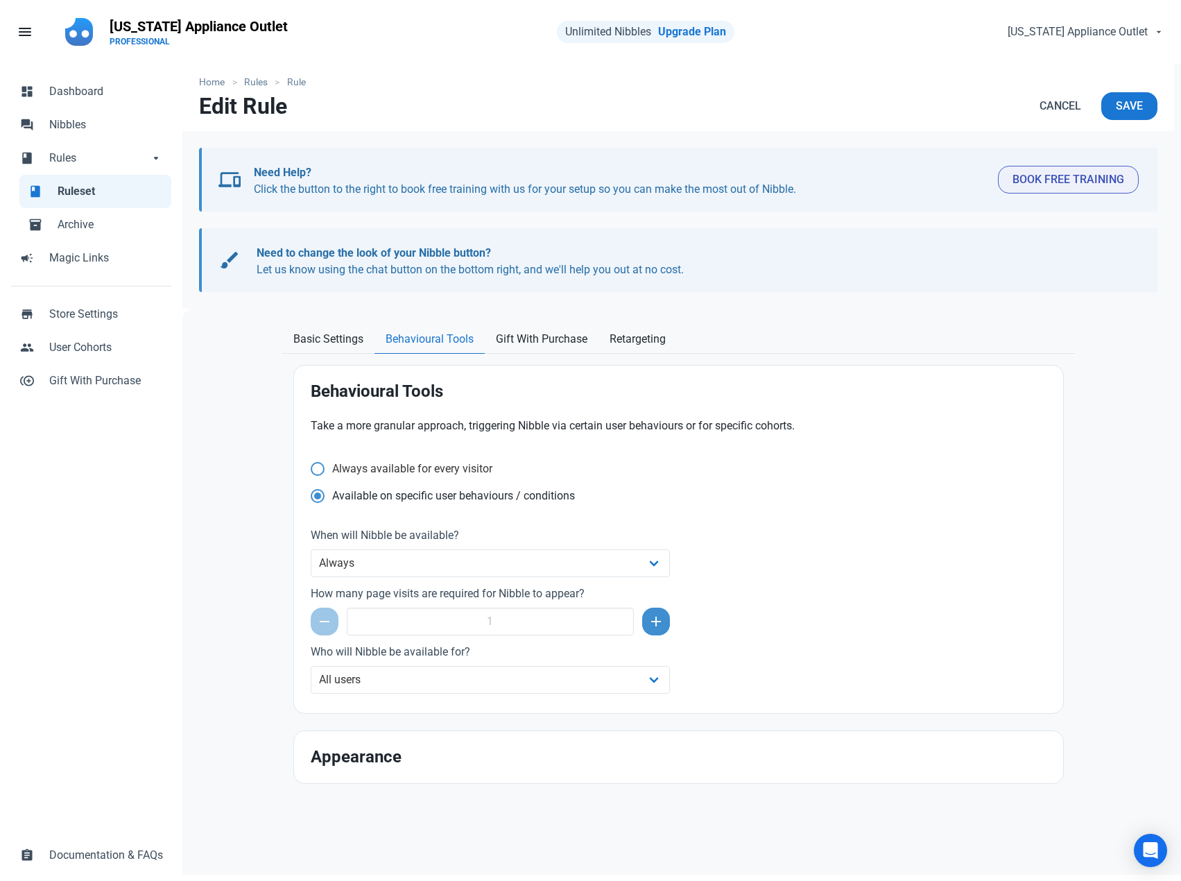
click at [429, 464] on span "Always available for every visitor" at bounding box center [409, 469] width 168 height 14
click at [320, 464] on input "Always available for every visitor" at bounding box center [315, 468] width 9 height 9
radio input "true"
radio input "false"
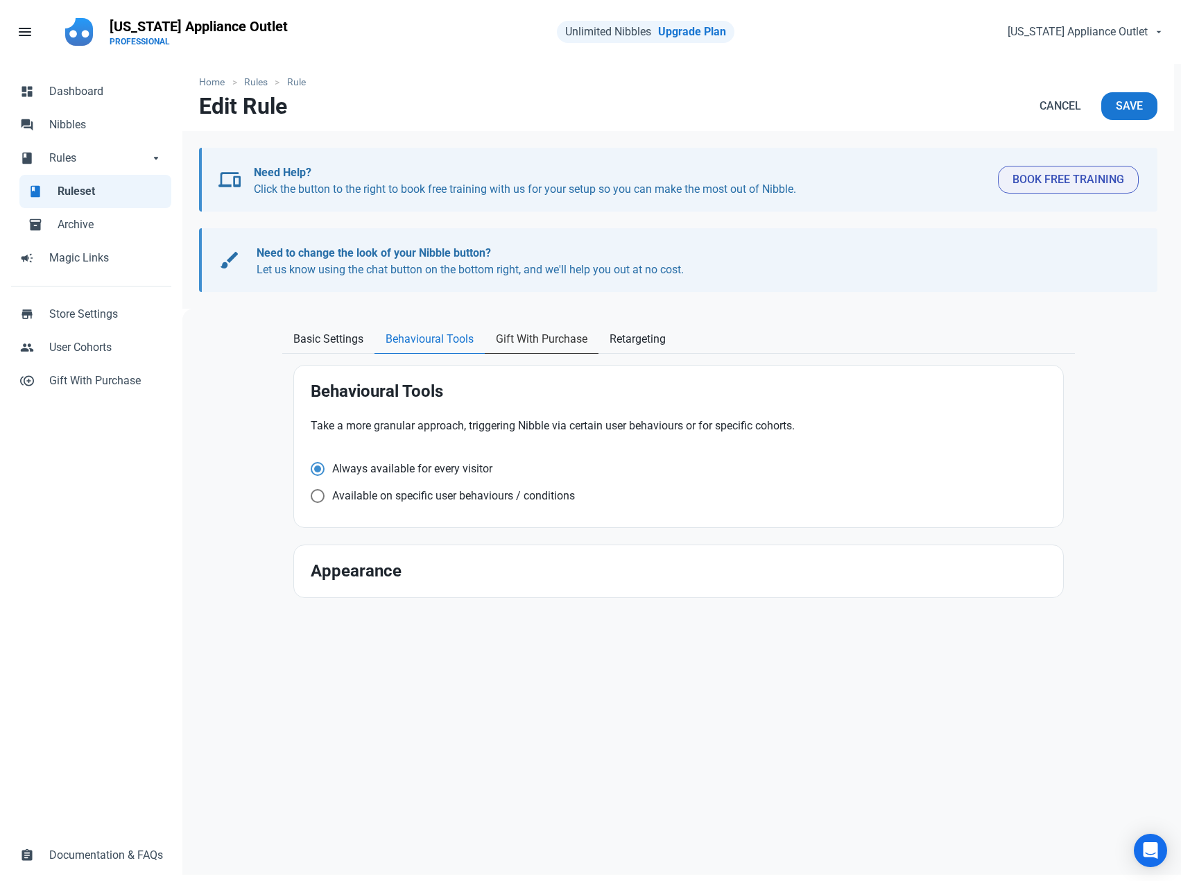
click at [544, 337] on span "Gift With Purchase" at bounding box center [542, 339] width 92 height 17
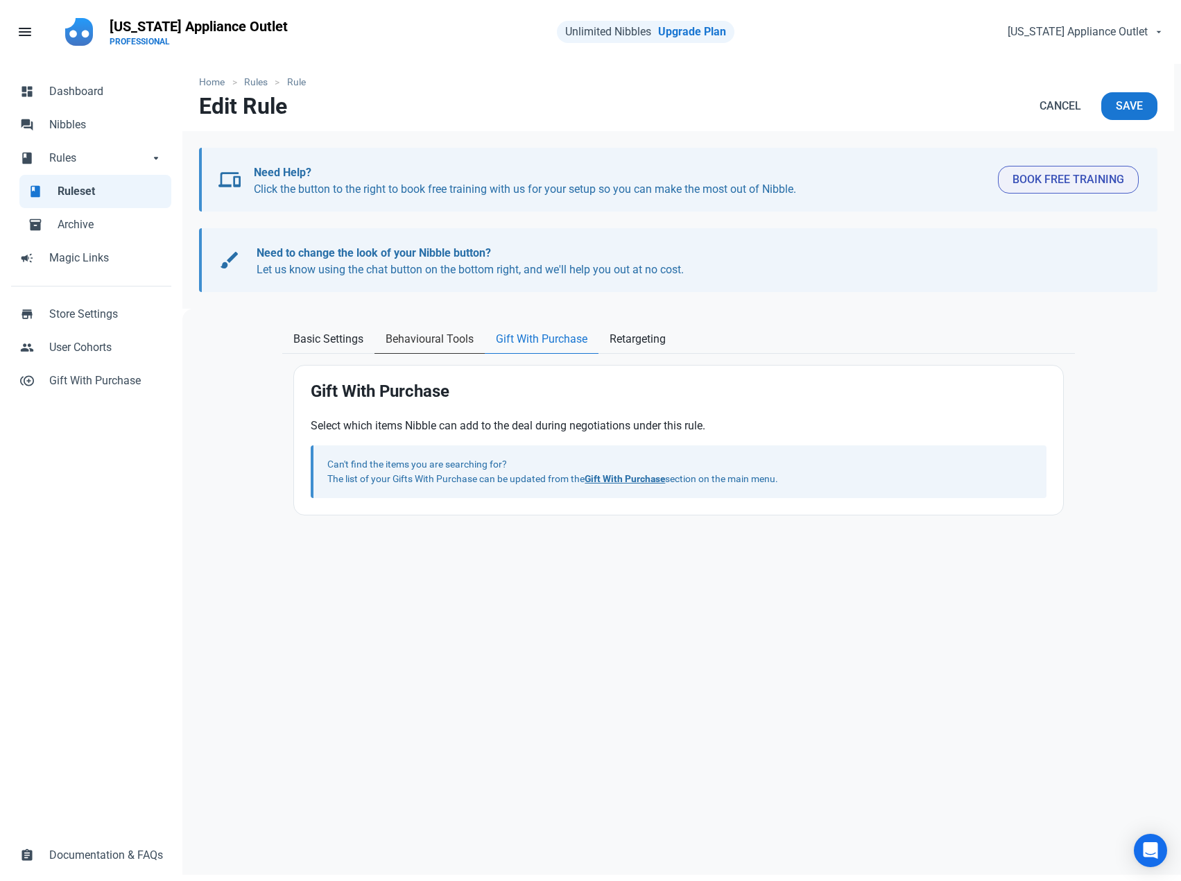
click at [436, 337] on span "Behavioural Tools" at bounding box center [430, 339] width 88 height 17
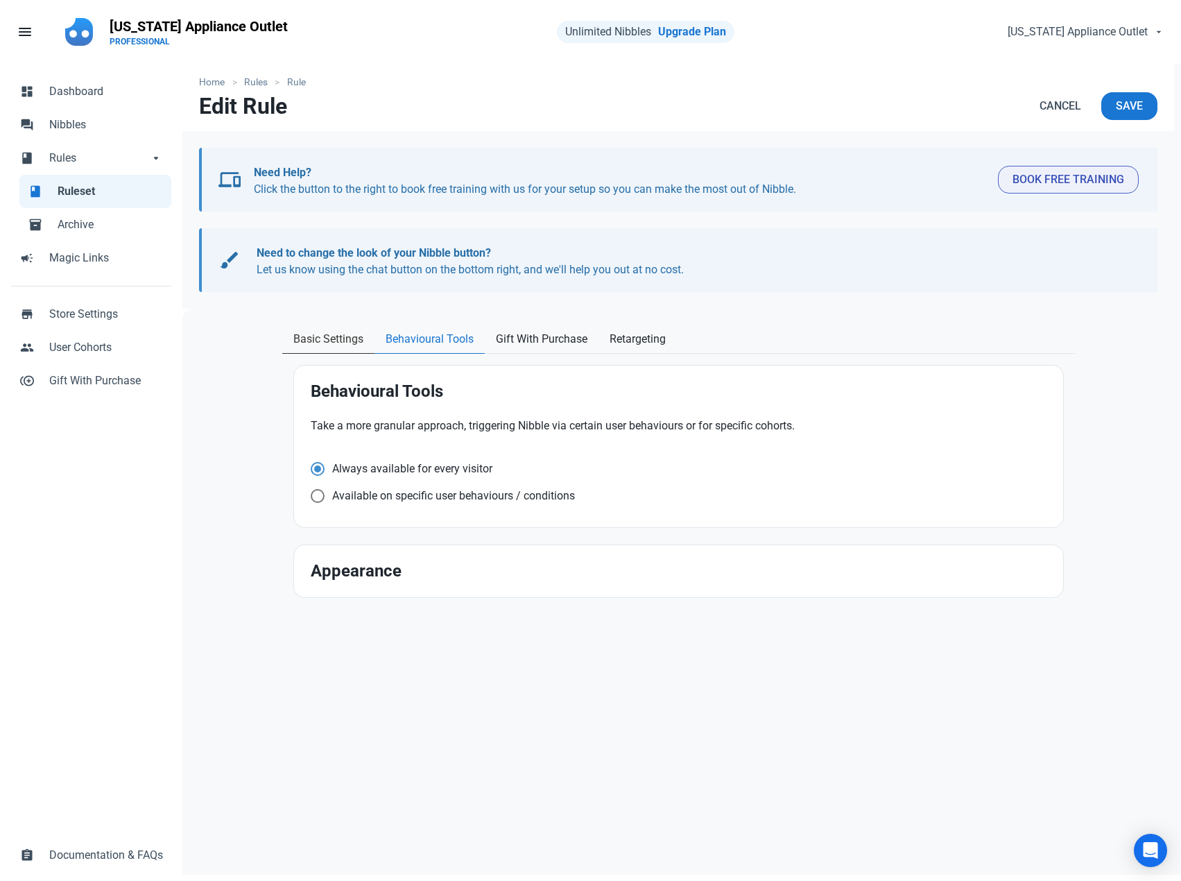
click at [313, 336] on span "Basic Settings" at bounding box center [328, 339] width 70 height 17
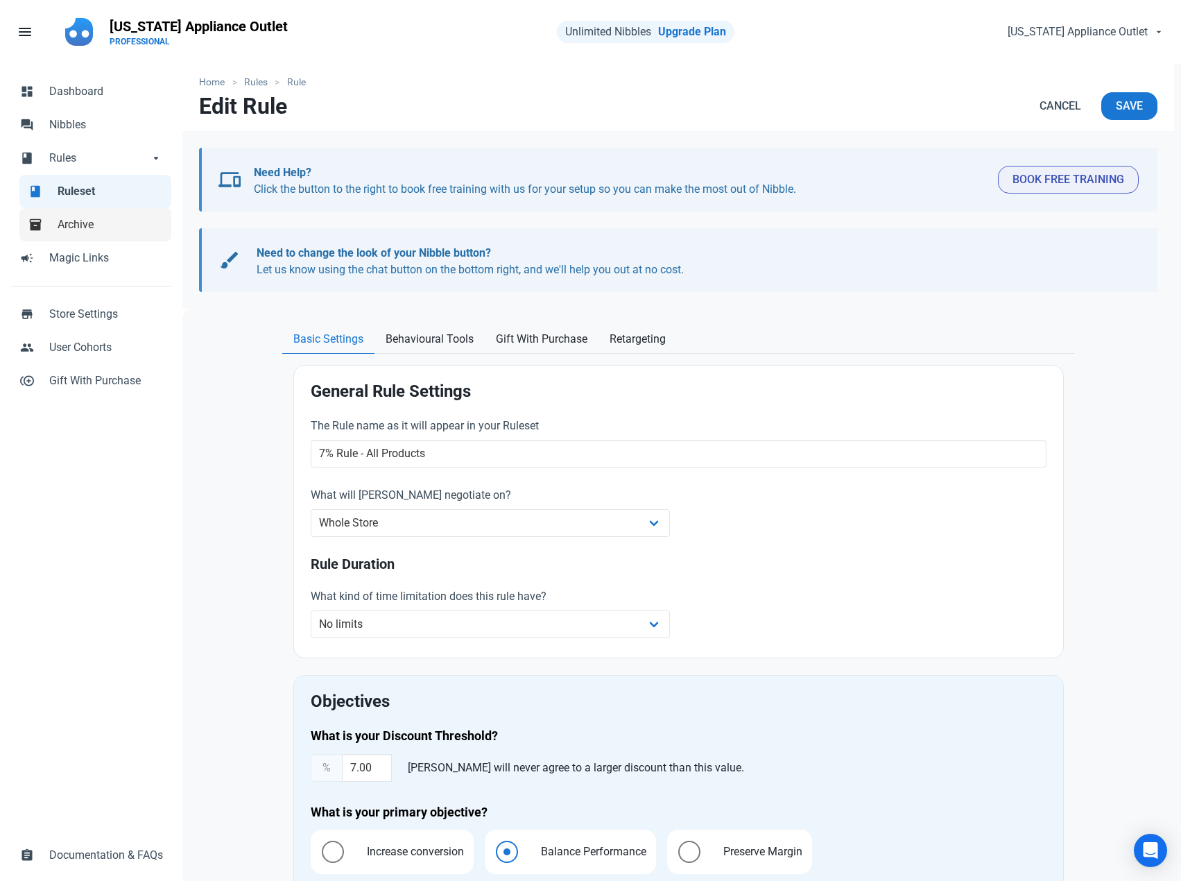
click at [96, 226] on span "Archive" at bounding box center [110, 224] width 105 height 17
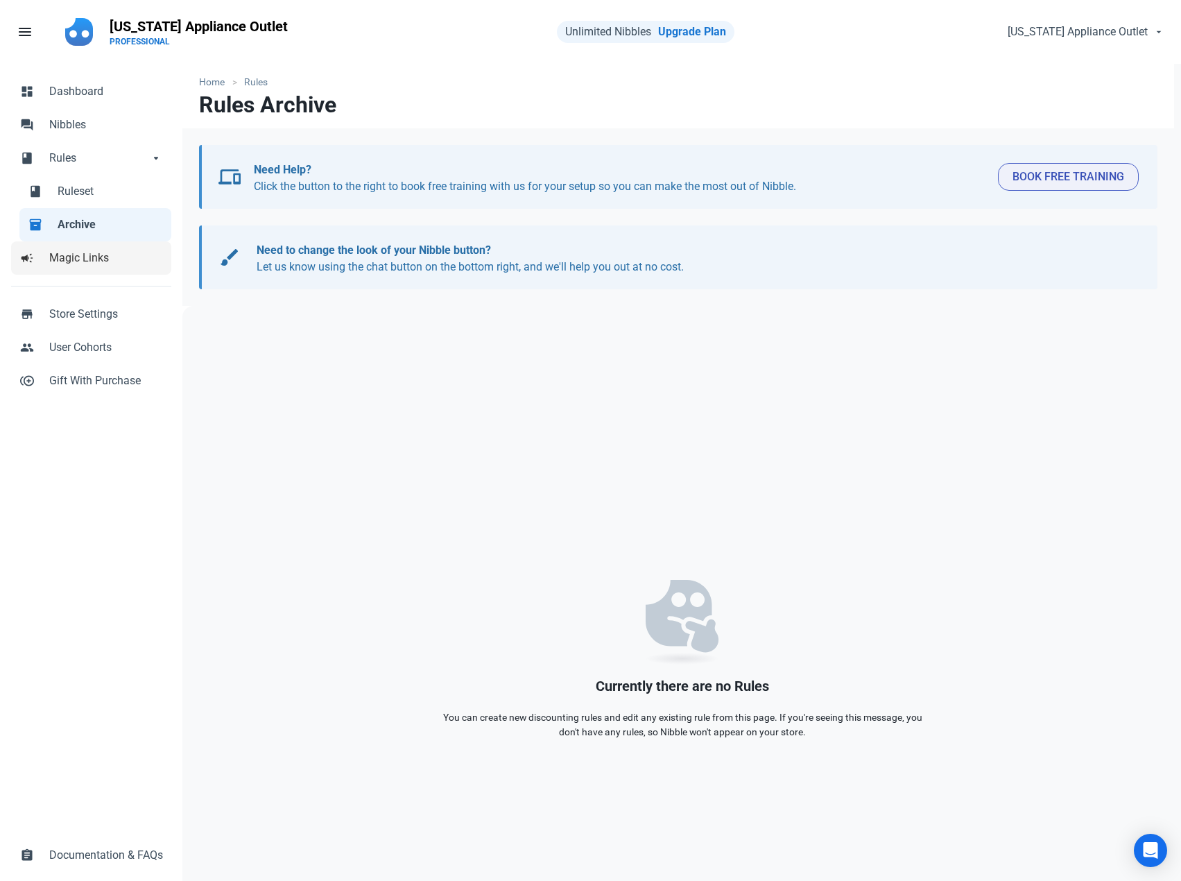
click at [104, 261] on span "Magic Links" at bounding box center [106, 258] width 114 height 17
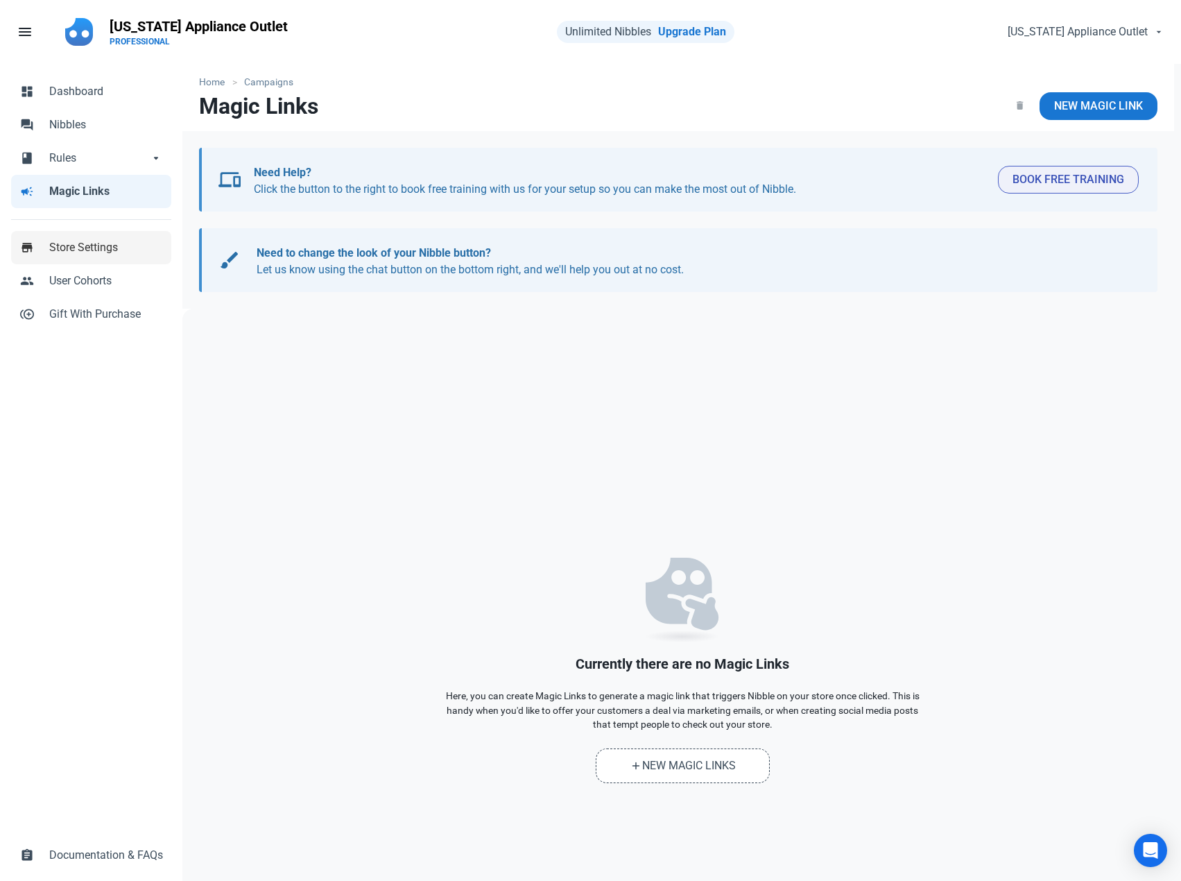
click at [116, 250] on span "Store Settings" at bounding box center [106, 247] width 114 height 17
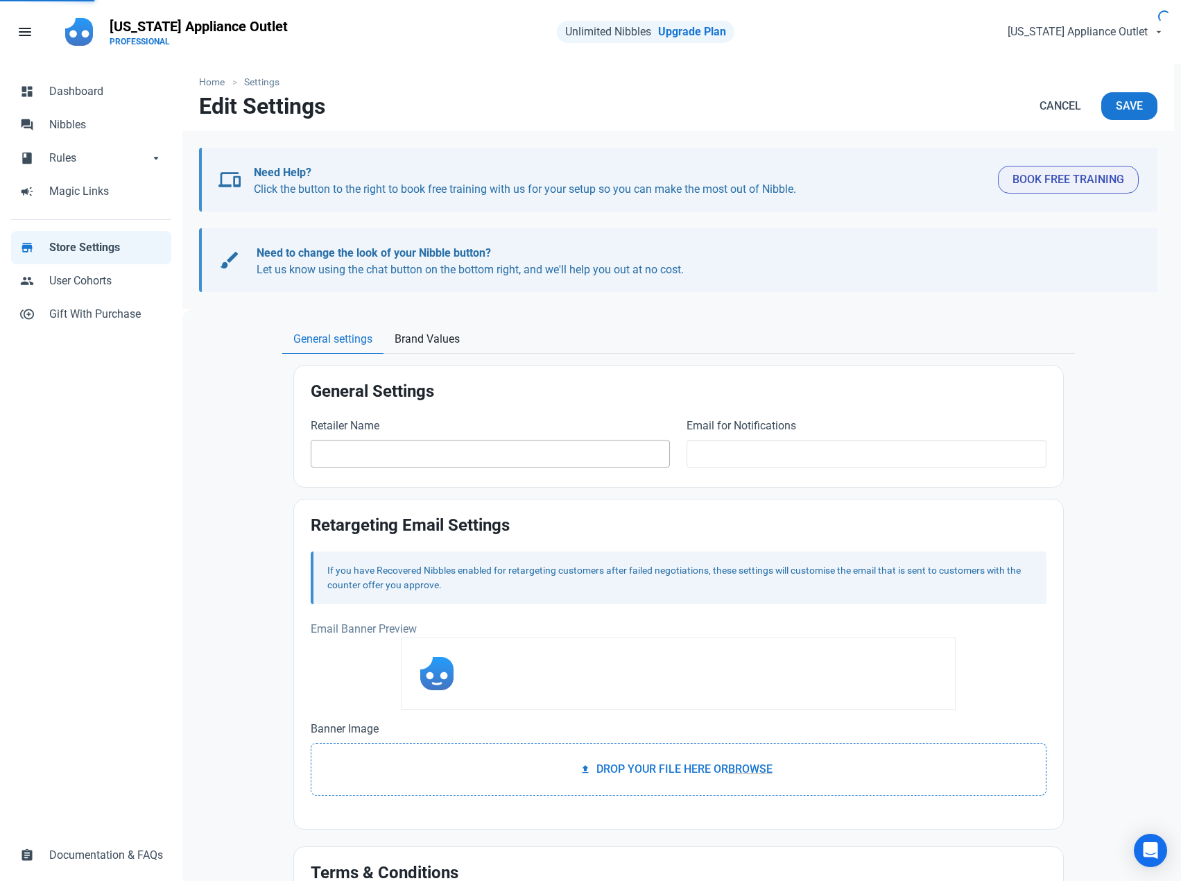
type input "[US_STATE] Appliance Outlet"
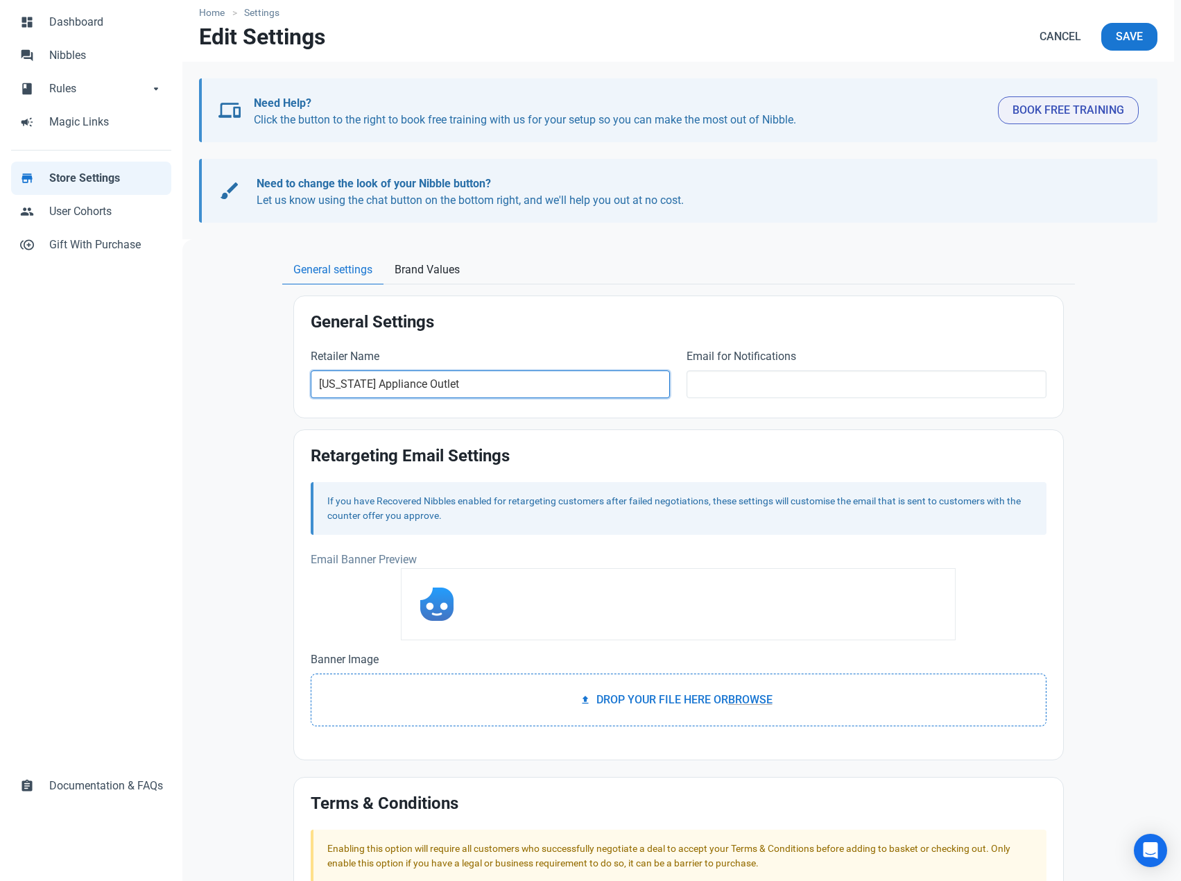
click at [513, 377] on input "[US_STATE] Appliance Outlet" at bounding box center [491, 384] width 360 height 28
click at [601, 337] on div "General Settings Retailer Name Alabama Appliance Outlet Email for Notifications" at bounding box center [678, 356] width 769 height 121
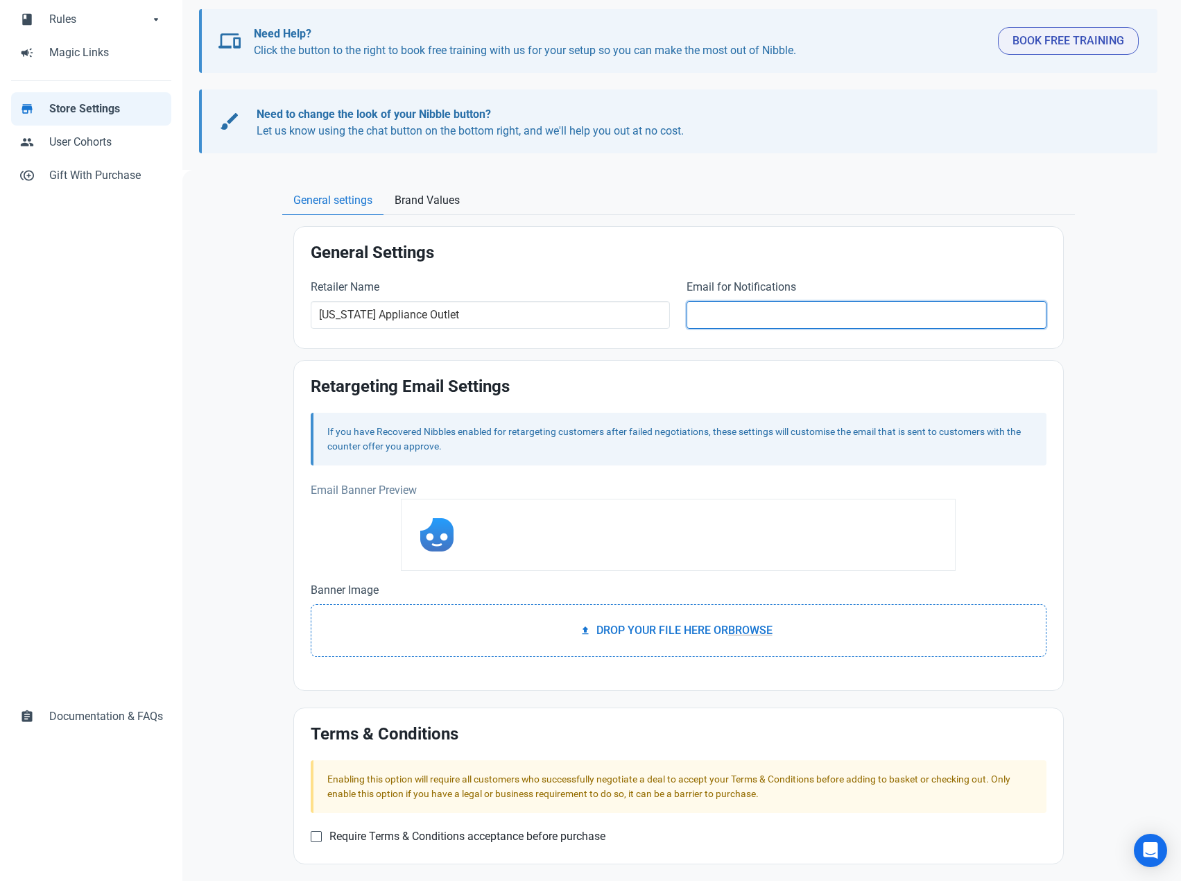
click at [782, 310] on input "text" at bounding box center [867, 315] width 360 height 28
click at [696, 370] on div "Retargeting Email Settings If you have Recovered Nibbles enabled for retargetin…" at bounding box center [678, 525] width 769 height 329
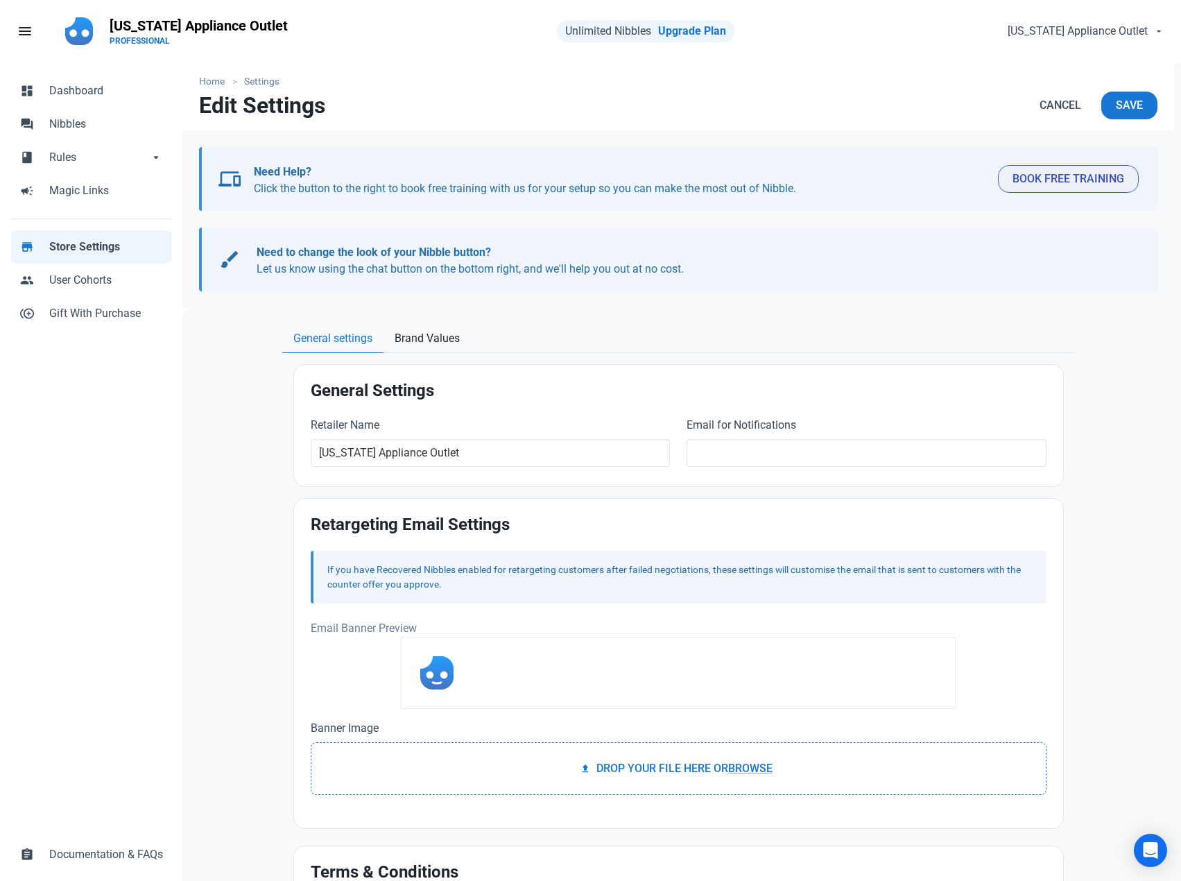
scroll to position [0, 0]
click at [208, 88] on link "Home" at bounding box center [215, 82] width 33 height 15
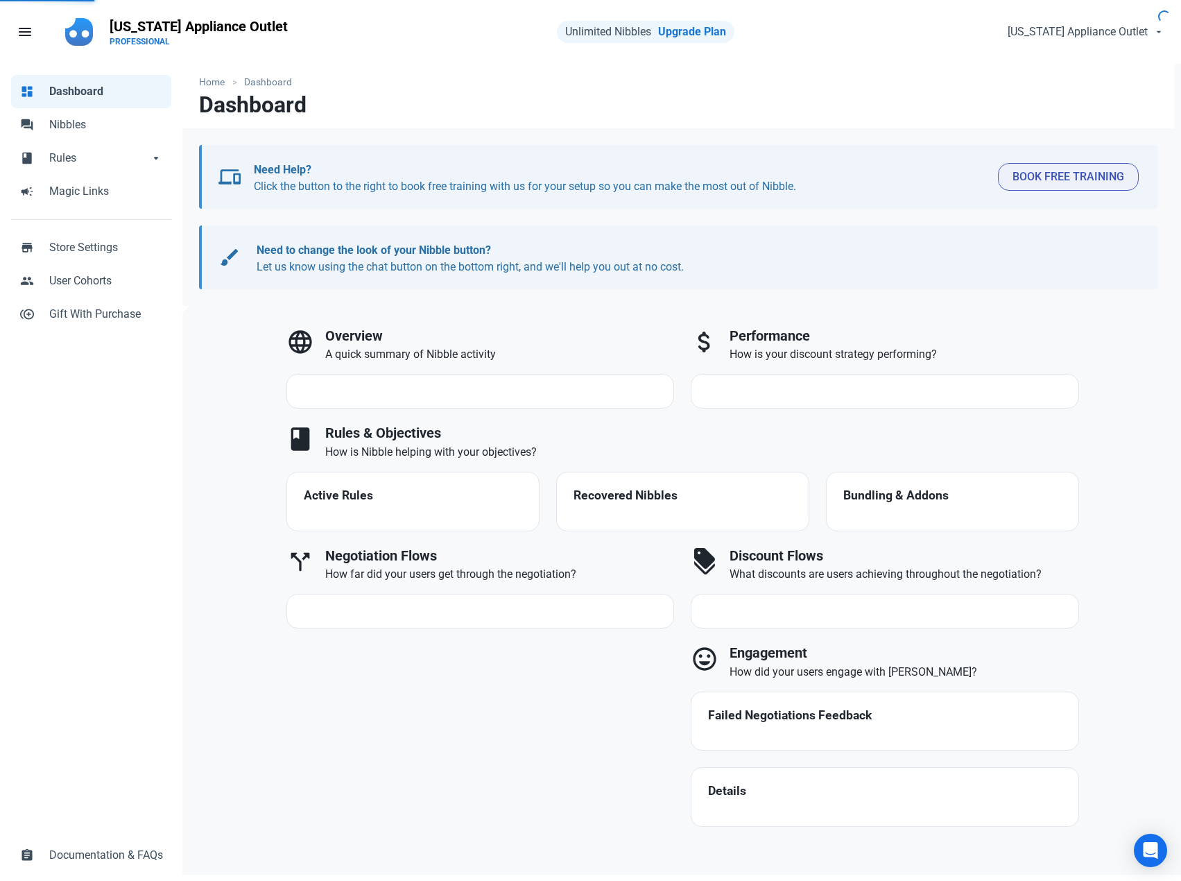
select select "7d"
